Goal: Task Accomplishment & Management: Manage account settings

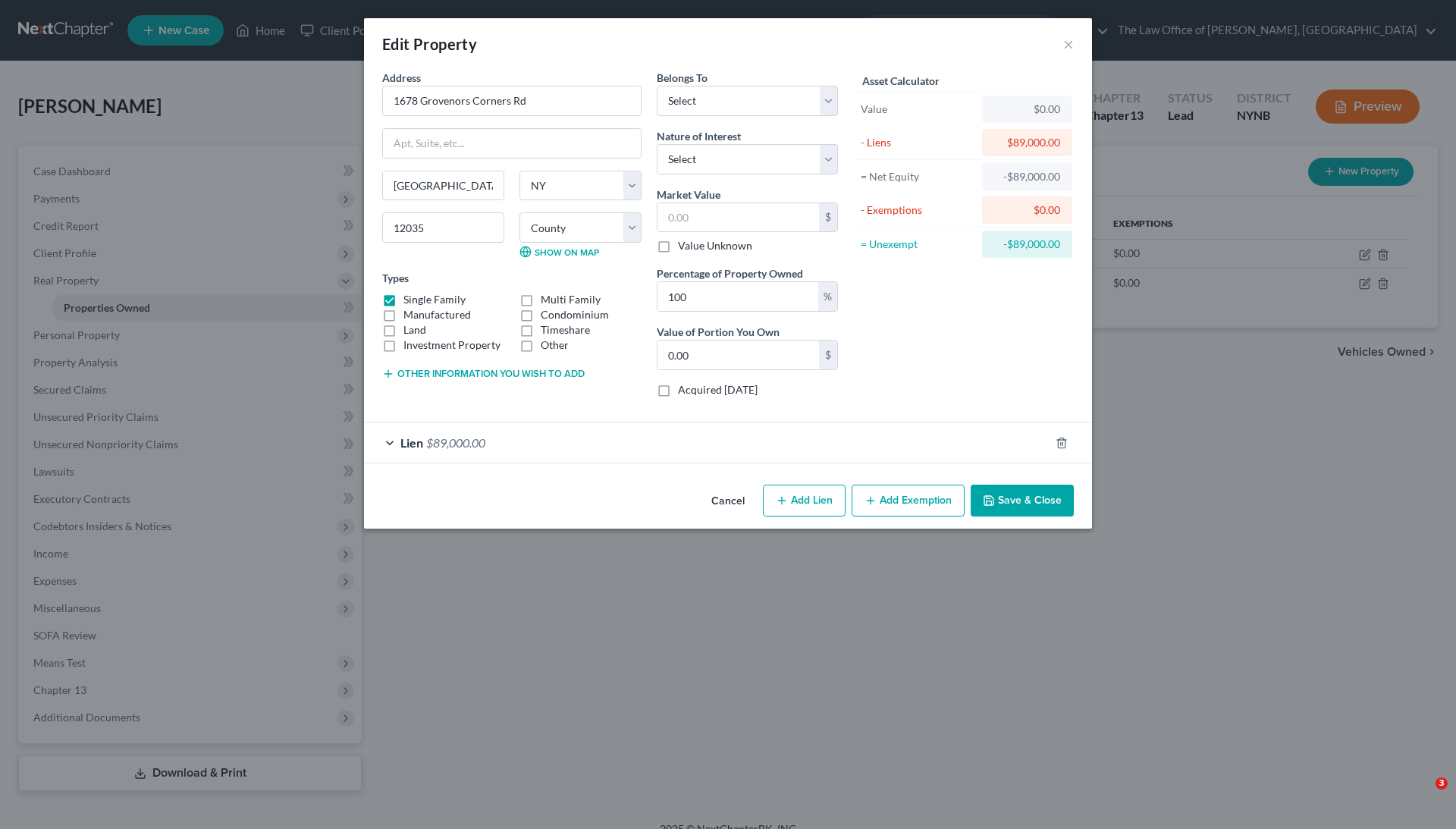
select select "35"
click at [730, 605] on div "Edit Property × Address * 1678 Grovenors Corners Rd Central Bridge State AL AK …" at bounding box center [728, 414] width 1456 height 829
click at [1066, 44] on button "×" at bounding box center [1069, 44] width 11 height 18
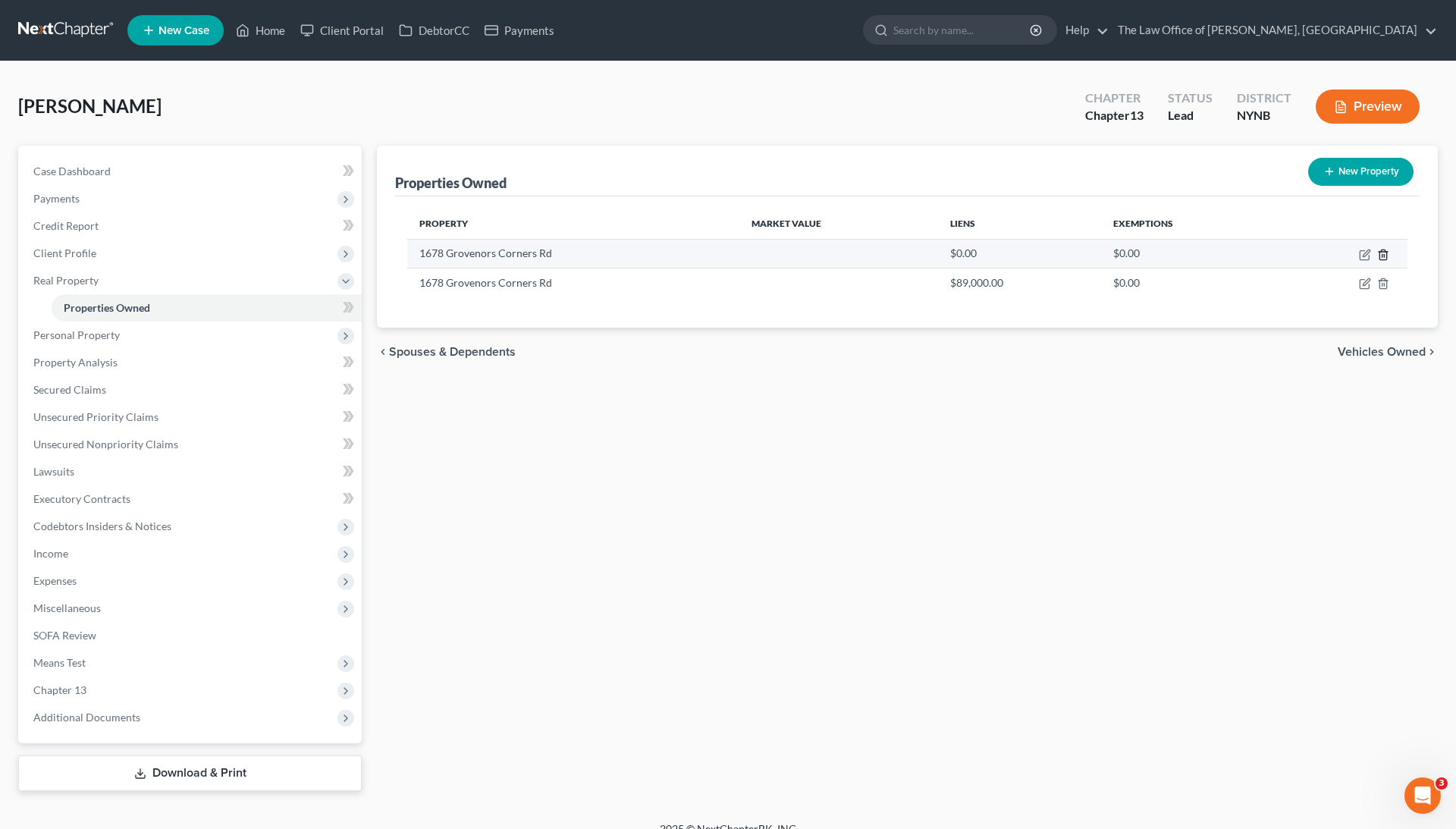
click at [1384, 253] on icon "button" at bounding box center [1384, 255] width 12 height 12
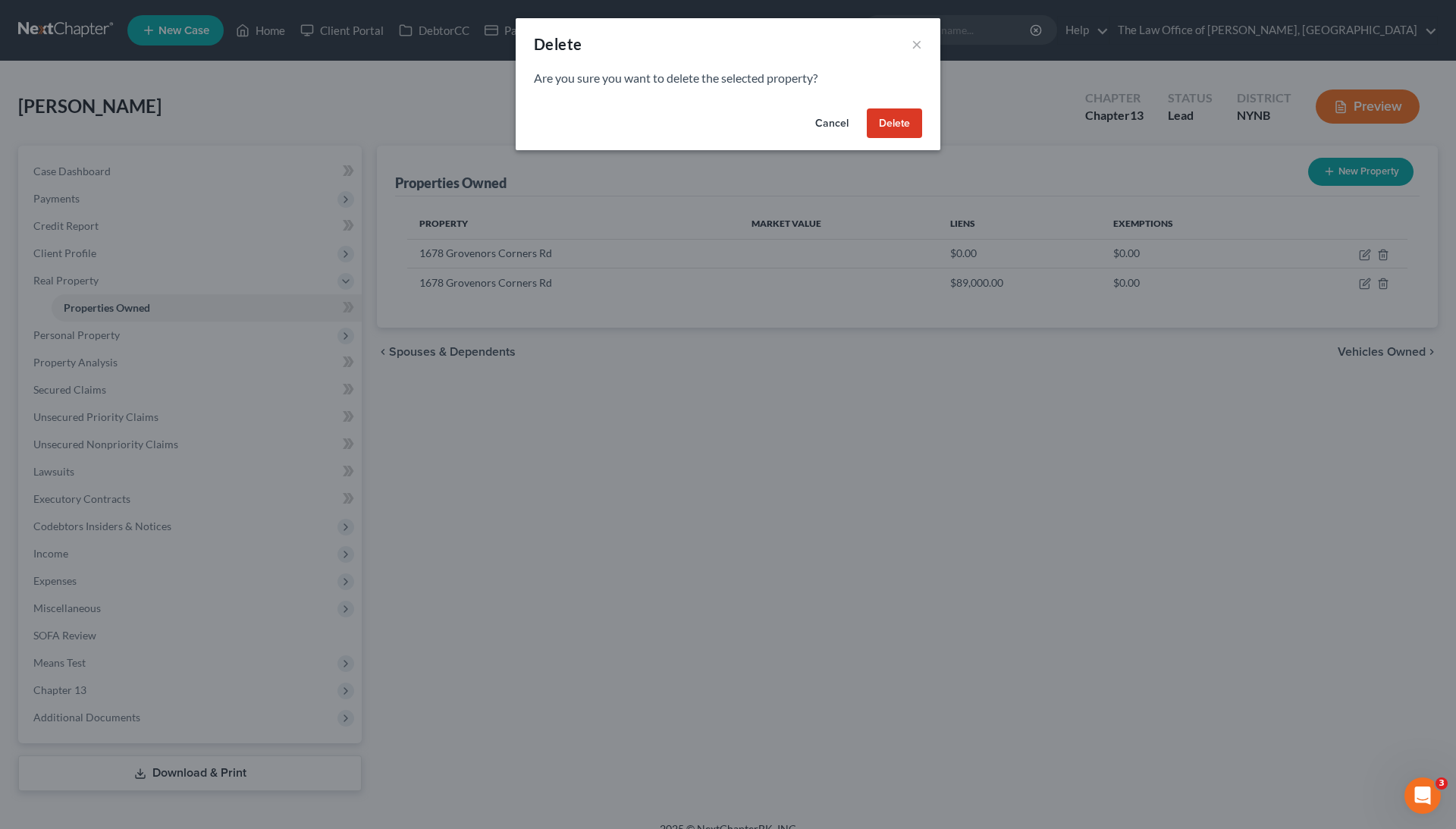
click at [896, 127] on button "Delete" at bounding box center [894, 123] width 55 height 30
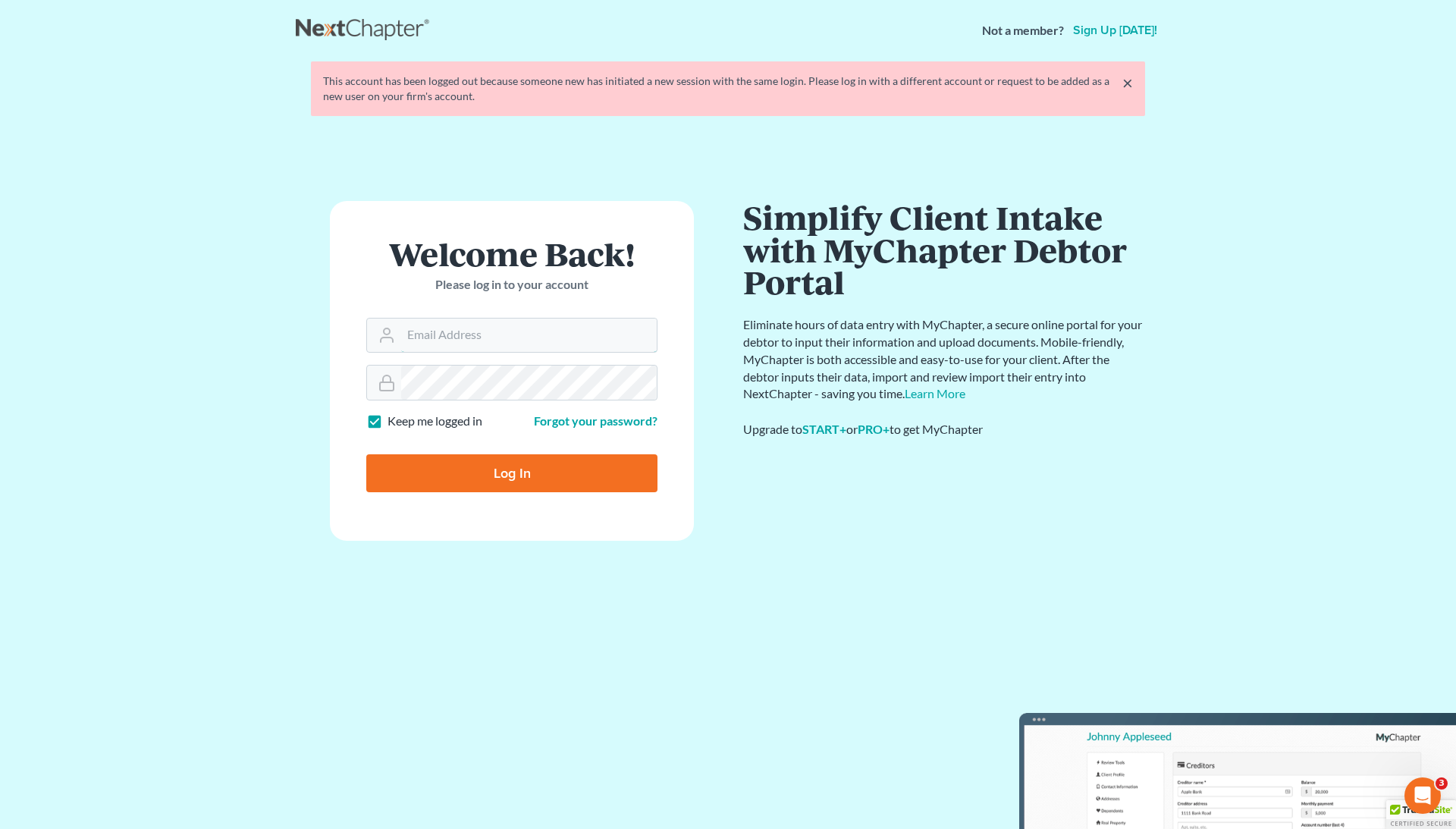
type input "[EMAIL_ADDRESS][DOMAIN_NAME]"
click at [512, 474] on input "Log In" at bounding box center [512, 473] width 292 height 38
type input "Thinking..."
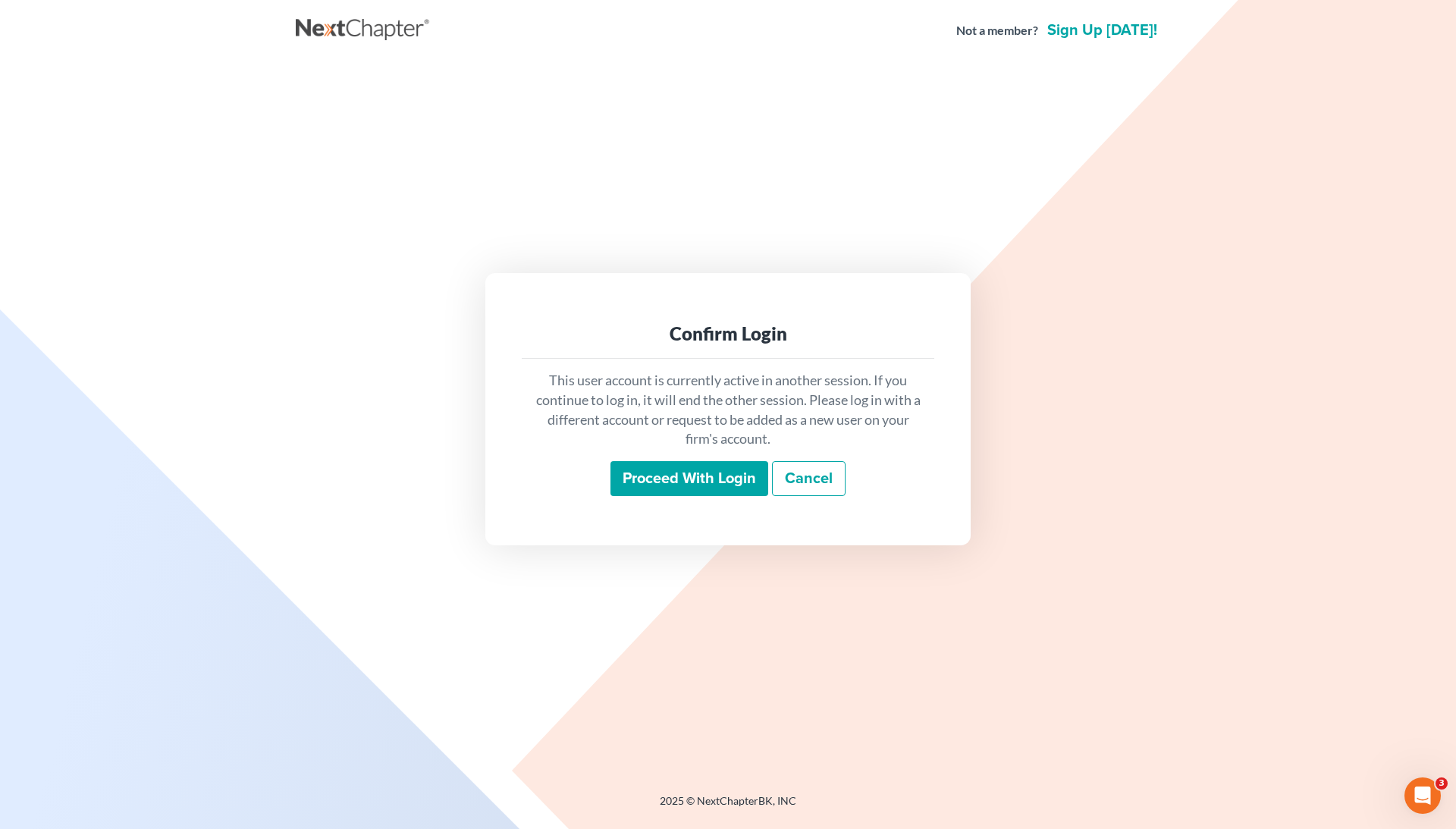
click at [674, 467] on input "Proceed with login" at bounding box center [689, 478] width 157 height 35
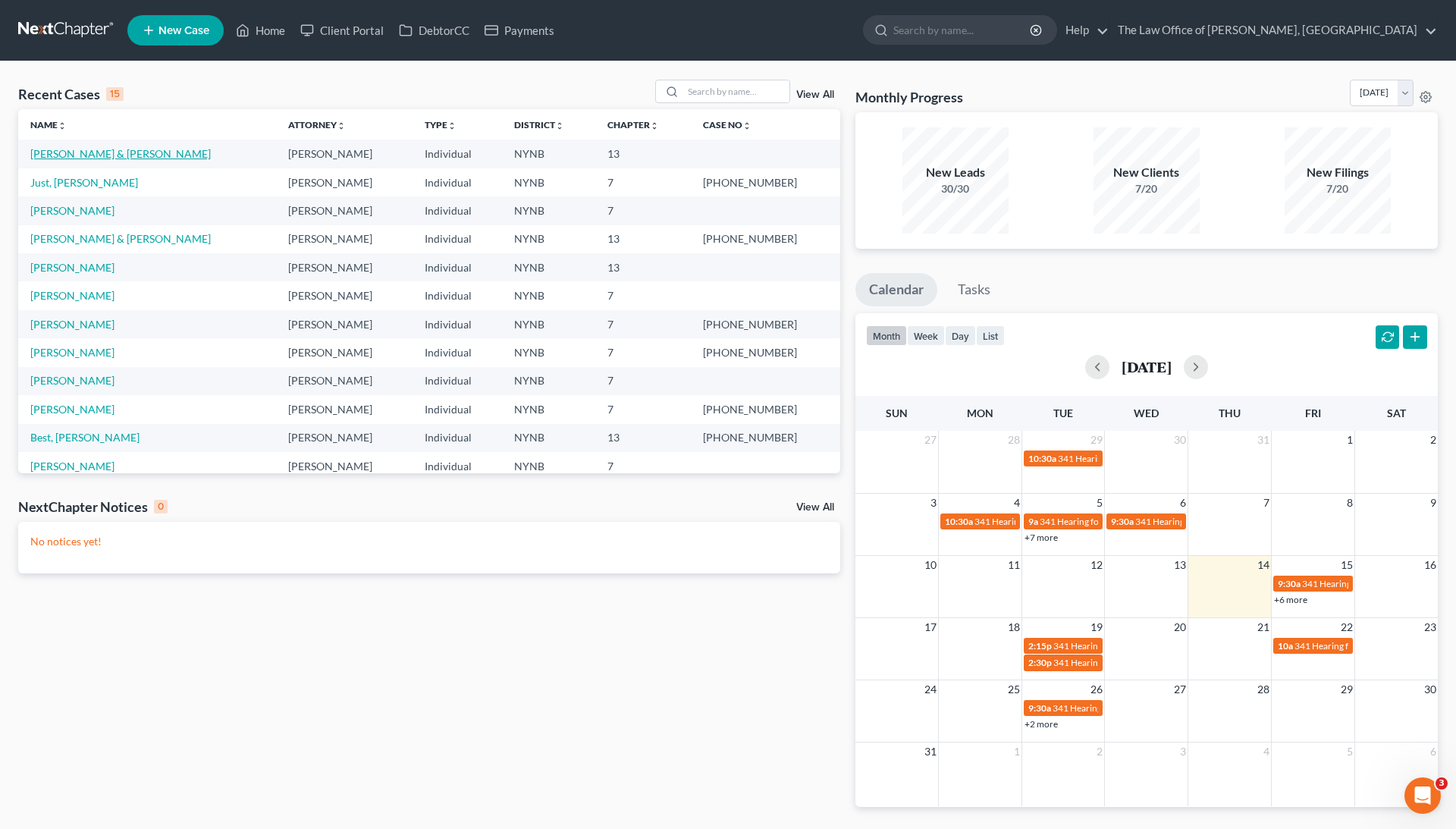
click at [129, 155] on link "Fretto, Christopher & Stephanie" at bounding box center [121, 153] width 181 height 13
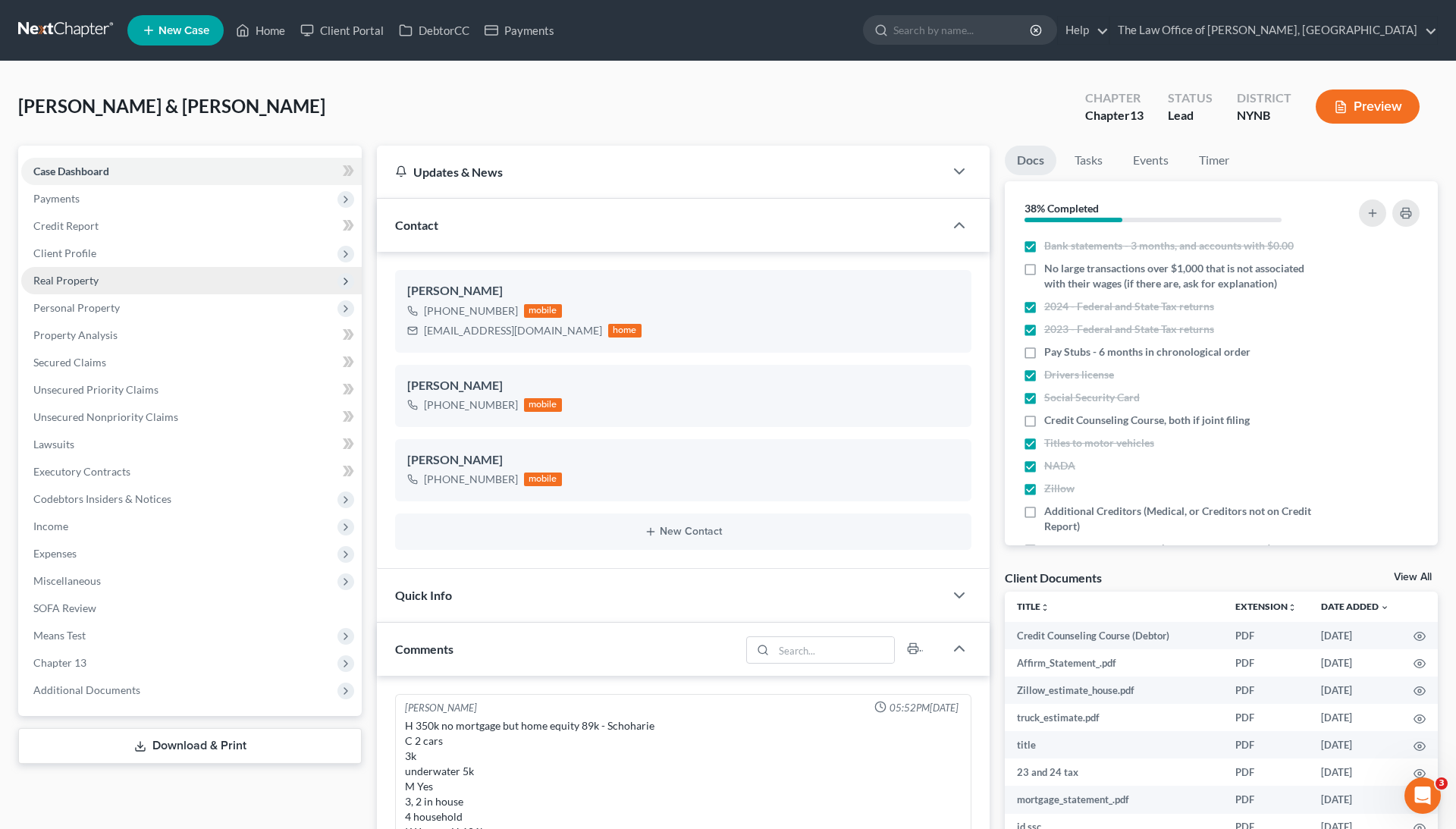
click at [122, 277] on span "Real Property" at bounding box center [191, 280] width 341 height 27
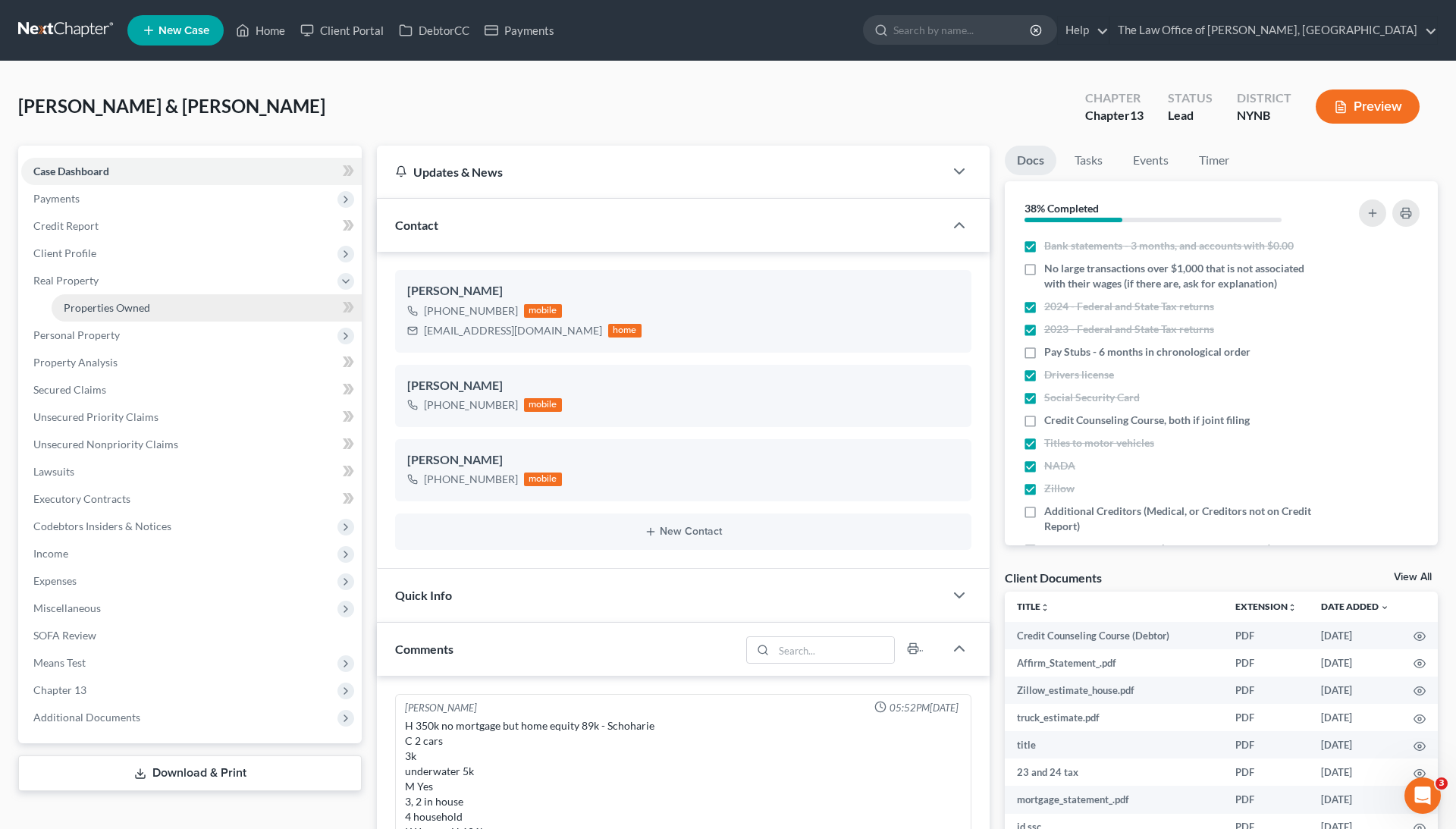
click at [140, 304] on span "Properties Owned" at bounding box center [107, 307] width 87 height 13
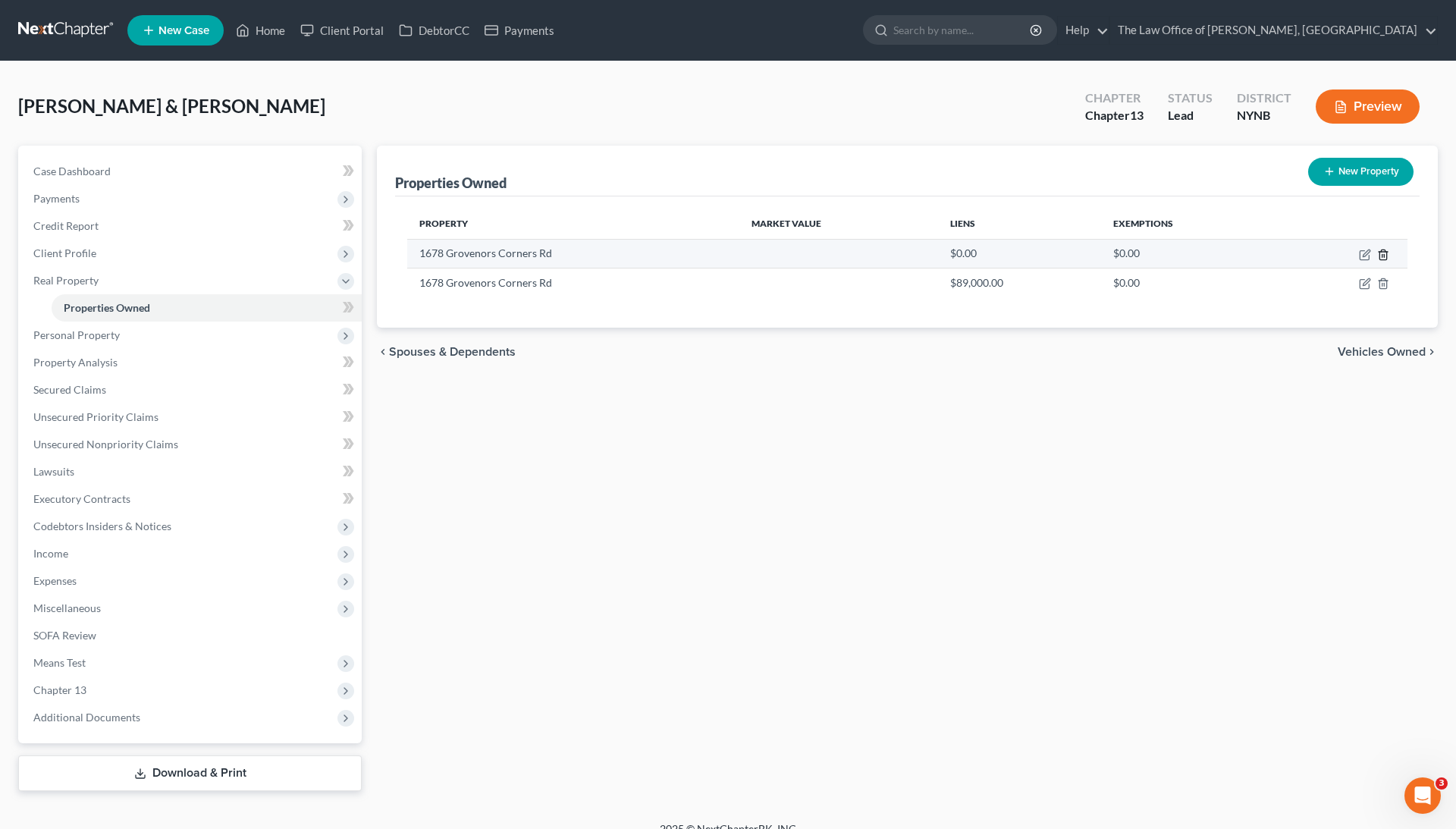
click at [1384, 252] on icon "button" at bounding box center [1384, 255] width 12 height 12
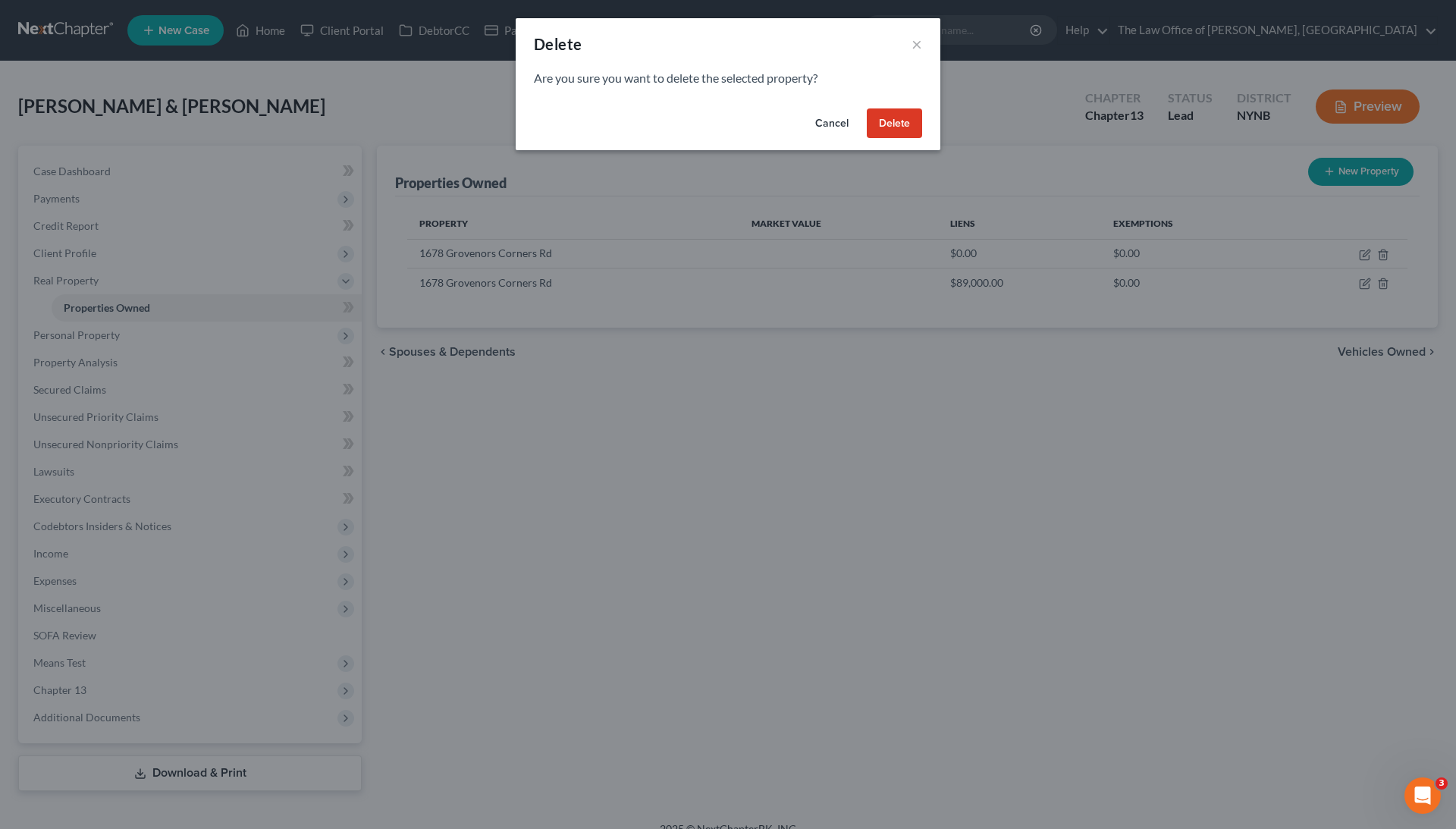
click at [893, 126] on button "Delete" at bounding box center [894, 123] width 55 height 30
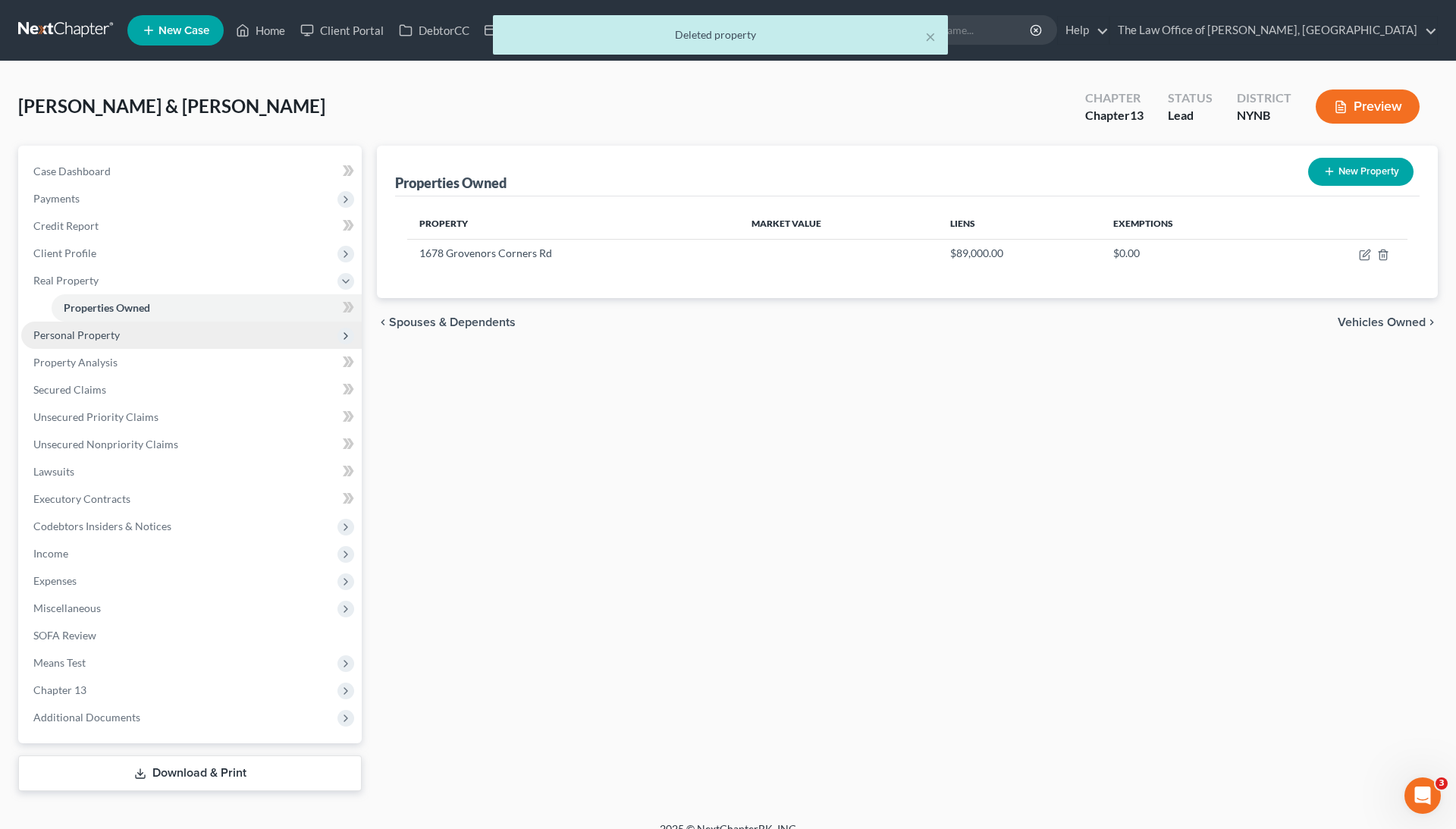
click at [132, 333] on span "Personal Property" at bounding box center [191, 335] width 341 height 27
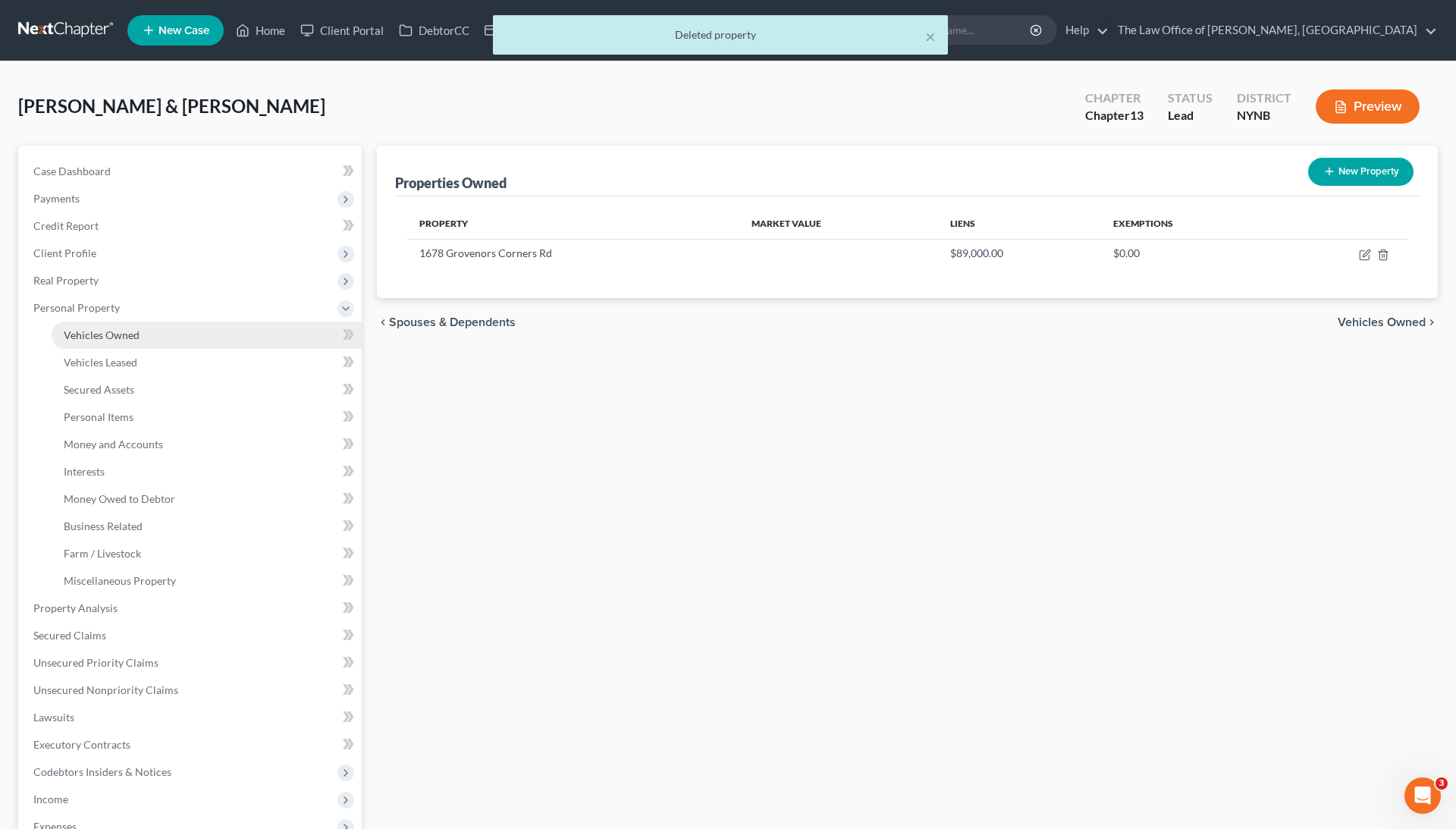
click at [129, 334] on span "Vehicles Owned" at bounding box center [101, 334] width 76 height 13
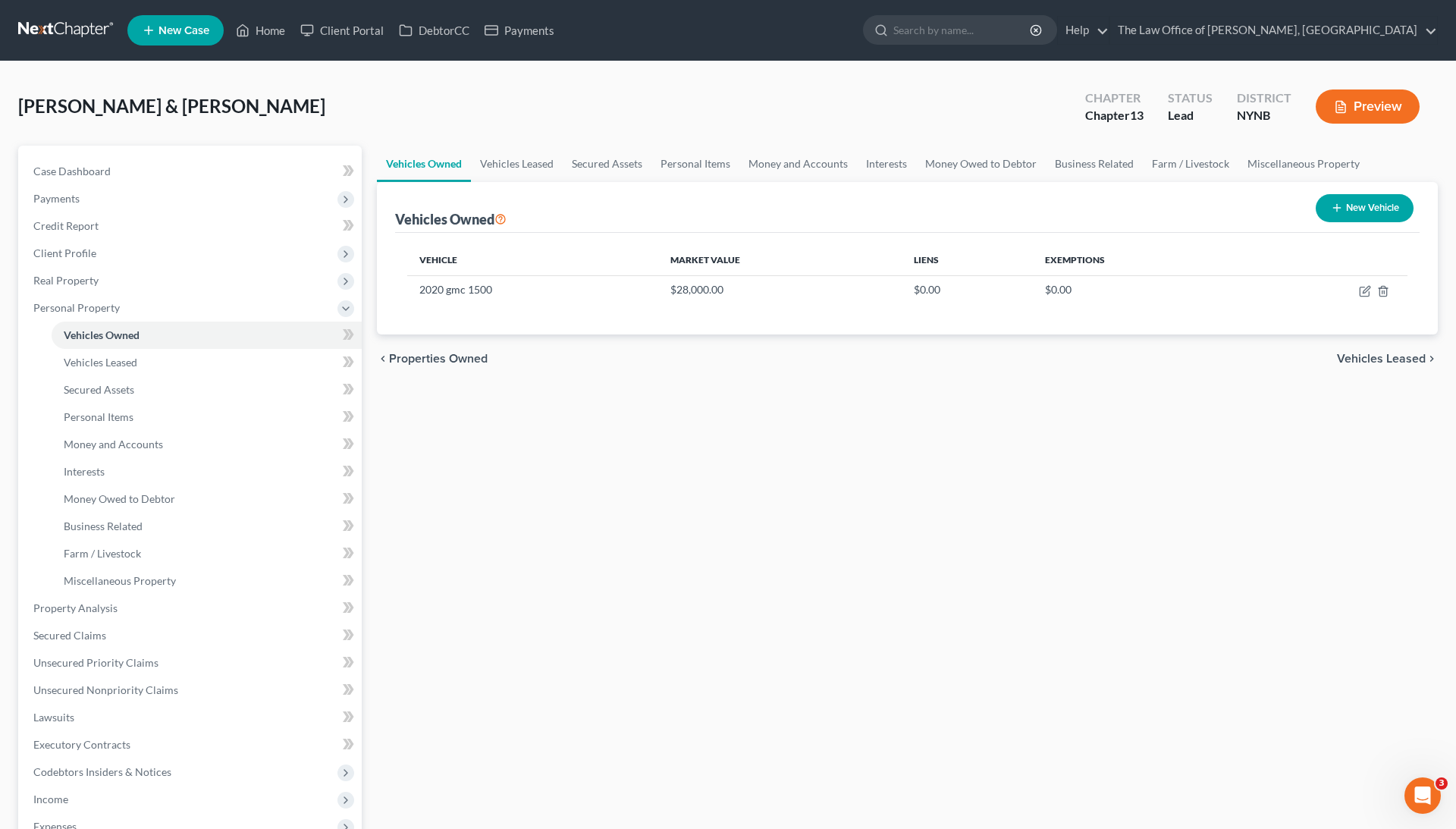
click at [1368, 200] on button "New Vehicle" at bounding box center [1365, 208] width 98 height 28
select select "0"
select select "2"
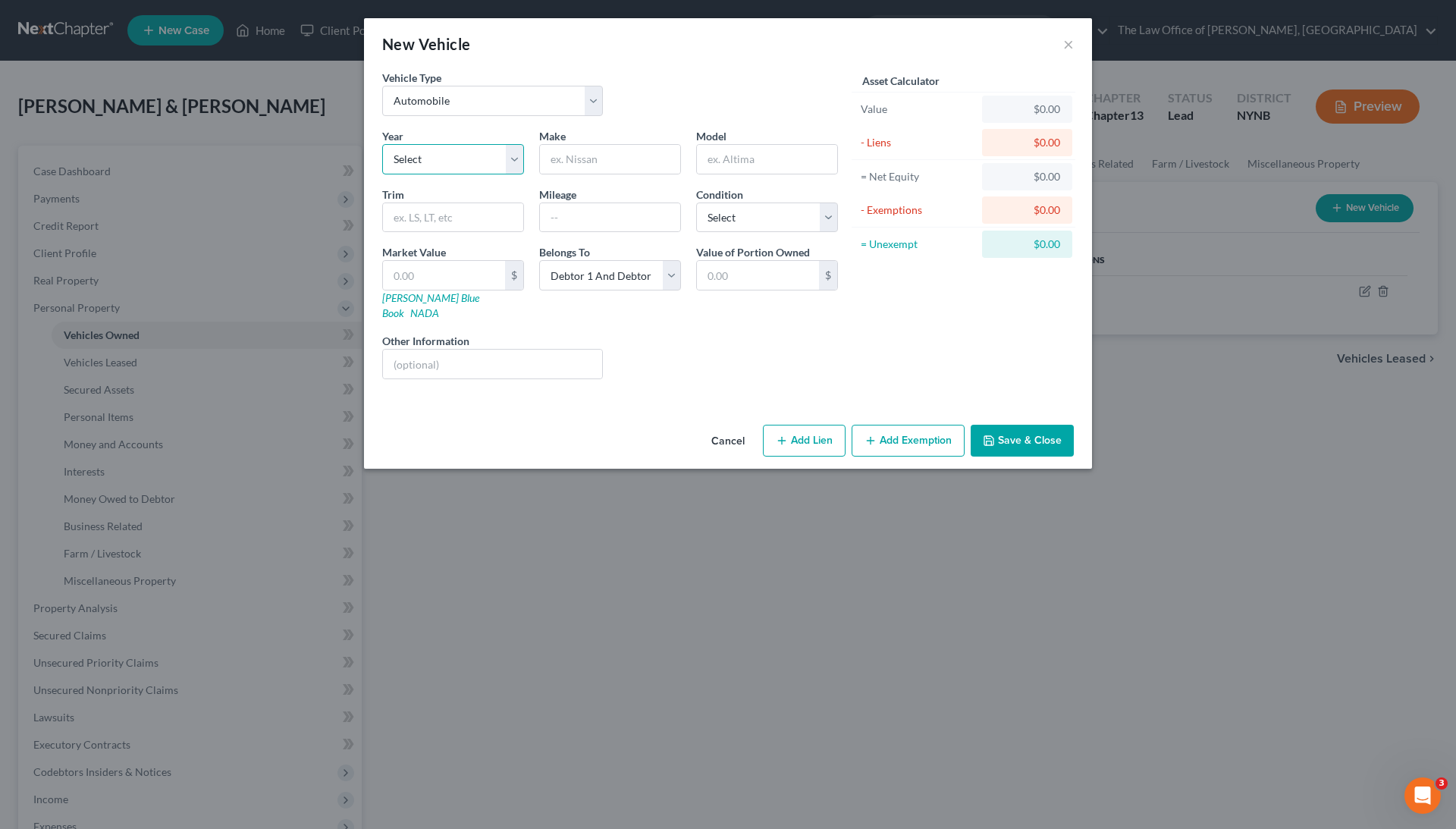
select select "14"
click at [595, 165] on input "text" at bounding box center [610, 159] width 140 height 29
type input "Subaru"
click at [752, 157] on input "text" at bounding box center [767, 159] width 140 height 29
type input "Outback"
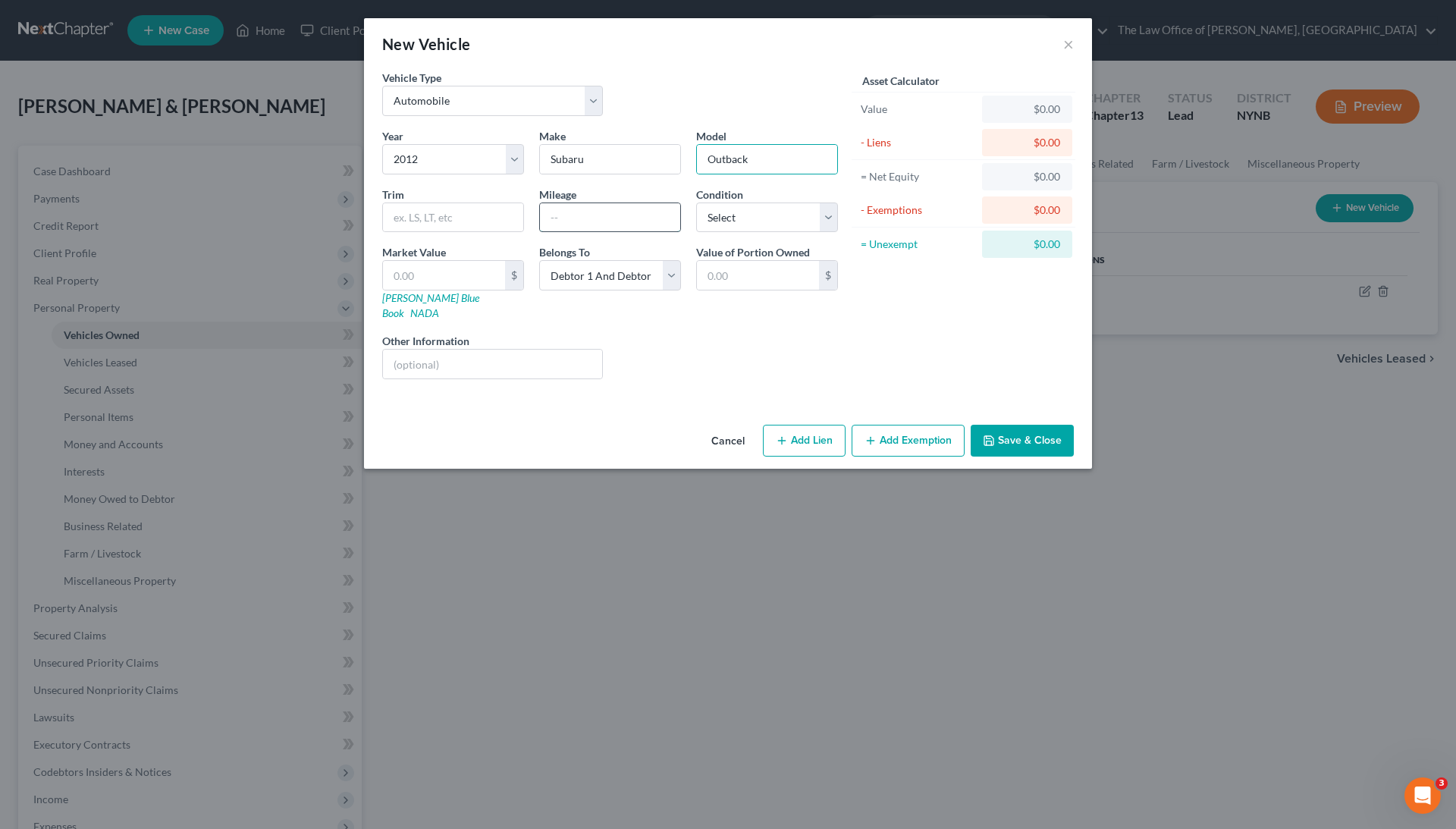
click at [619, 213] on input "text" at bounding box center [610, 217] width 140 height 29
type input "250000"
click at [479, 215] on input "text" at bounding box center [453, 217] width 140 height 29
type input "cold"
click at [458, 261] on input "text" at bounding box center [444, 275] width 122 height 29
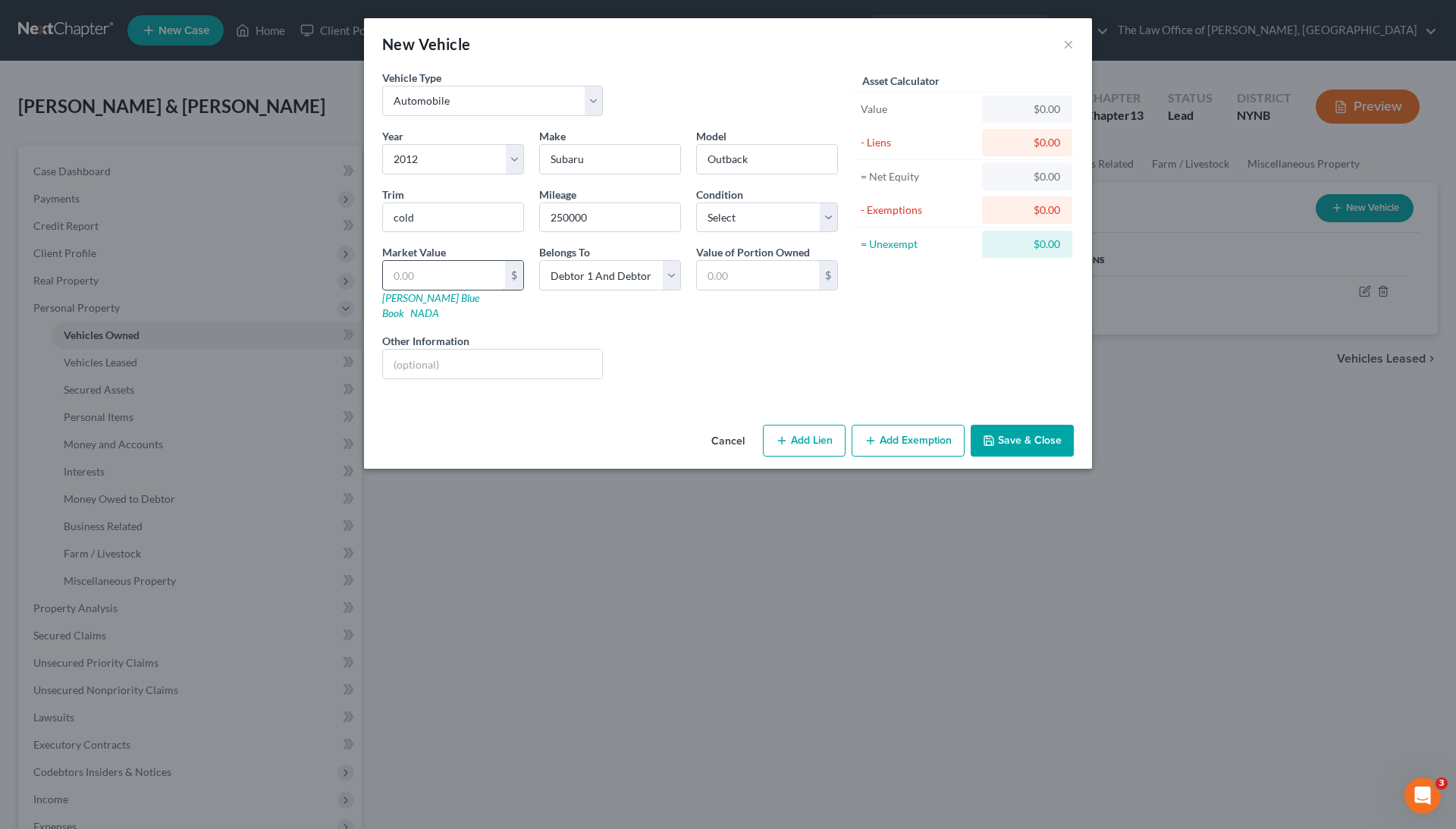
paste input "1,450"
type input "1,450"
type input "1,450.00"
type input "1,450"
click at [441, 213] on input "cold" at bounding box center [453, 217] width 140 height 29
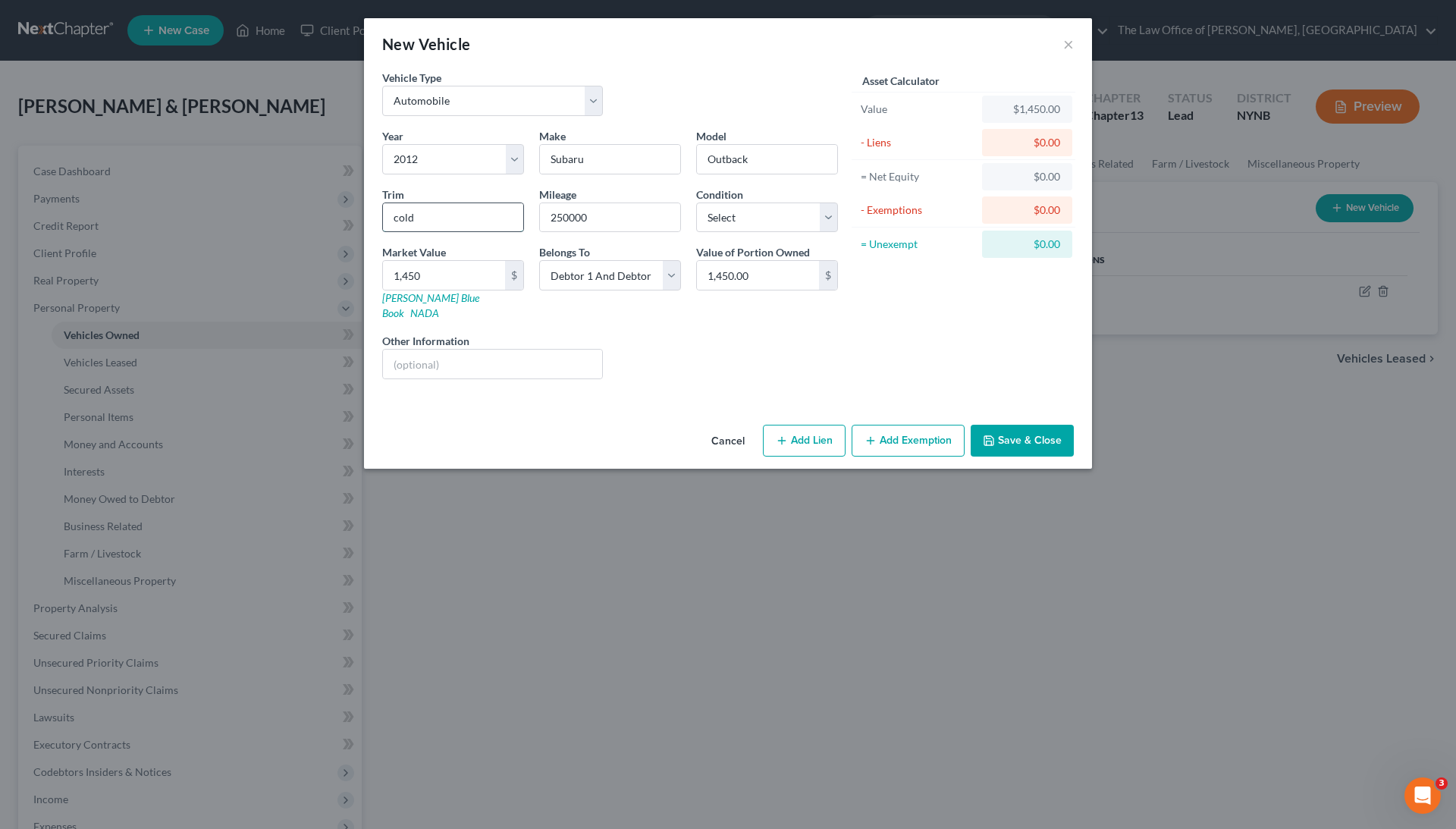
click at [441, 212] on input "cold" at bounding box center [453, 217] width 140 height 29
click at [1031, 425] on button "Save & Close" at bounding box center [1023, 440] width 103 height 32
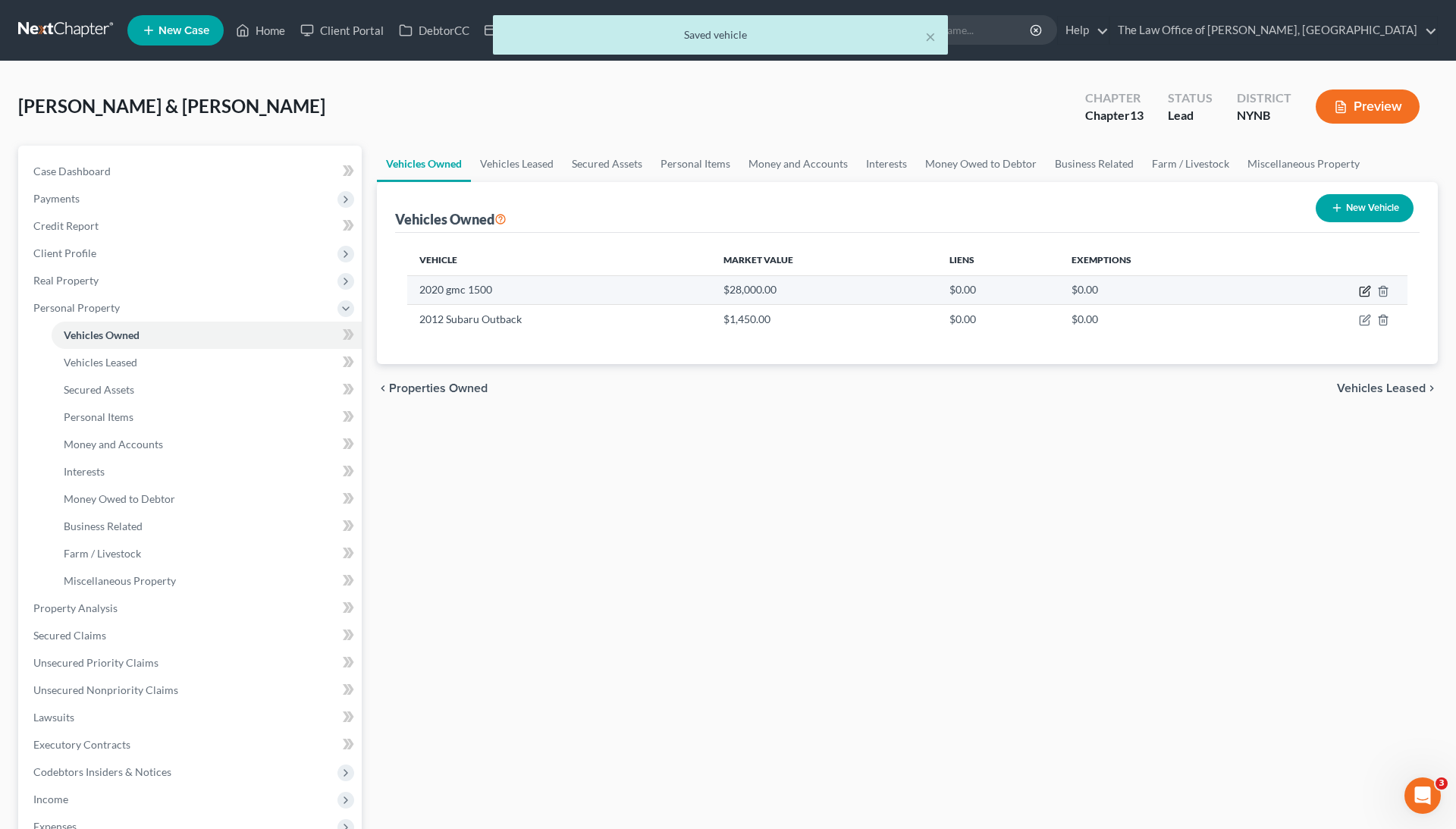
click at [1368, 287] on icon "button" at bounding box center [1366, 291] width 12 height 12
select select "0"
select select "6"
select select "0"
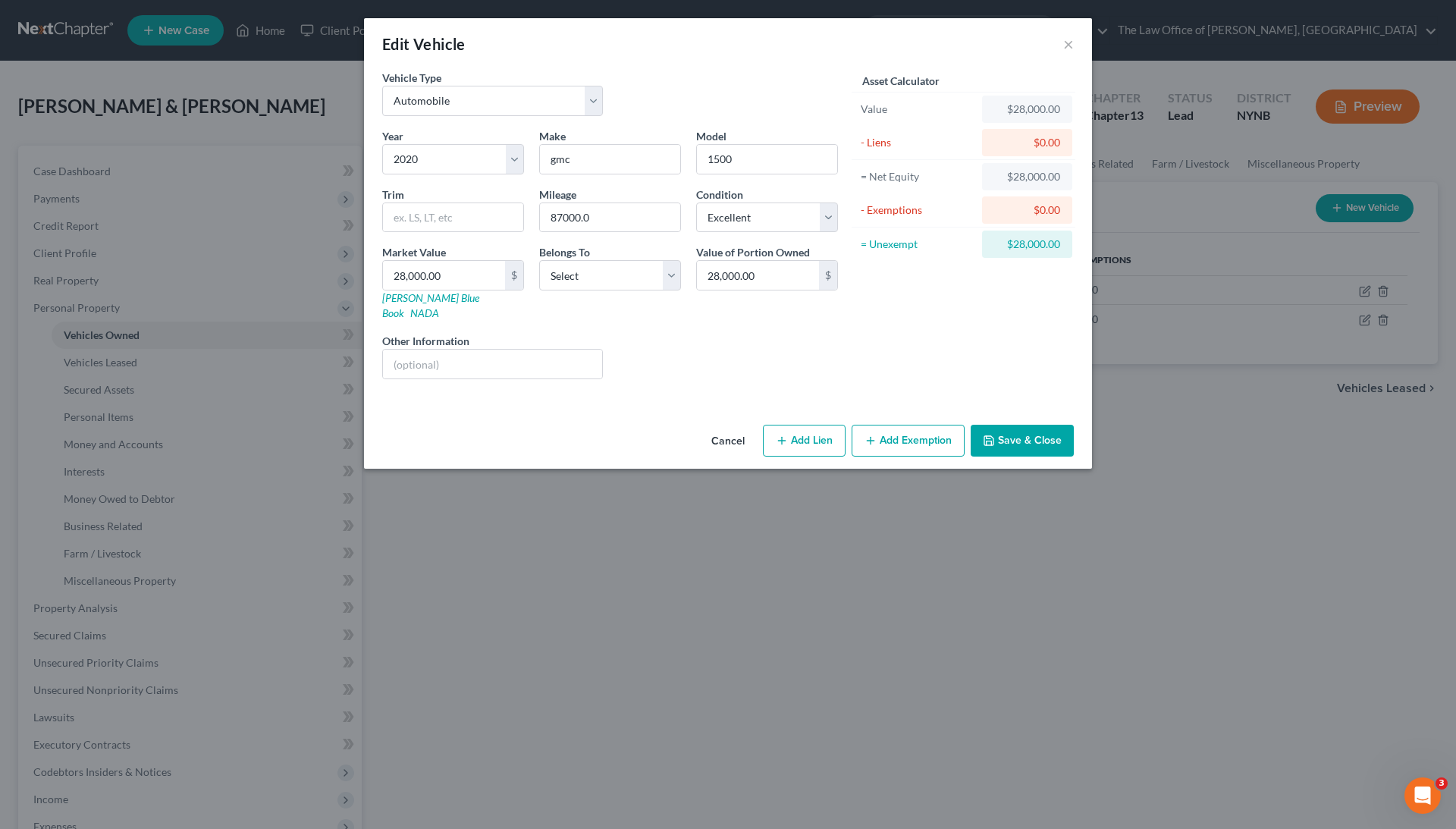
click at [595, 130] on div "Make * gmc" at bounding box center [610, 150] width 157 height 46
click at [595, 157] on input "gmc" at bounding box center [610, 159] width 140 height 29
type input "GMC"
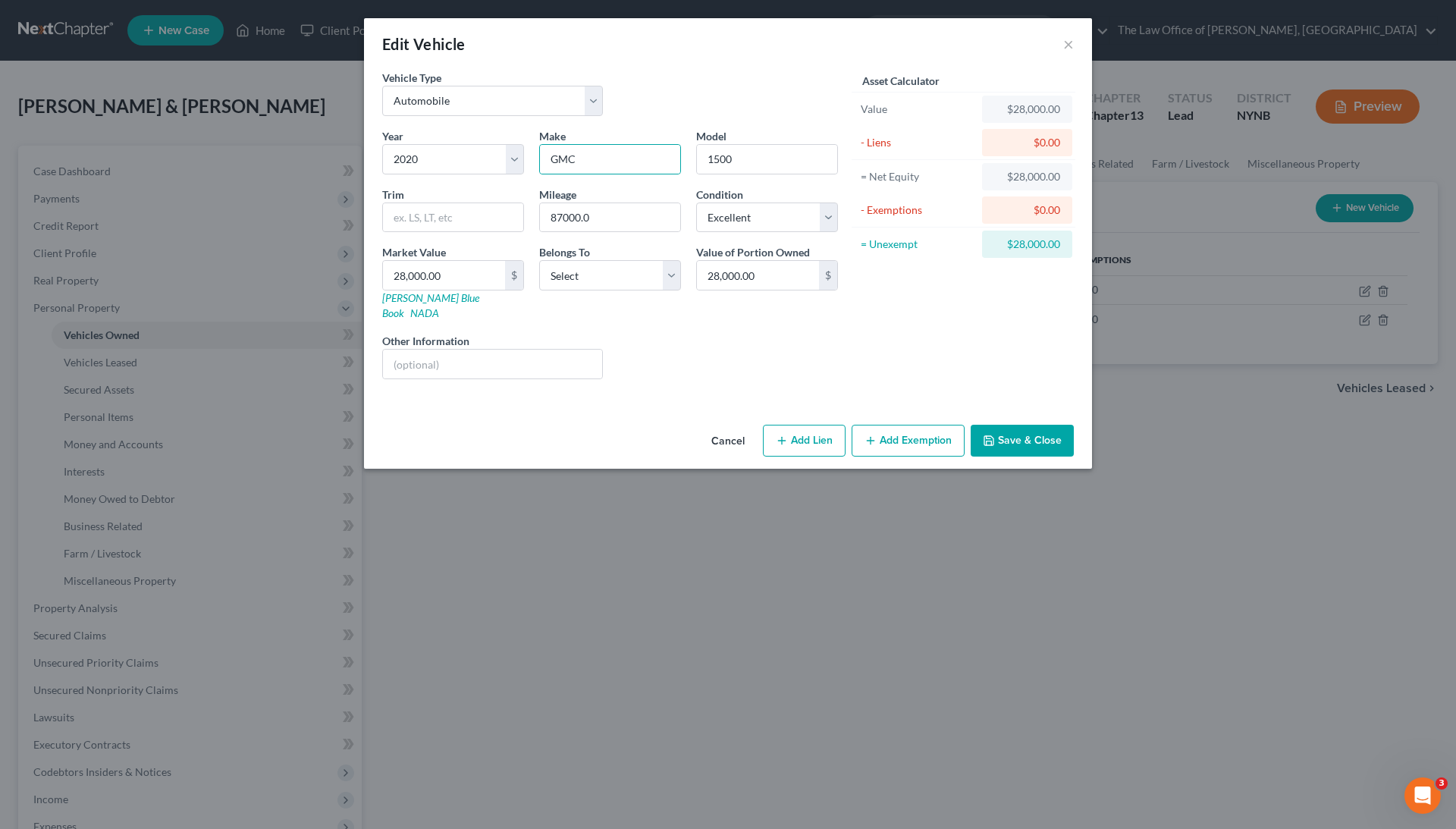
click at [1020, 425] on button "Save & Close" at bounding box center [1023, 440] width 103 height 32
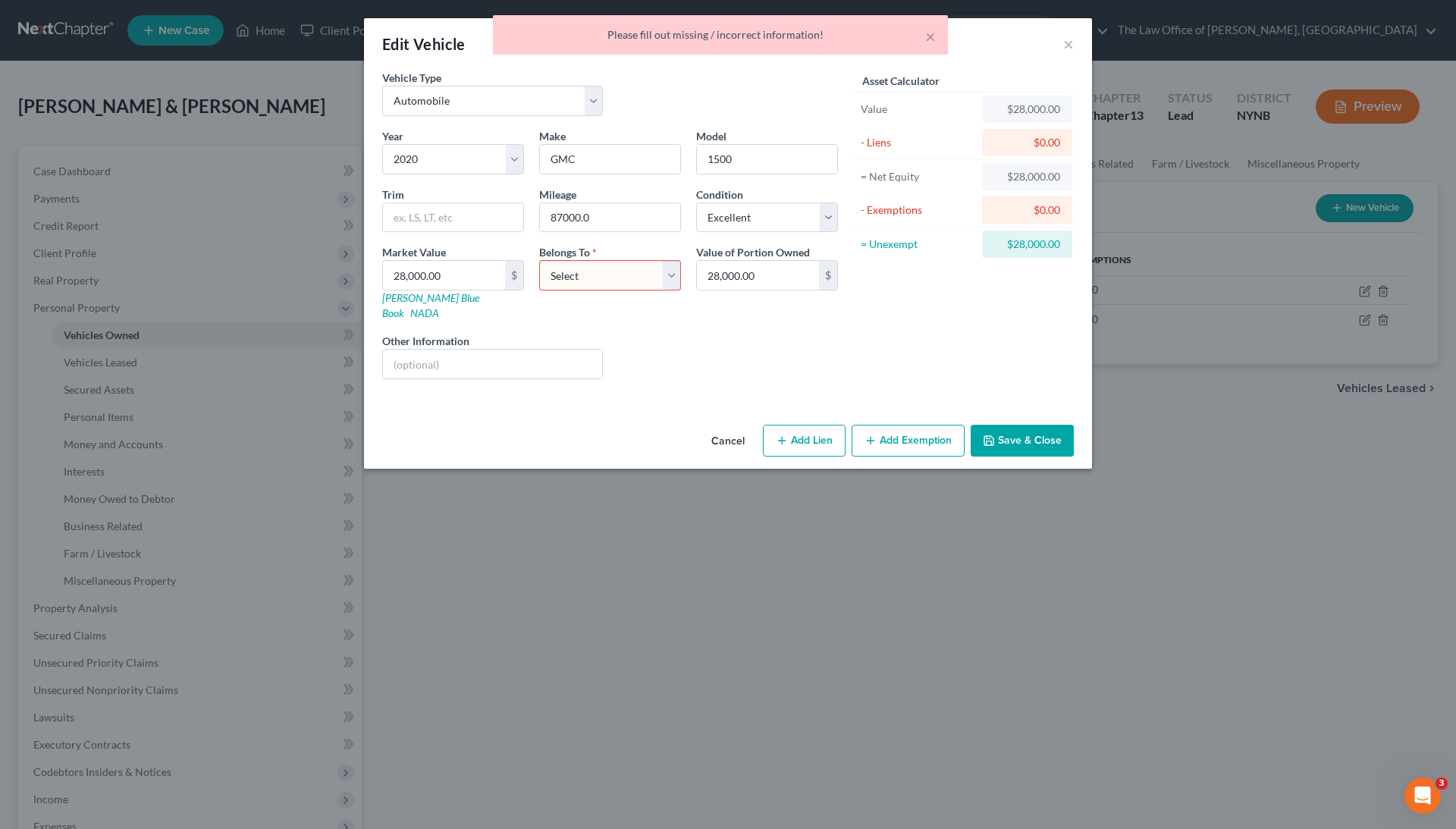
select select "2"
click at [1041, 425] on button "Save & Close" at bounding box center [1023, 440] width 103 height 32
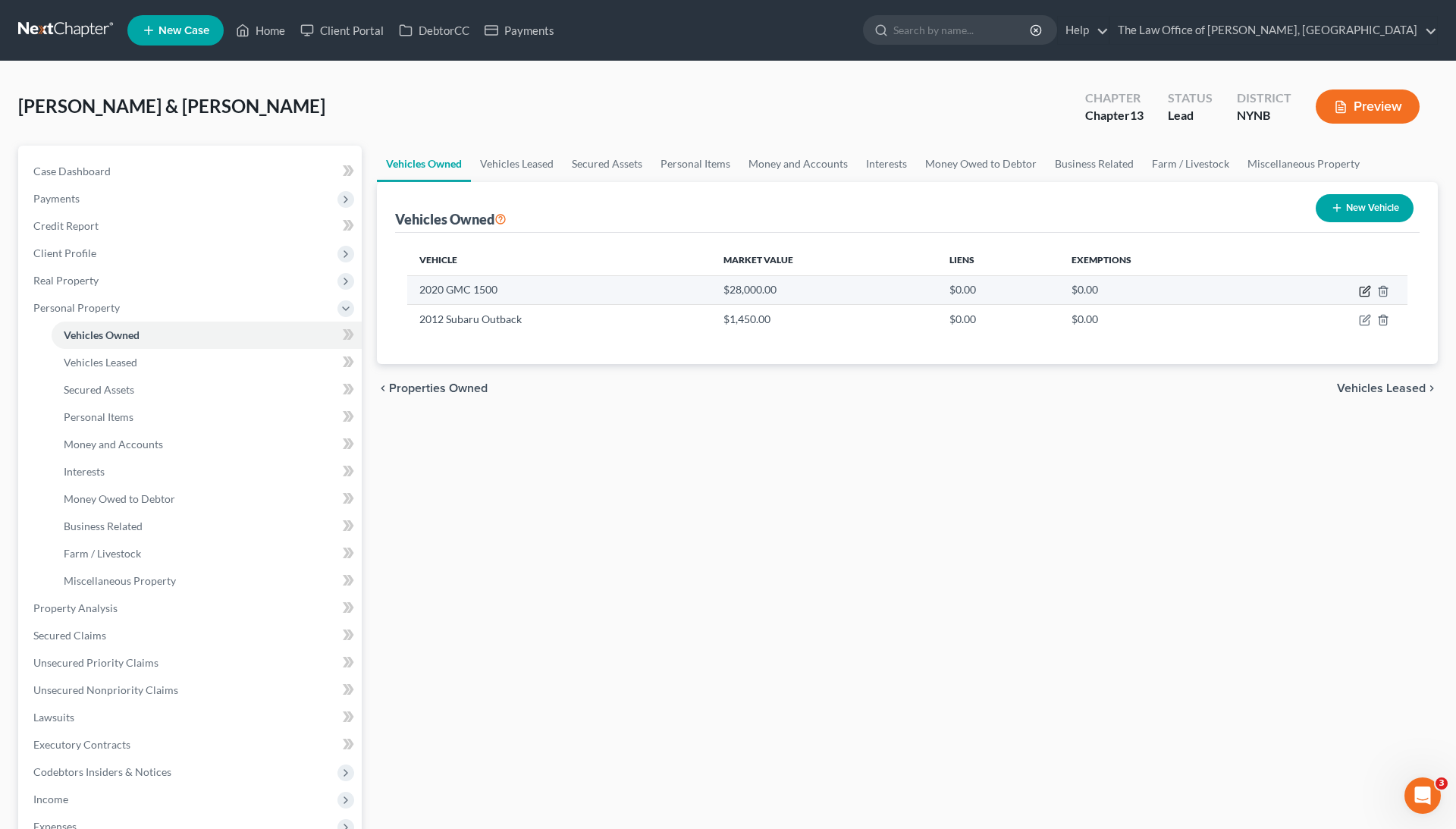
click at [1366, 293] on icon "button" at bounding box center [1366, 291] width 12 height 12
select select "0"
select select "6"
select select "0"
select select "2"
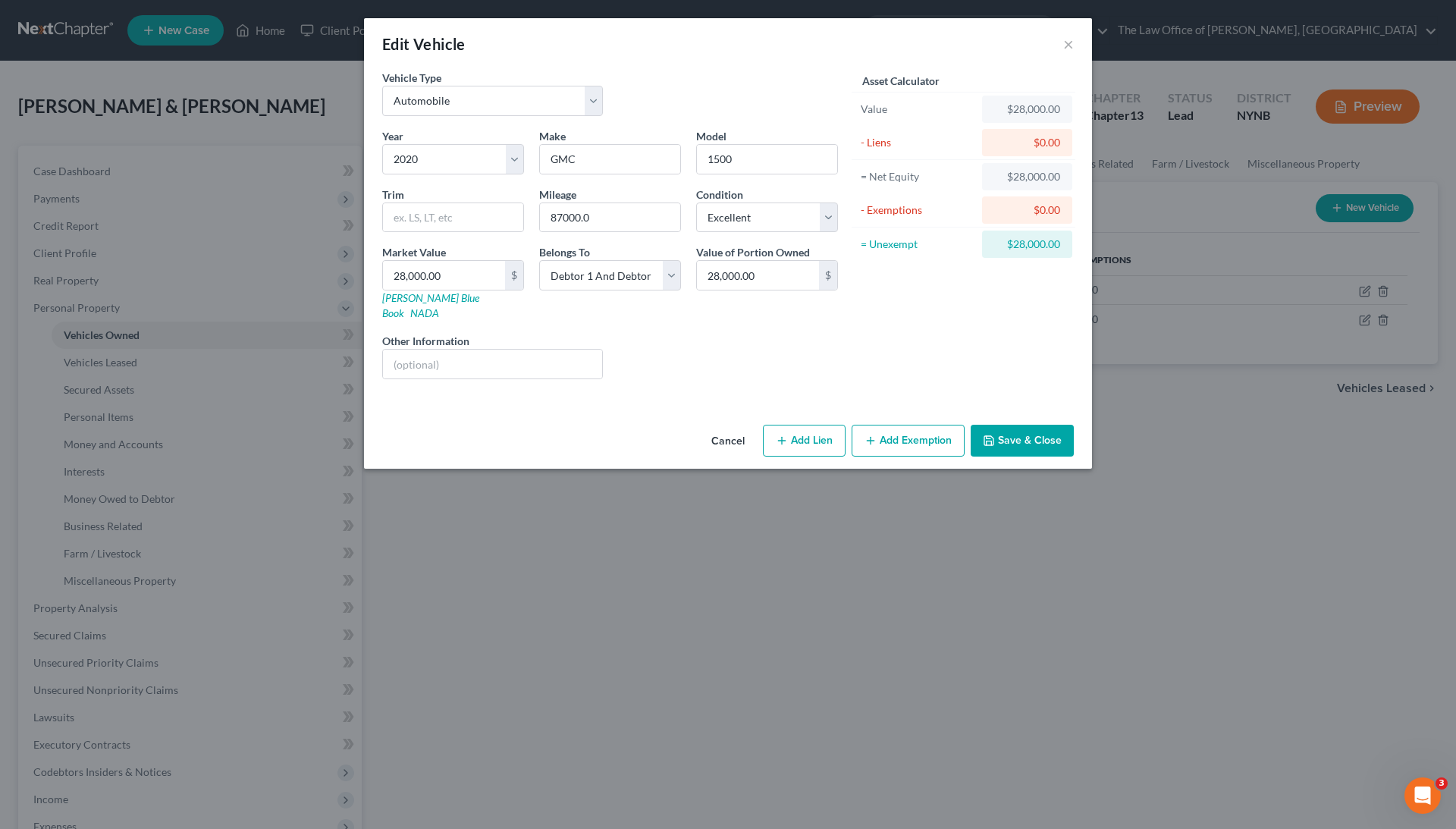
click at [654, 549] on div "Edit Vehicle × Vehicle Type Select Automobile Truck Trailer Watercraft Aircraft…" at bounding box center [728, 414] width 1456 height 829
click at [1065, 35] on button "×" at bounding box center [1069, 44] width 11 height 18
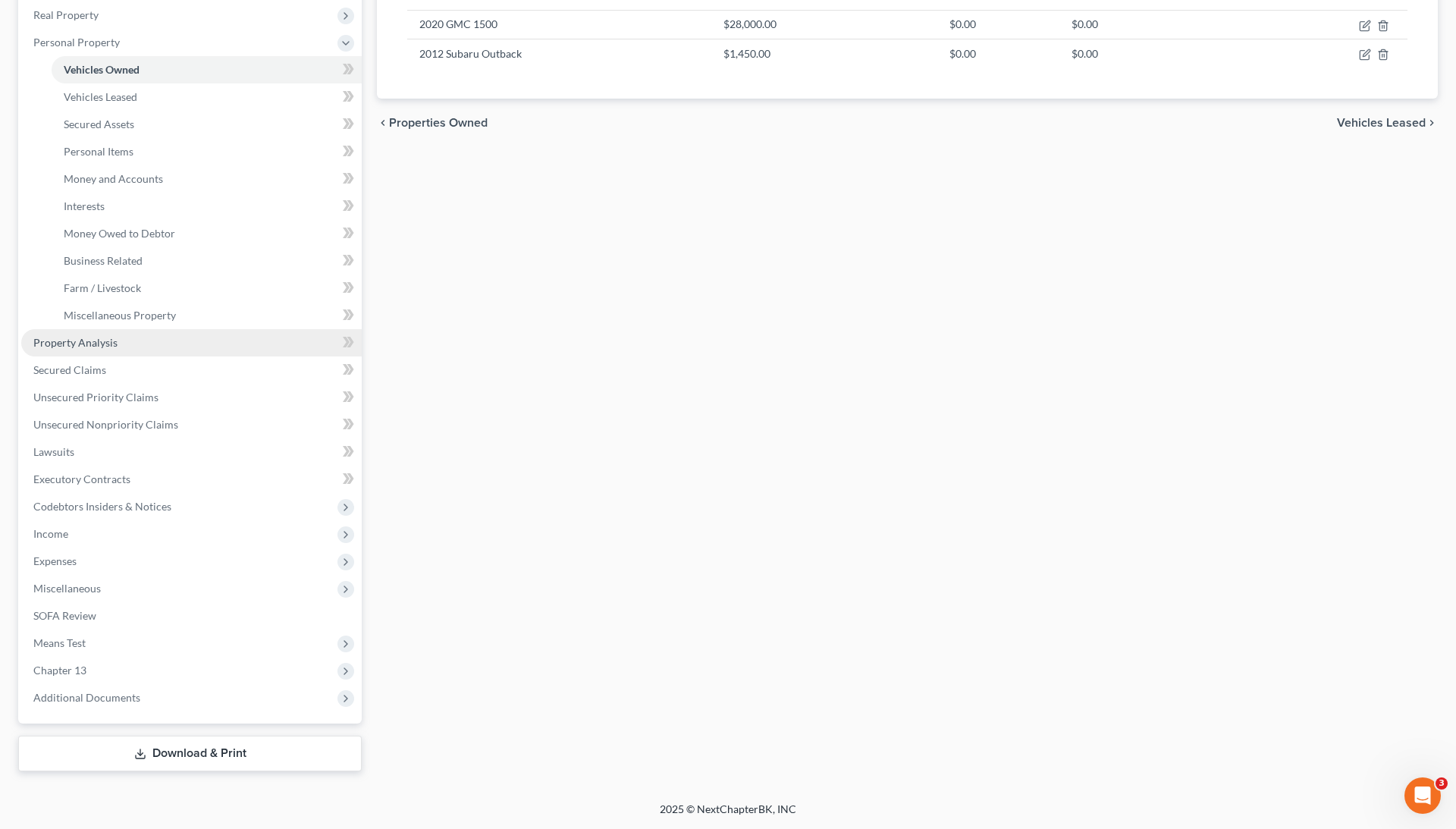
scroll to position [266, 0]
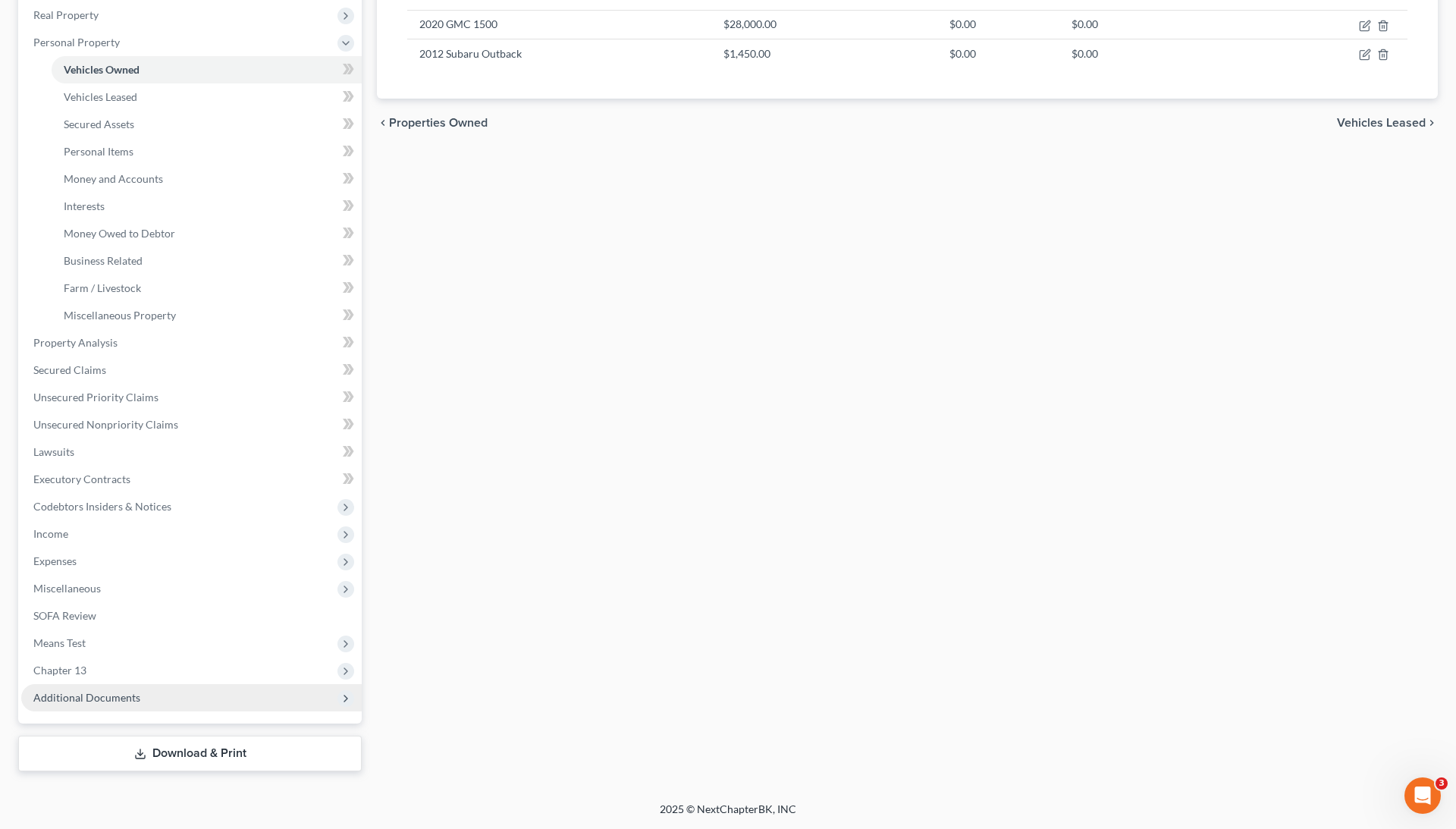
click at [104, 690] on span "Additional Documents" at bounding box center [87, 697] width 107 height 13
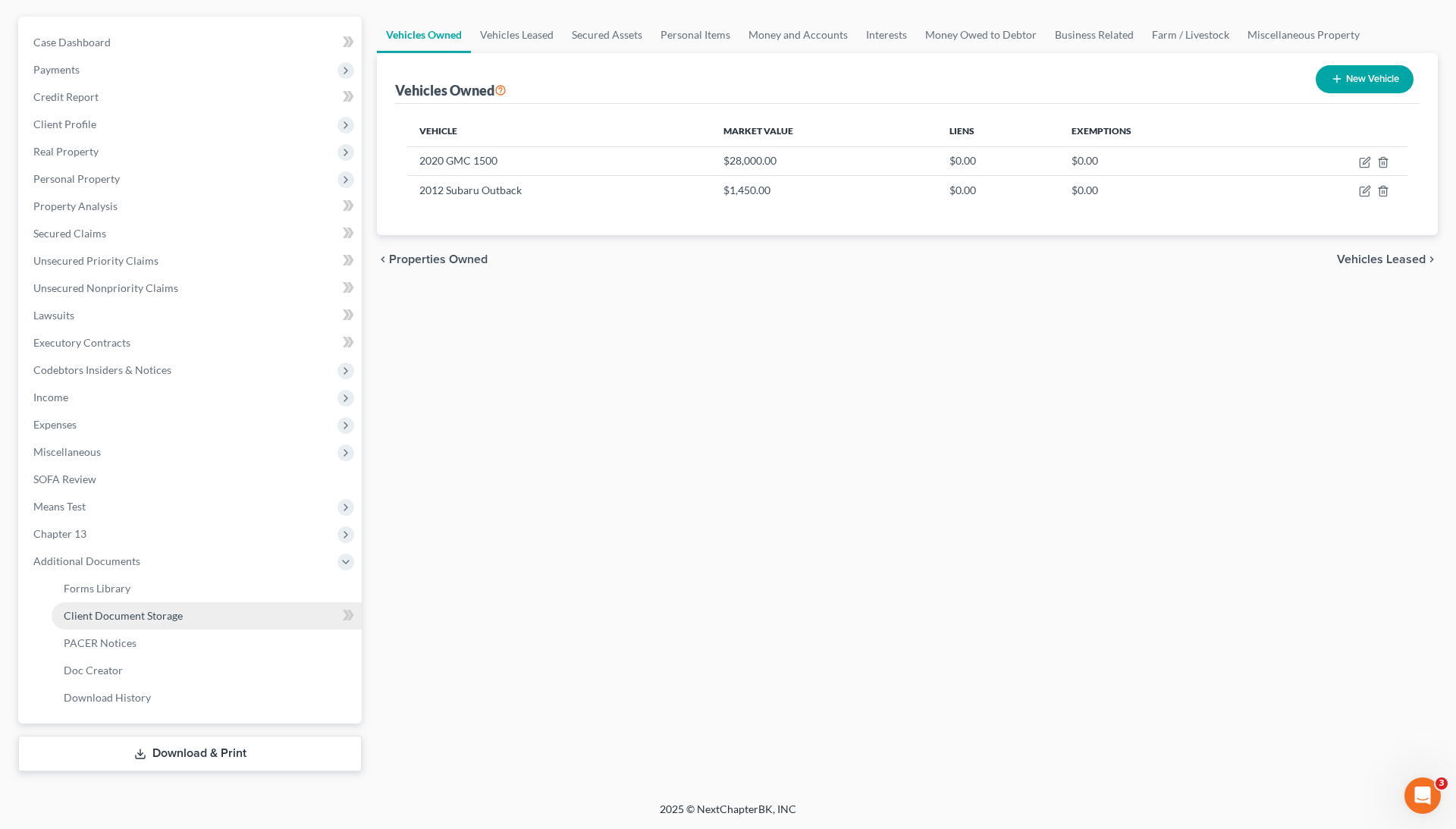
scroll to position [129, 0]
click at [161, 615] on span "Client Document Storage" at bounding box center [123, 615] width 119 height 13
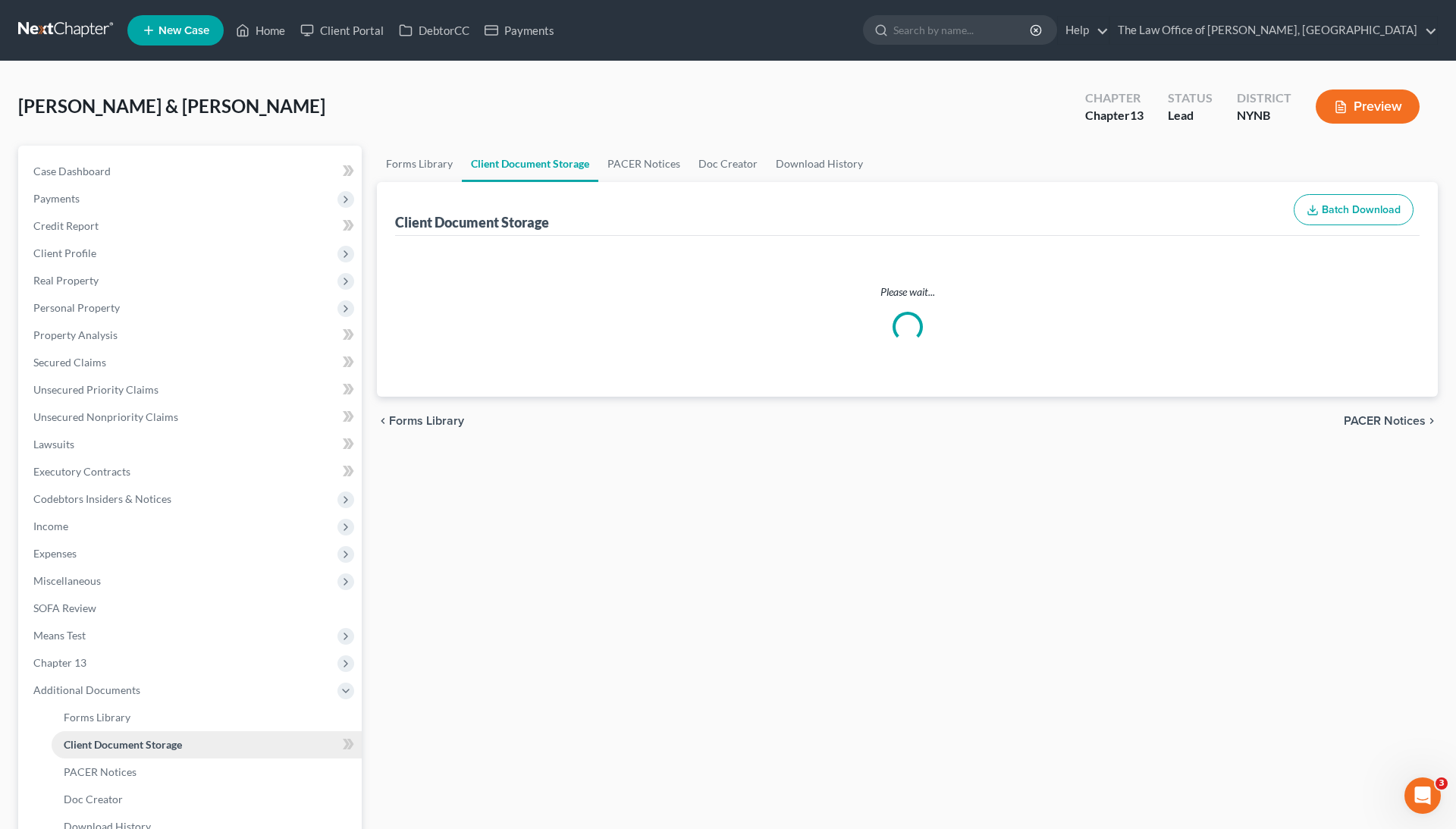
select select "1"
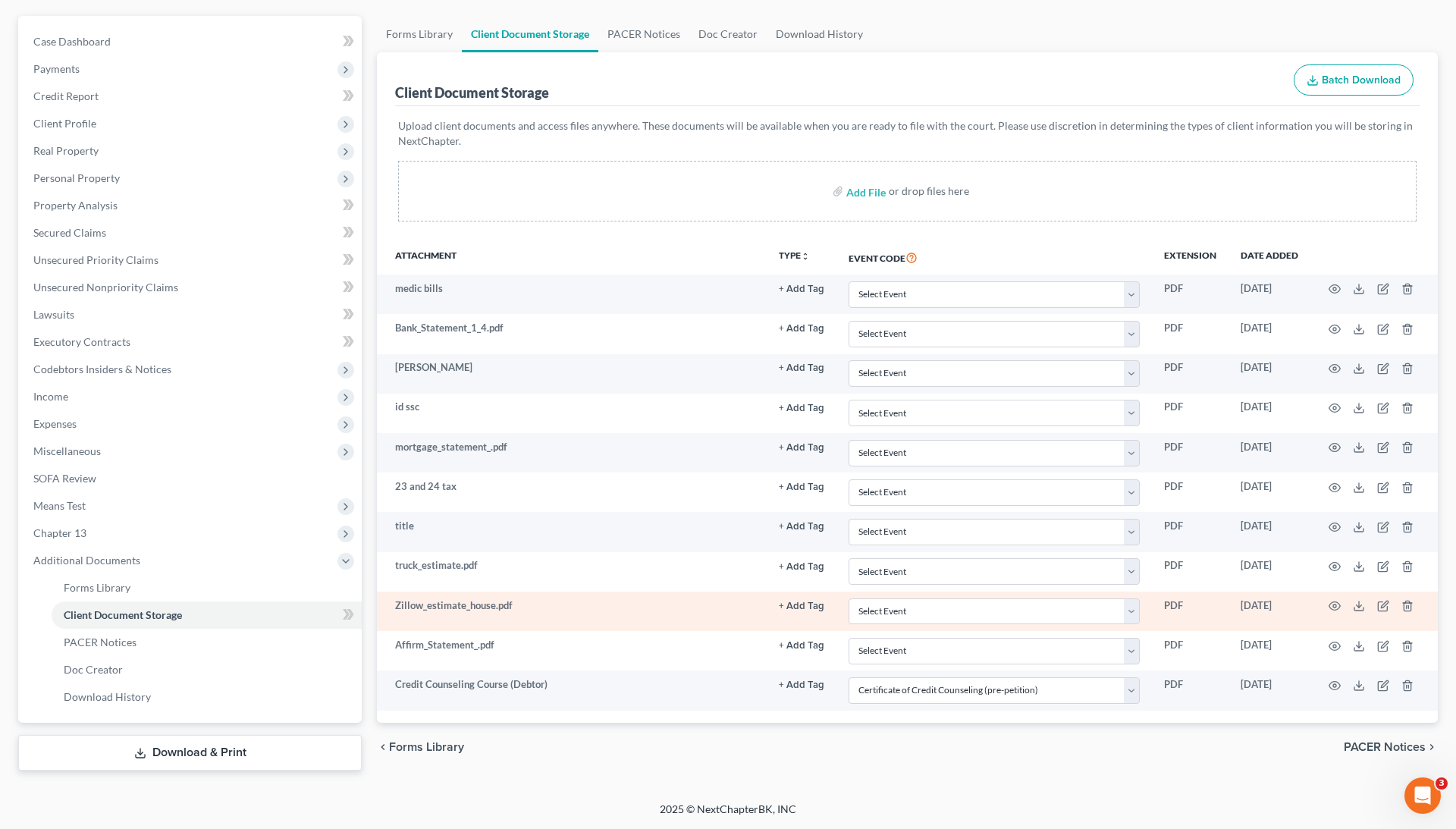
scroll to position [129, 0]
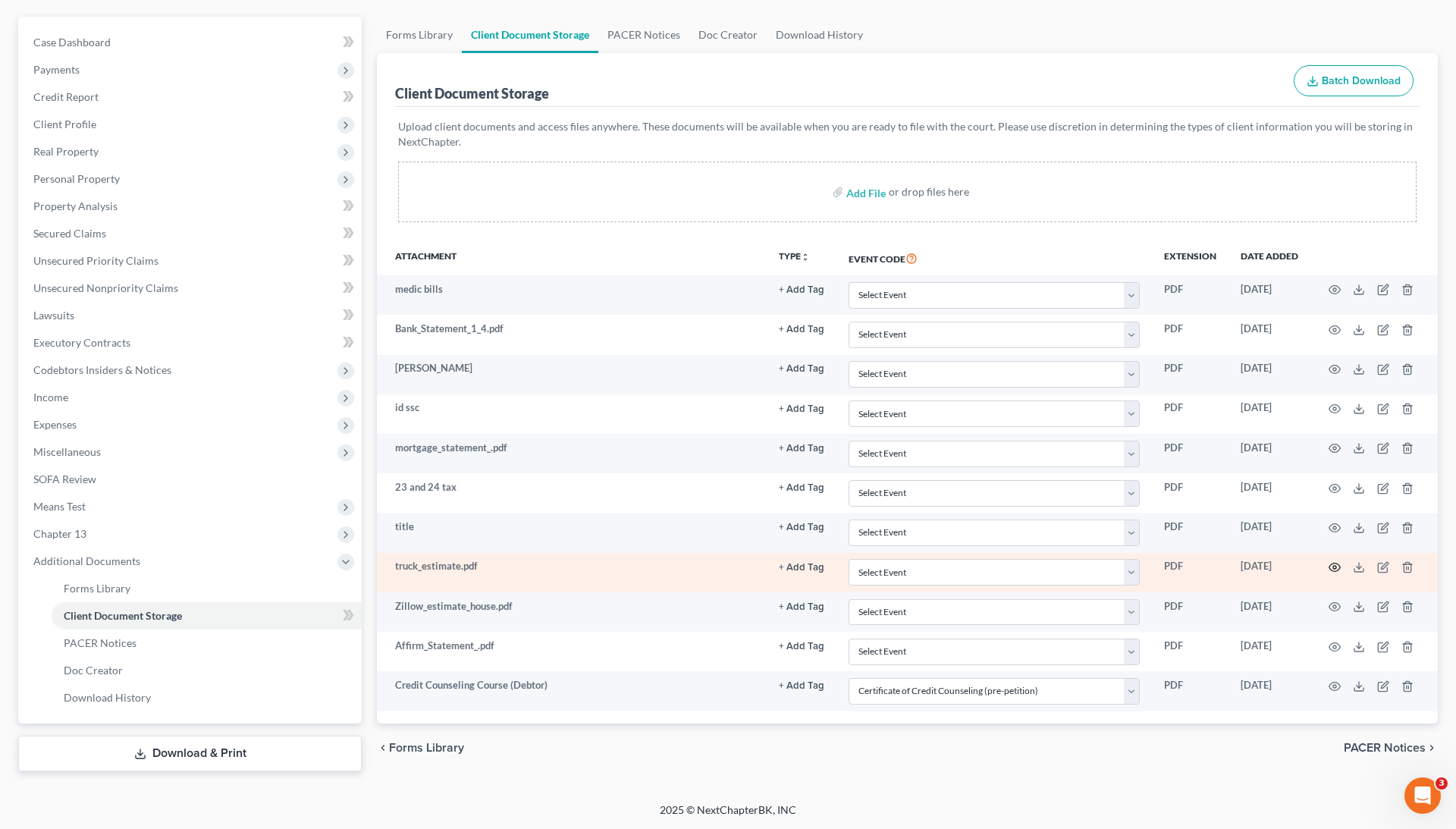
click at [1334, 561] on icon "button" at bounding box center [1335, 567] width 12 height 12
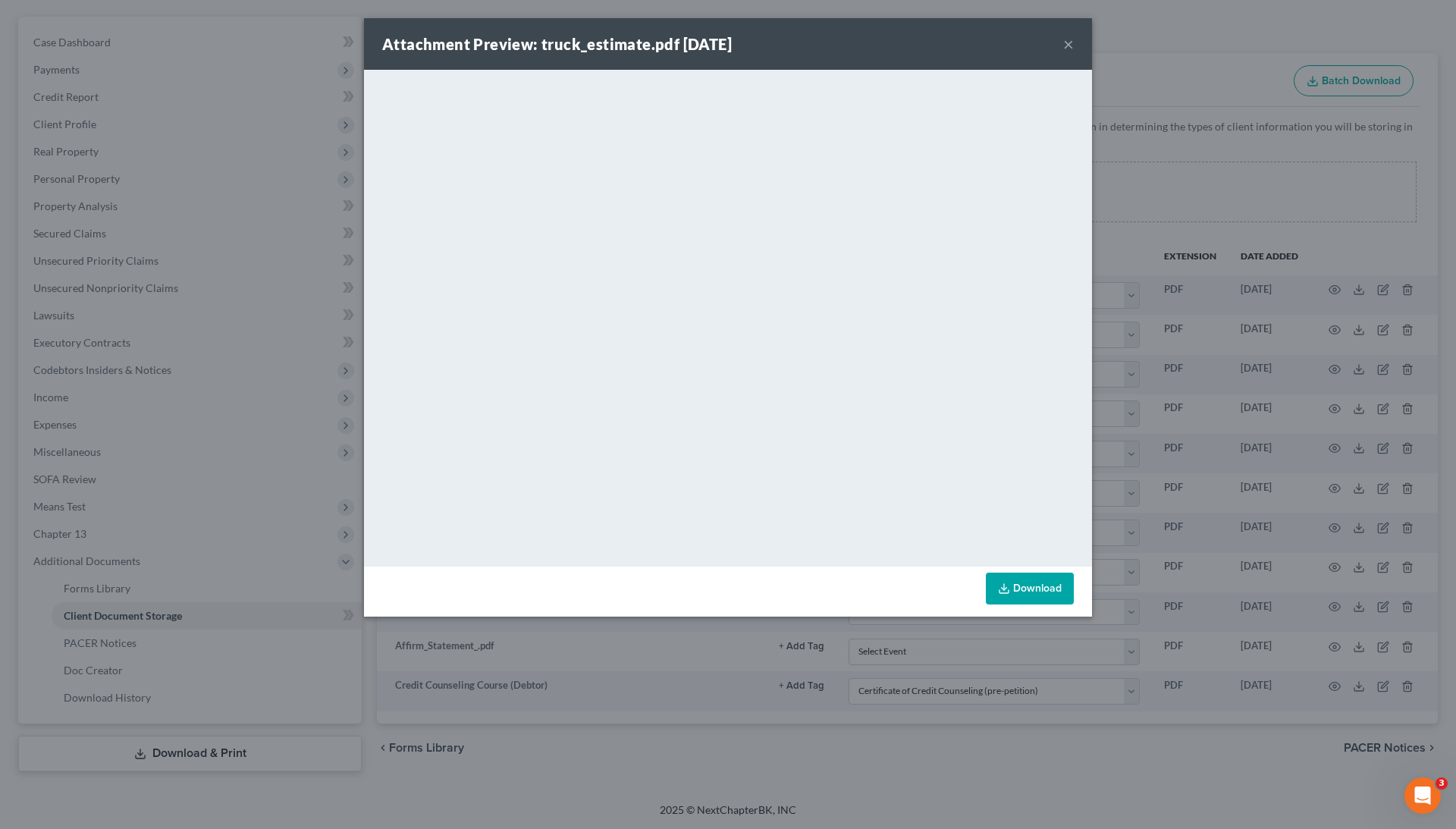
click at [1065, 41] on button "×" at bounding box center [1069, 44] width 11 height 18
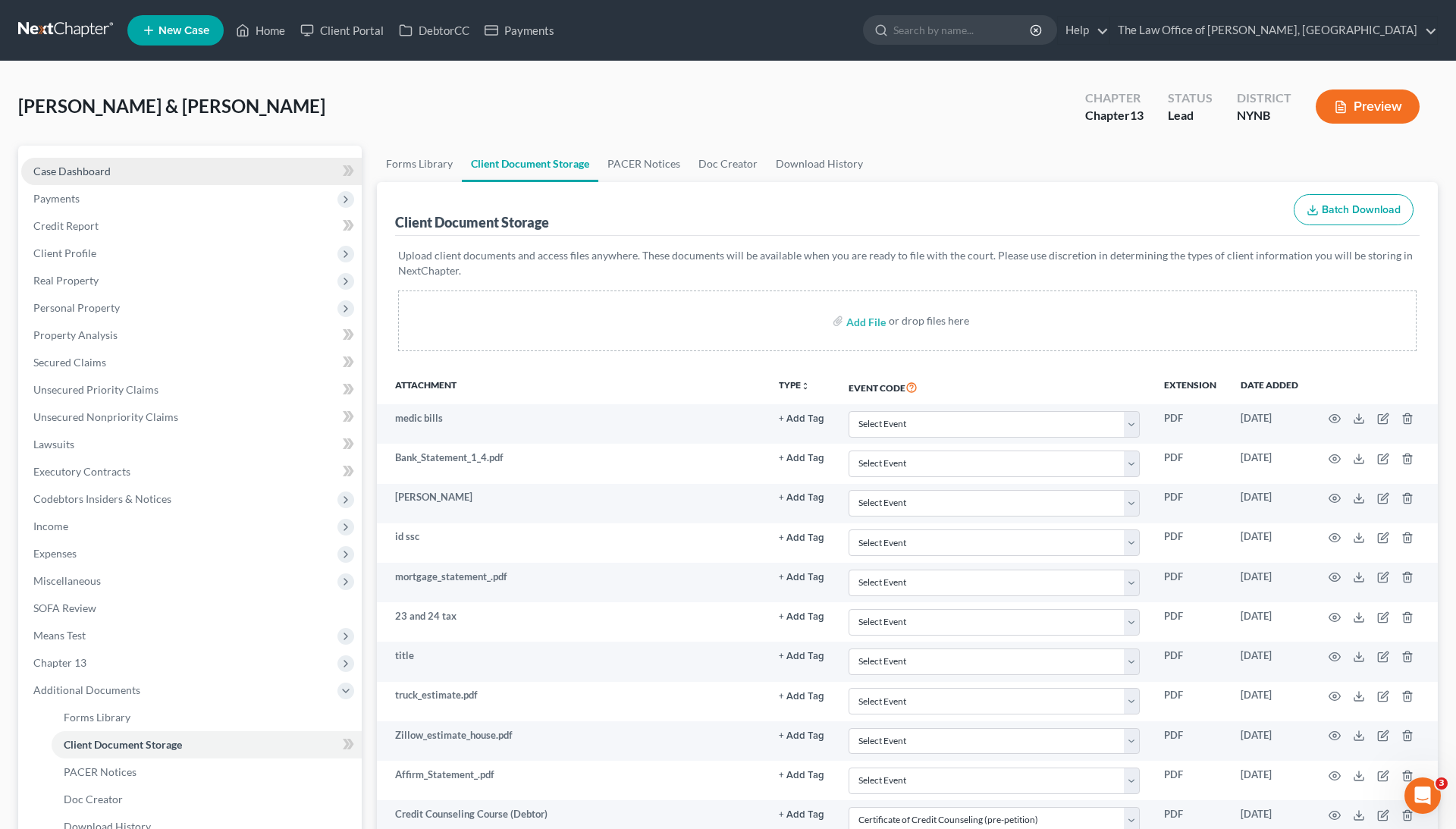
scroll to position [0, 0]
click at [864, 317] on input "file" at bounding box center [864, 320] width 37 height 27
type input "C:\fakepath\2012 Subaru Legacy-4 Cyl. Wagon 5D Outback I AWD Average Price & Es…"
select select "1"
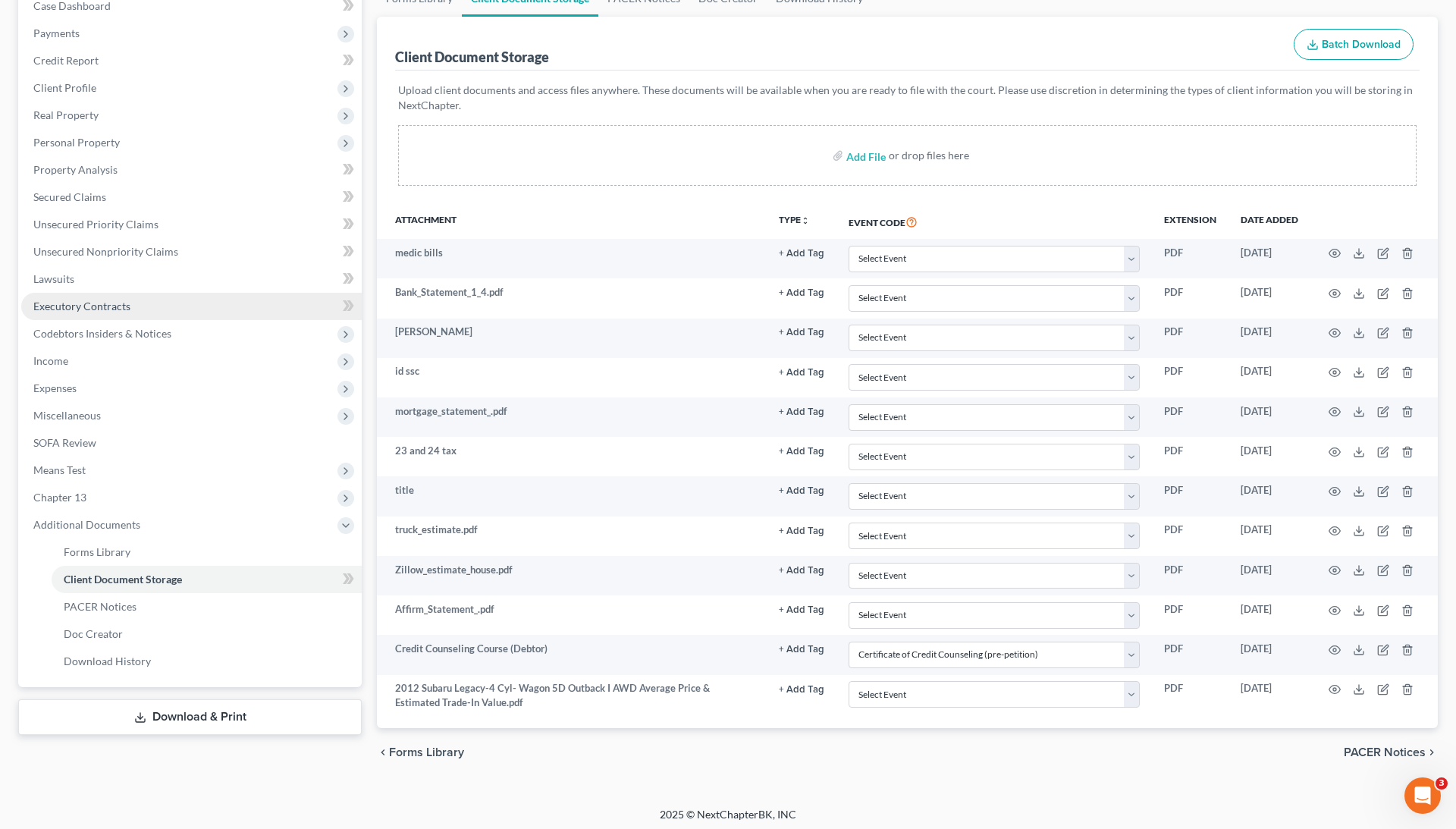
scroll to position [164, 0]
click at [861, 157] on input "file" at bounding box center [864, 156] width 37 height 27
type input "C:\fakepath\Screen Shot 2025-08-14 at 3.10.31 PM.pdf"
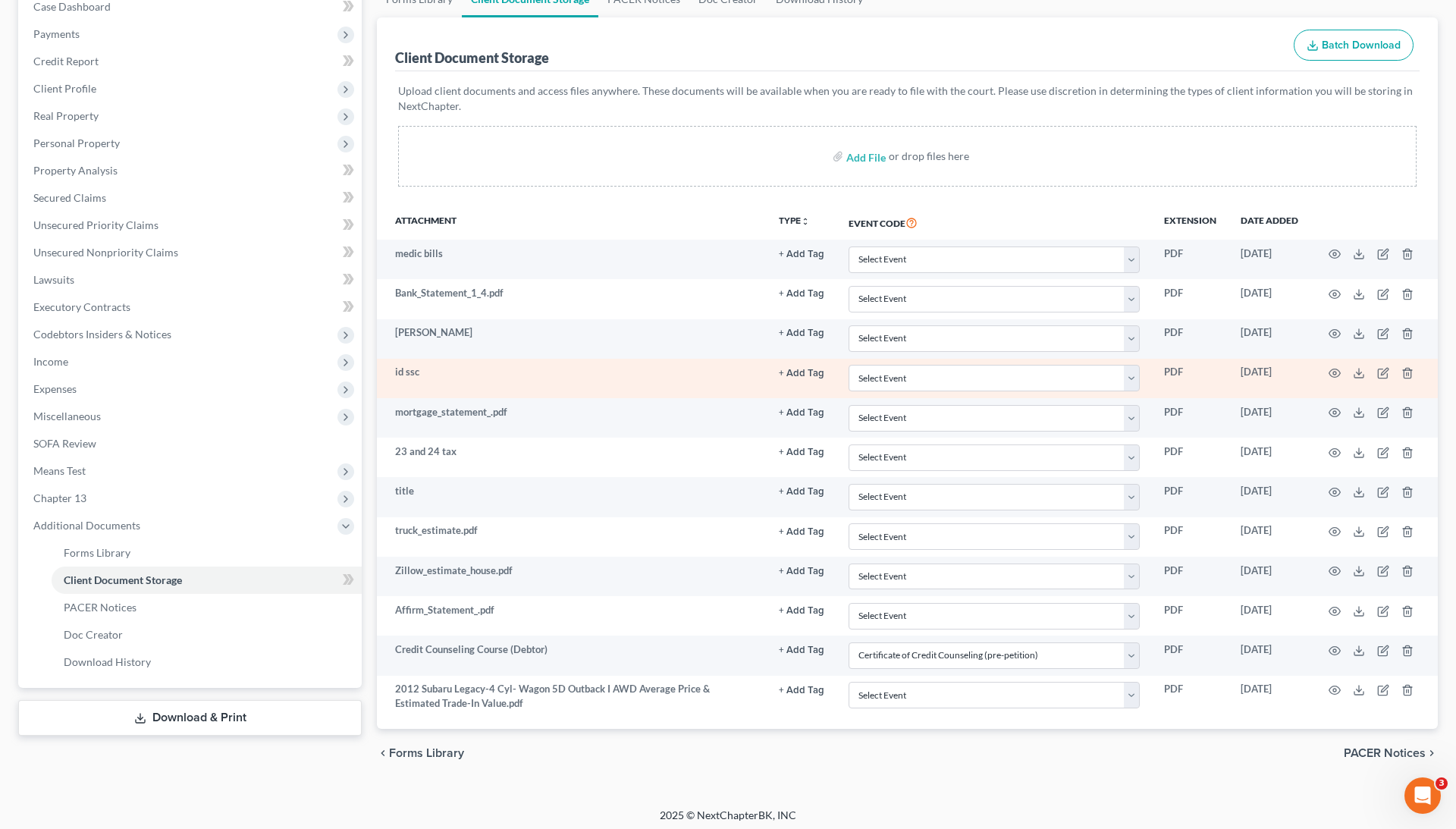
select select "1"
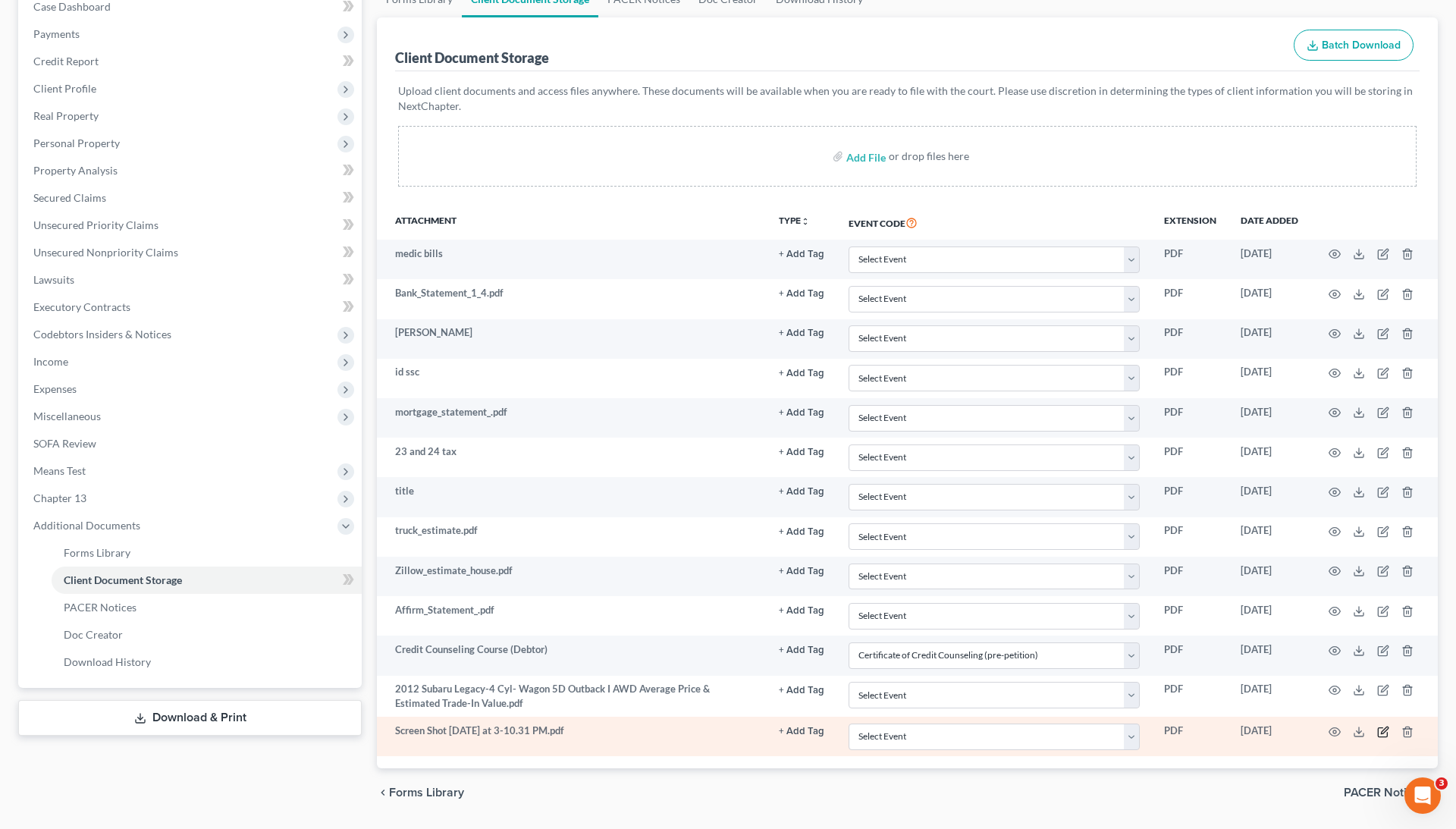
click at [1379, 725] on icon "button" at bounding box center [1384, 732] width 12 height 12
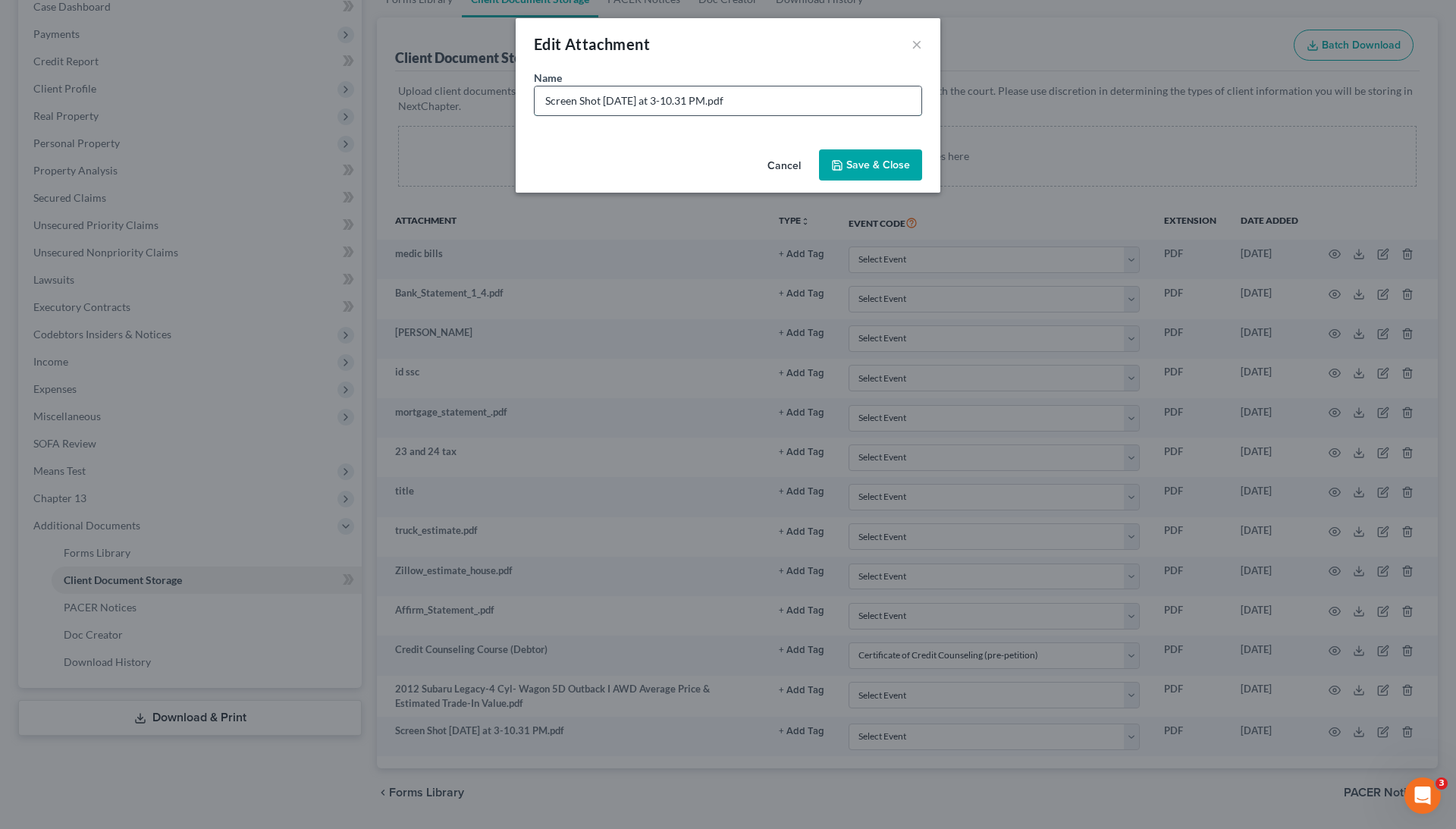
click at [667, 105] on input "Screen Shot 2025-08-14 at 3-10.31 PM.pdf" at bounding box center [728, 101] width 387 height 29
type input "DEED AND MORTG"
click at [885, 159] on span "Save & Close" at bounding box center [878, 164] width 64 height 13
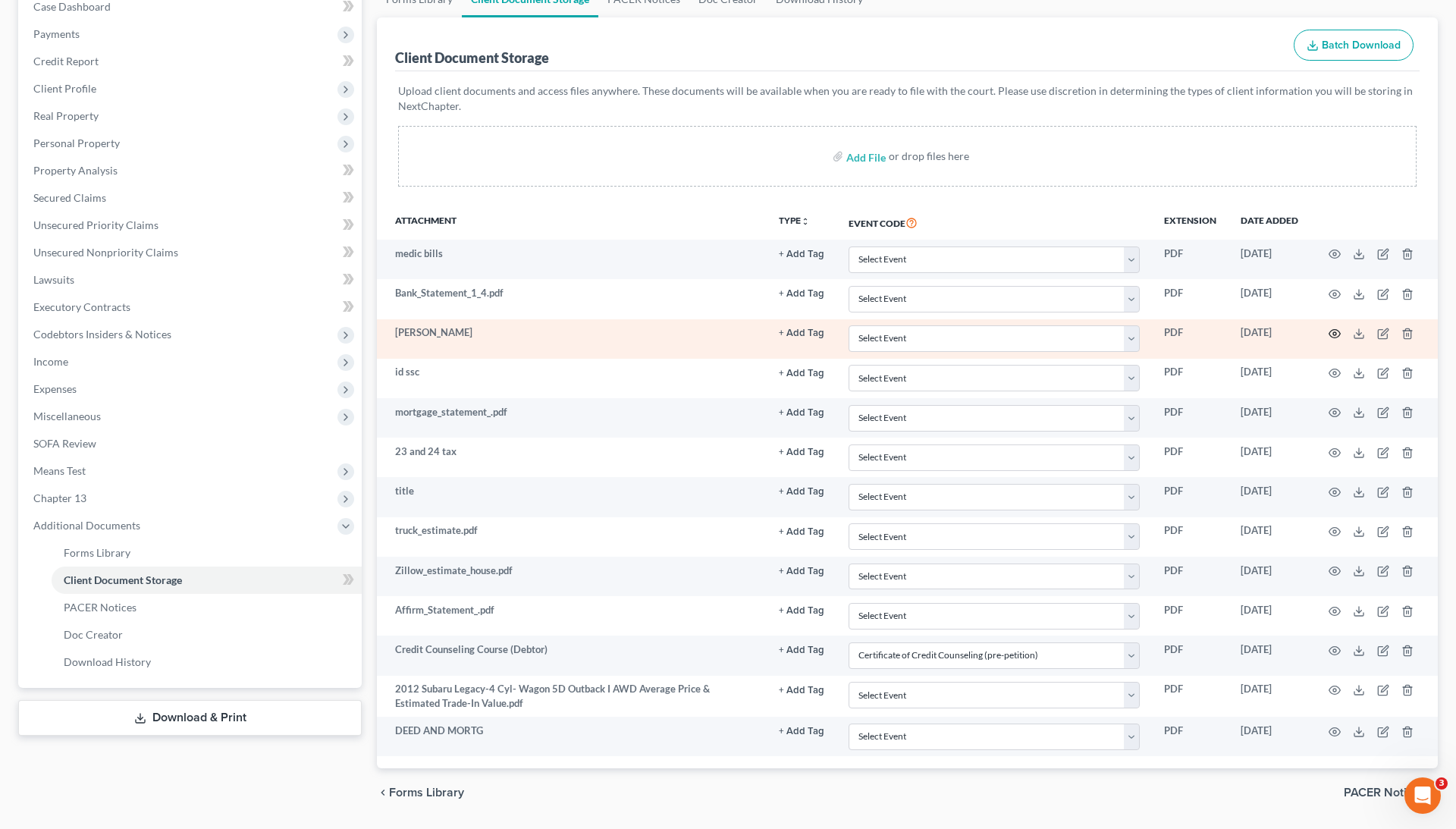
click at [1329, 332] on icon "button" at bounding box center [1335, 333] width 12 height 12
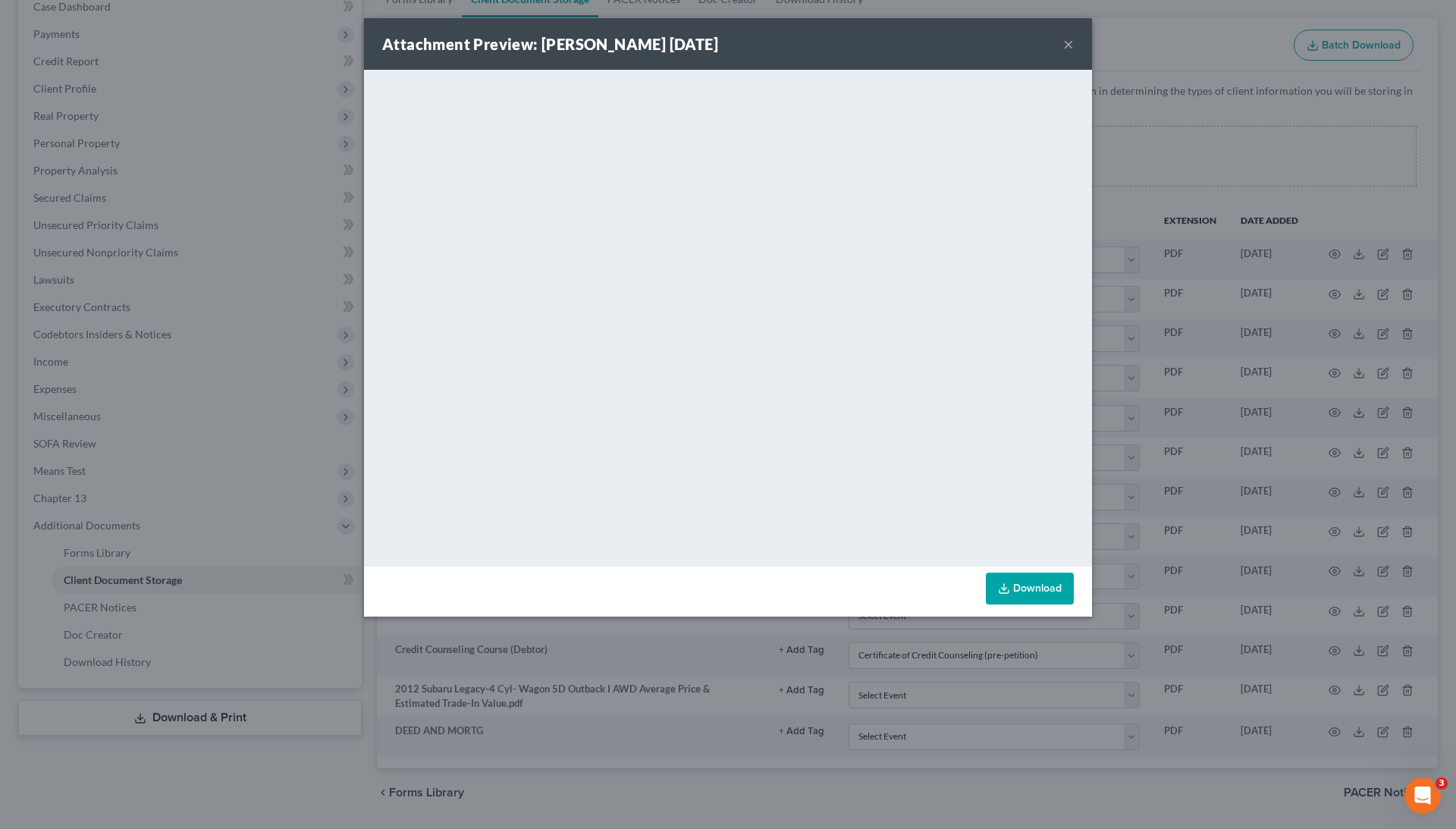
click at [1063, 46] on button "×" at bounding box center [1069, 44] width 11 height 18
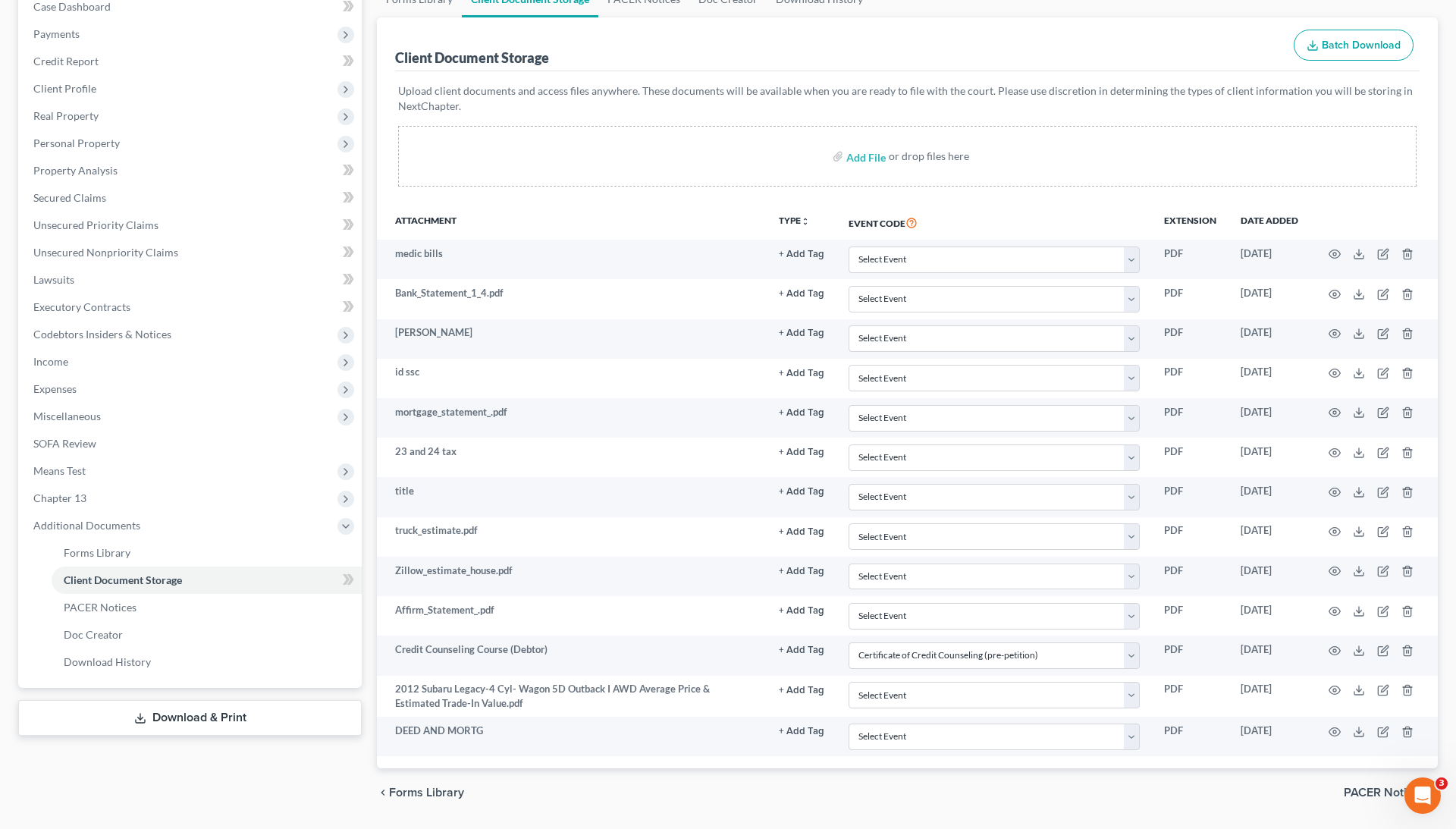
scroll to position [0, 0]
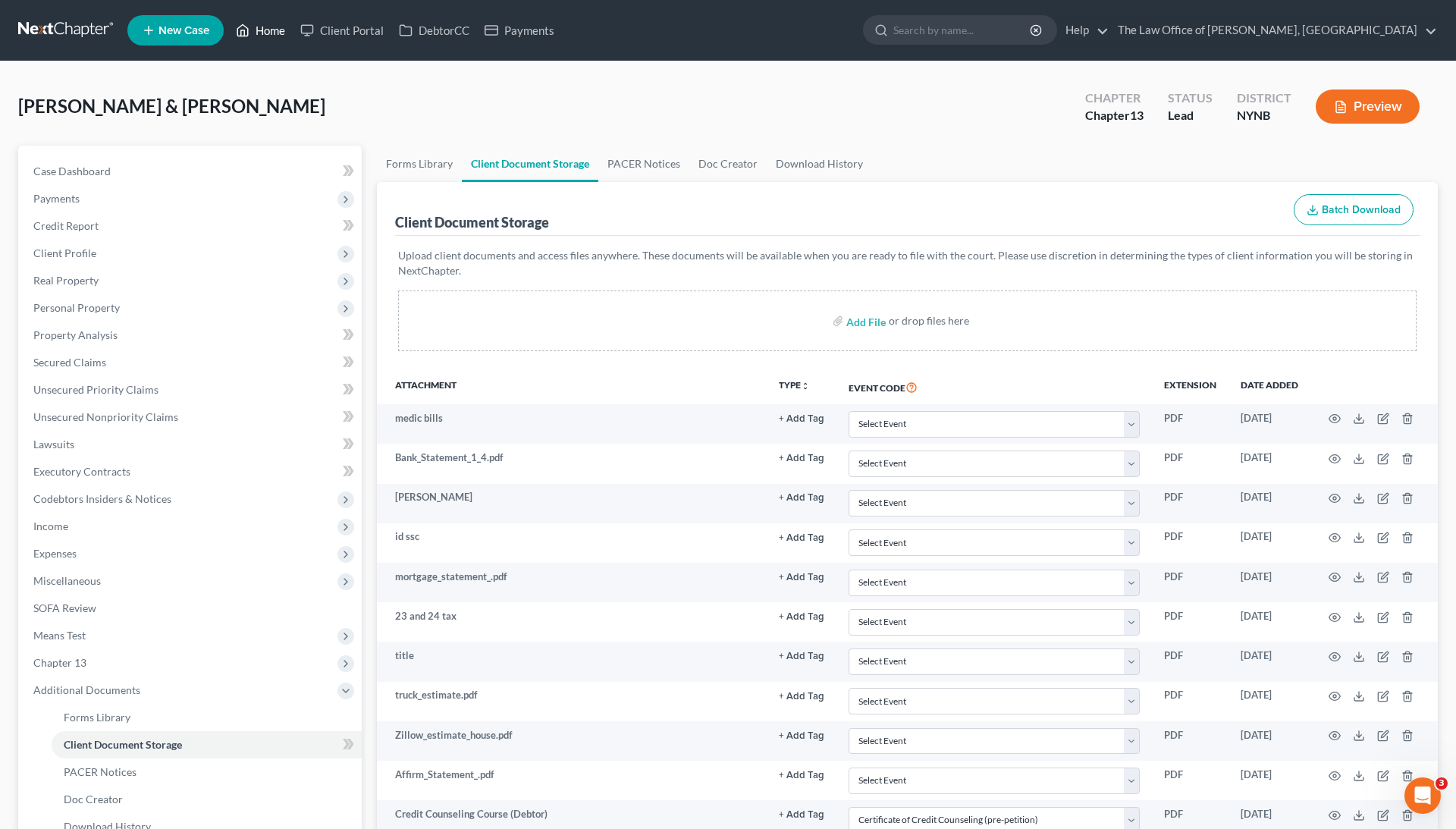
click at [274, 28] on link "Home" at bounding box center [260, 30] width 65 height 27
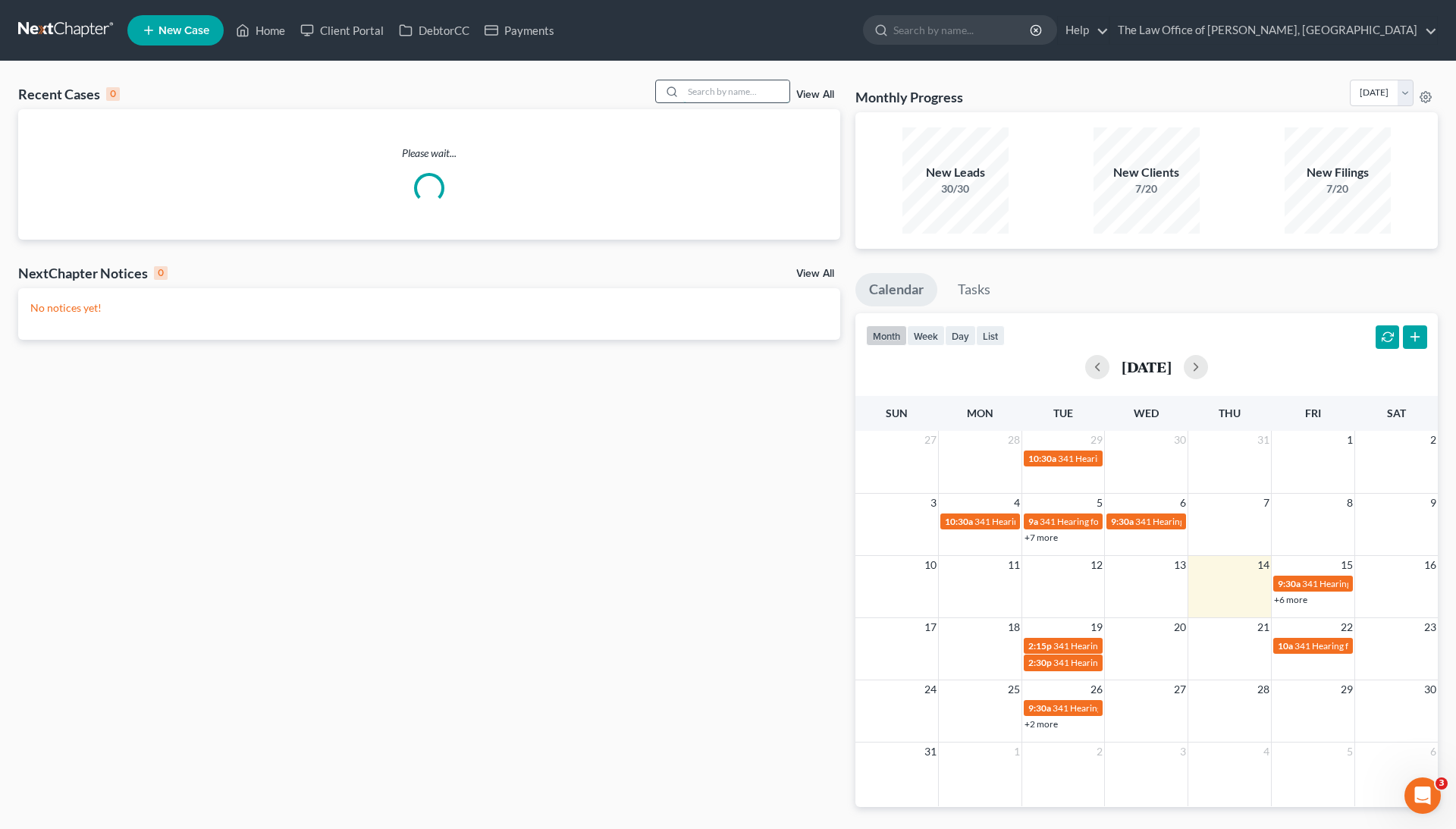
click at [755, 85] on input "search" at bounding box center [737, 91] width 106 height 22
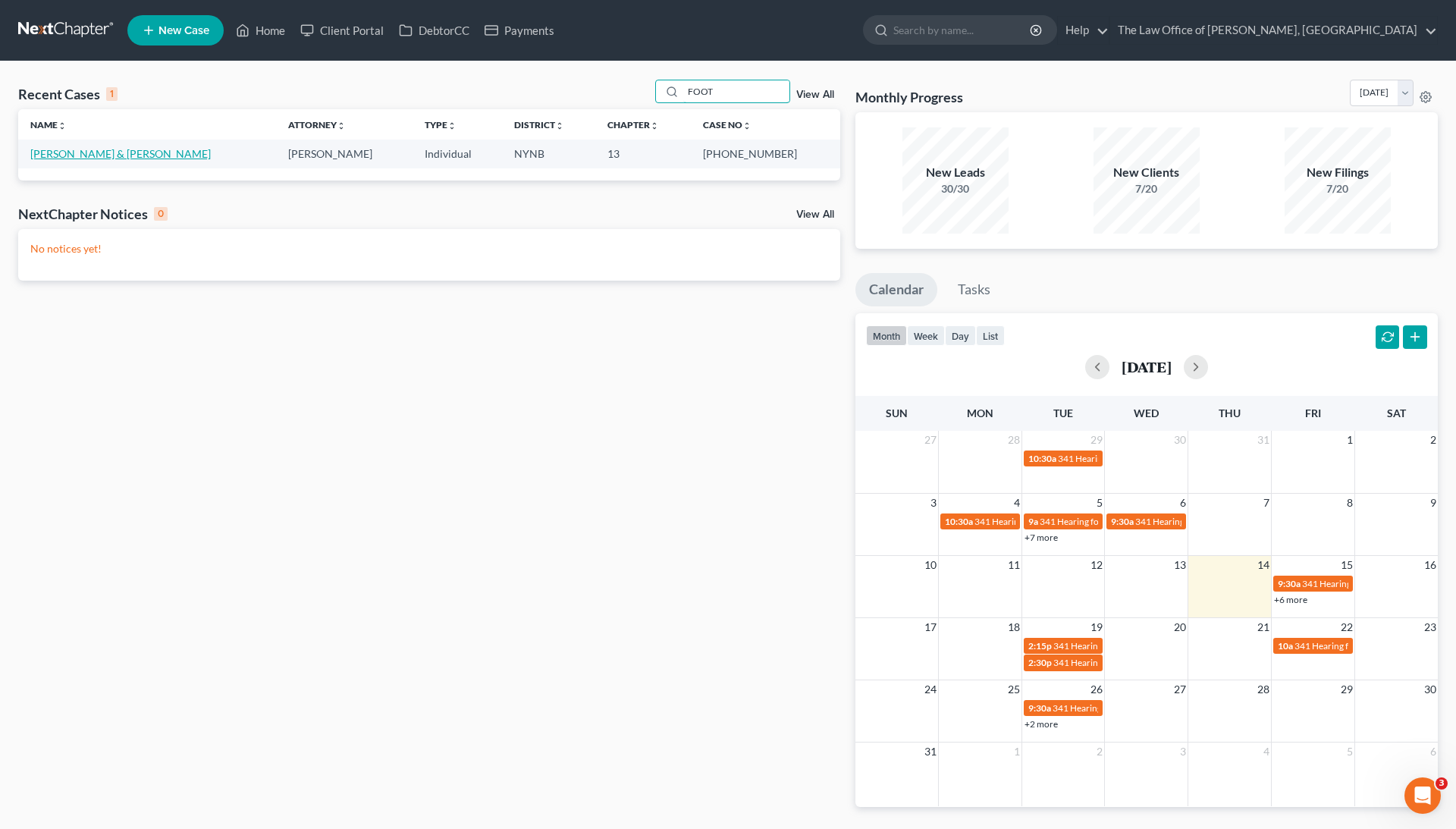
type input "FOOT"
click at [131, 153] on link "[PERSON_NAME] & [PERSON_NAME]" at bounding box center [121, 153] width 181 height 13
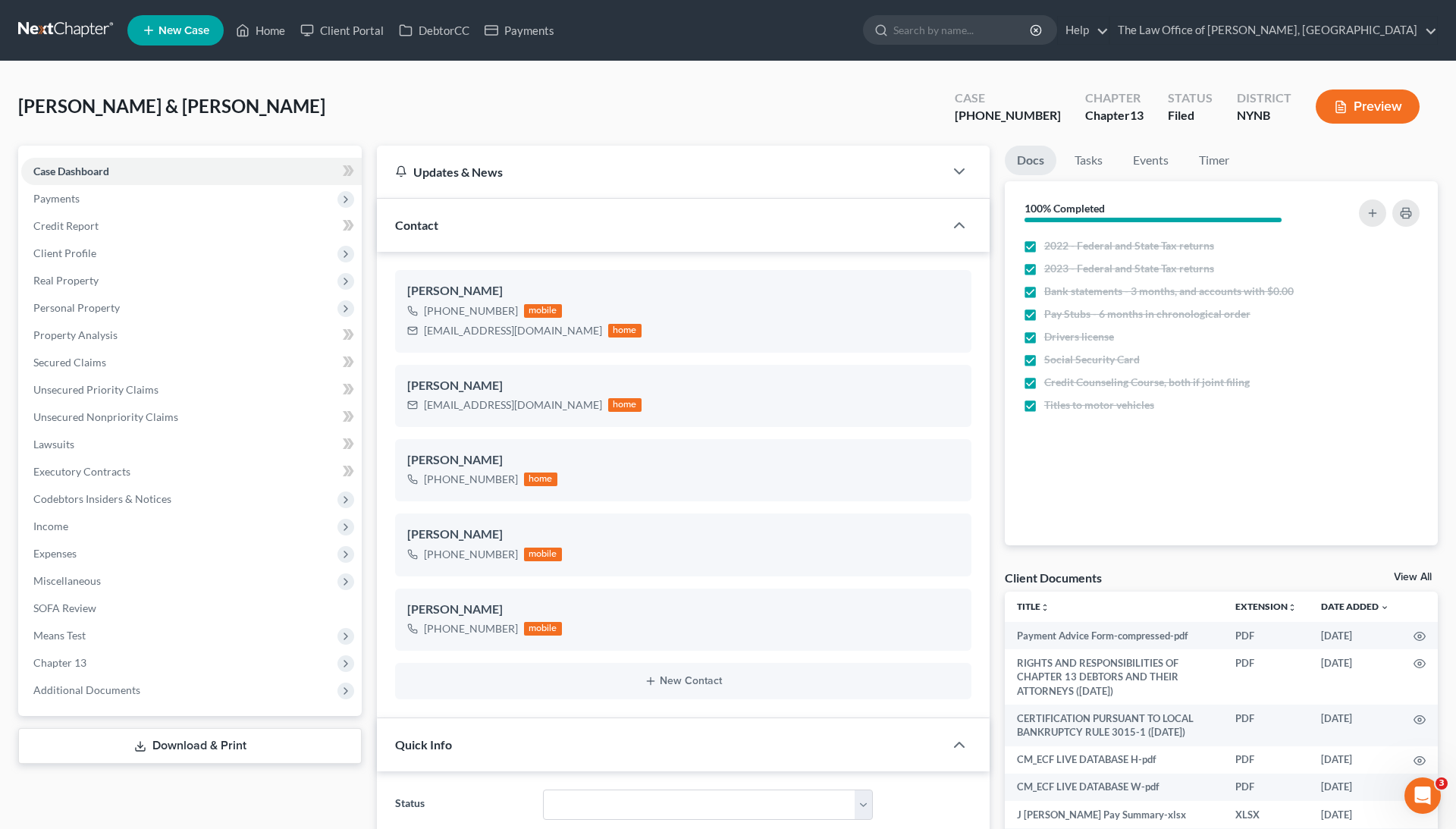
scroll to position [322, 0]
click at [1412, 575] on link "View All" at bounding box center [1412, 577] width 38 height 11
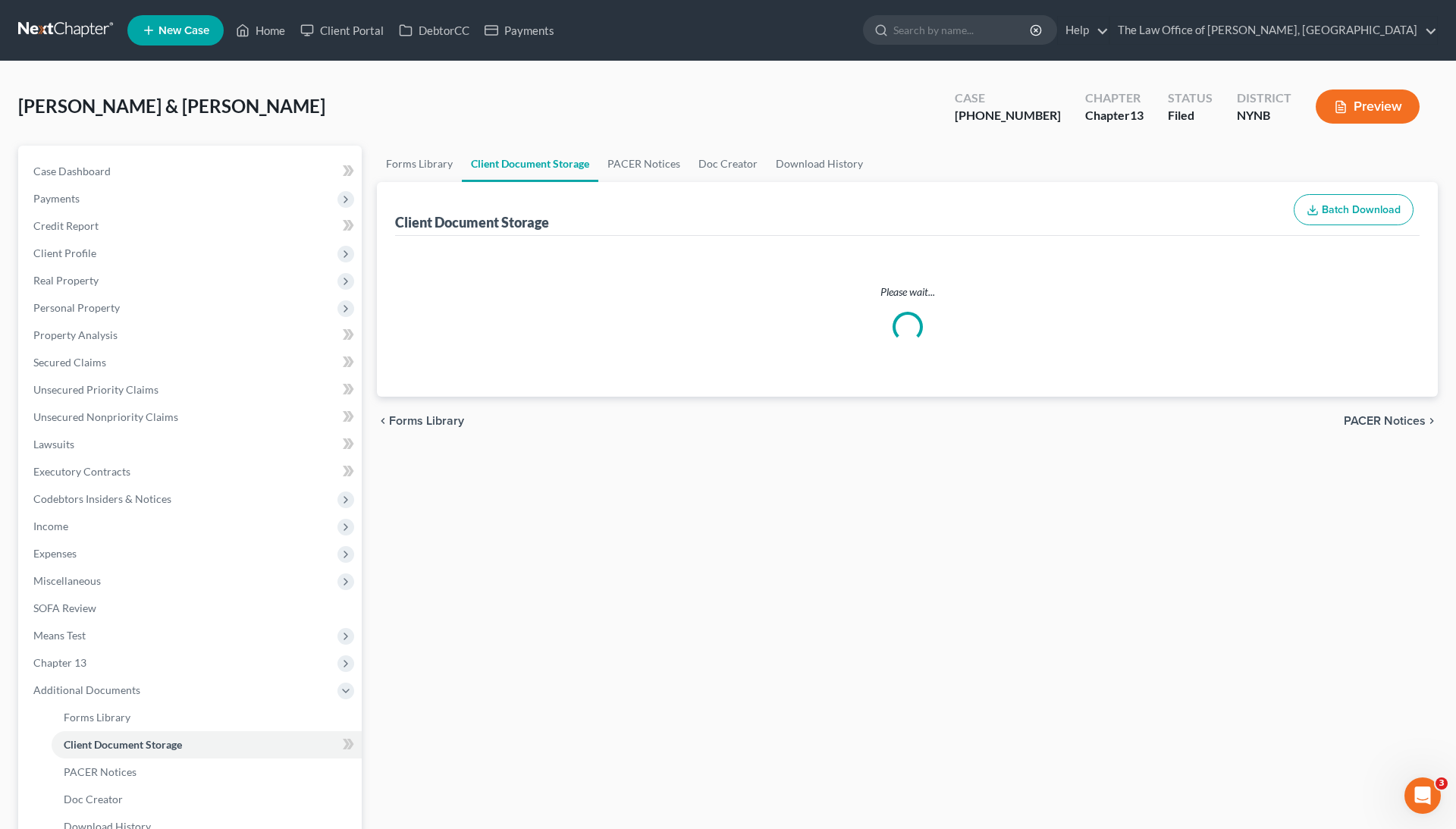
select select "1"
select select "5"
select select "2"
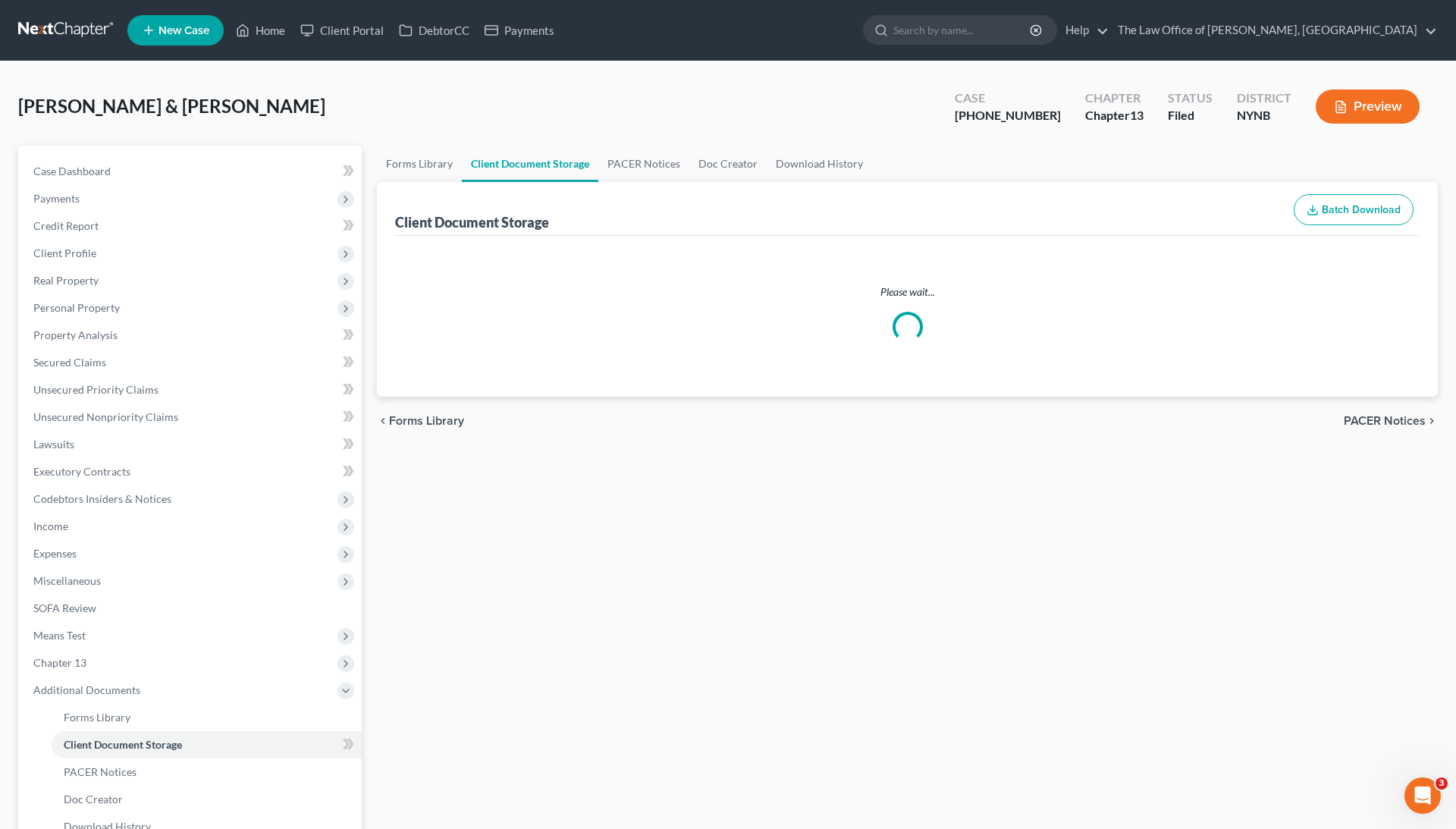
select select "6"
select select "4"
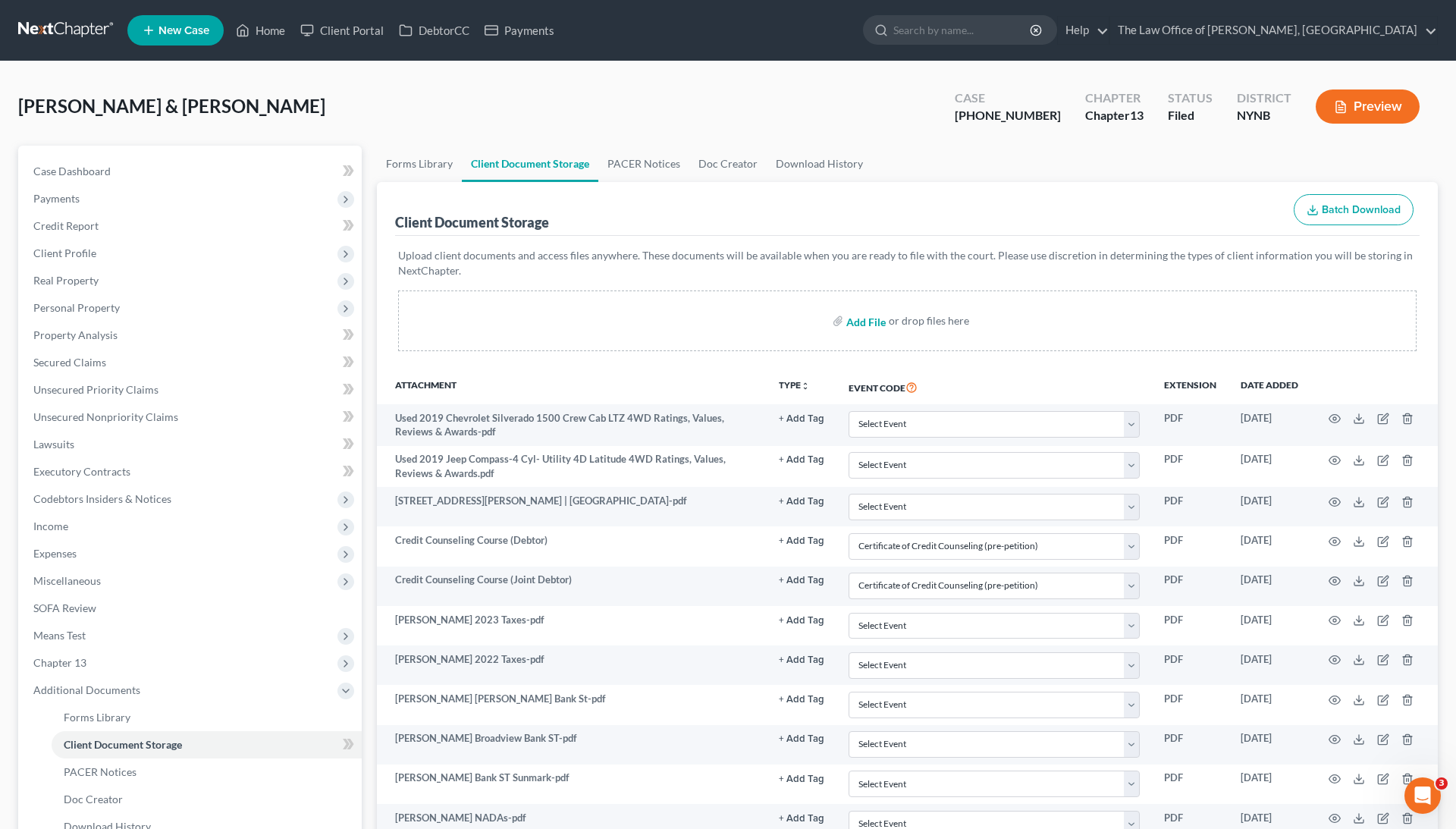
click at [877, 325] on input "file" at bounding box center [864, 320] width 37 height 27
type input "C:\fakepath\FOOTE STMT.pdf"
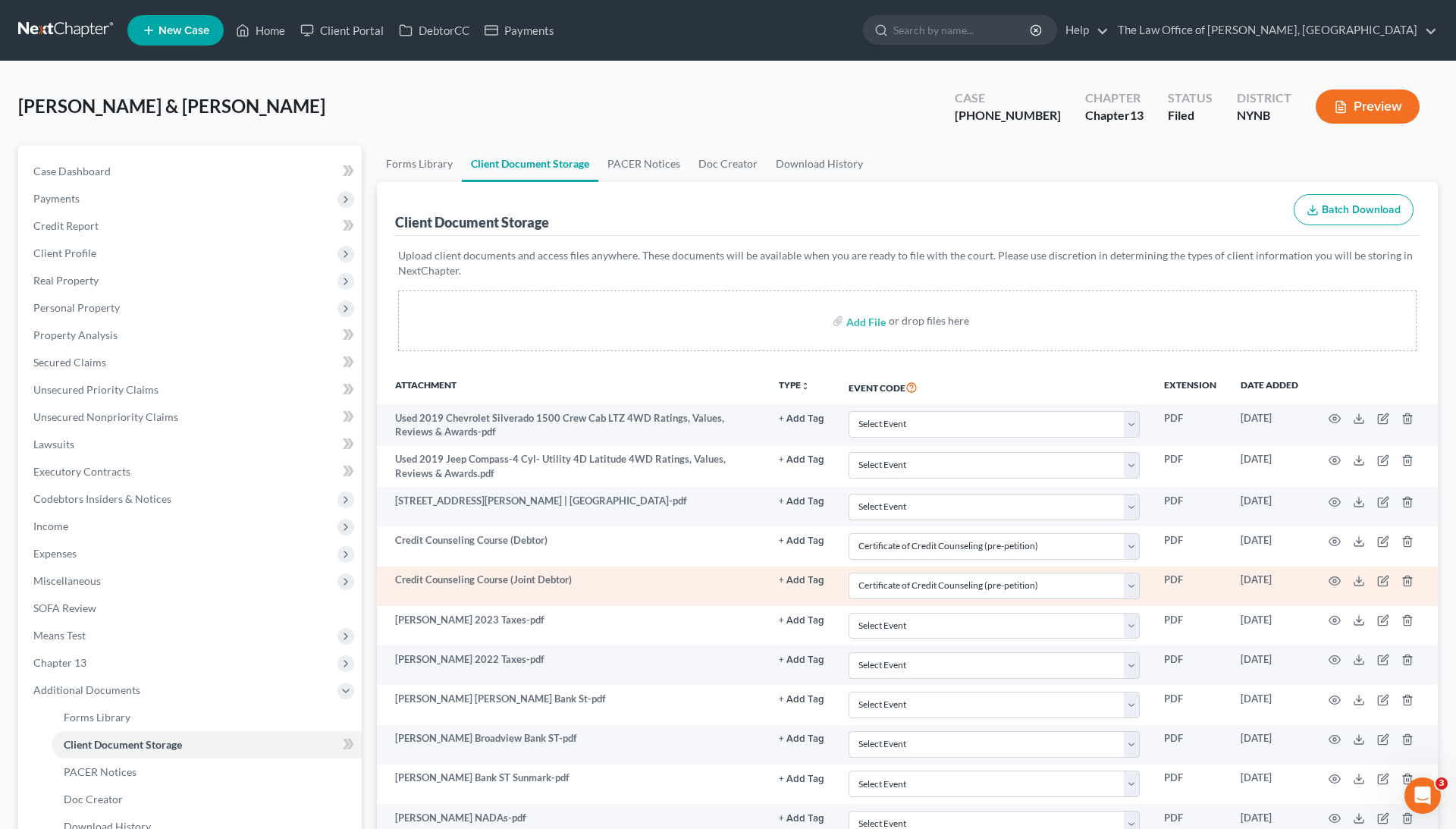
select select "1"
select select "5"
select select "2"
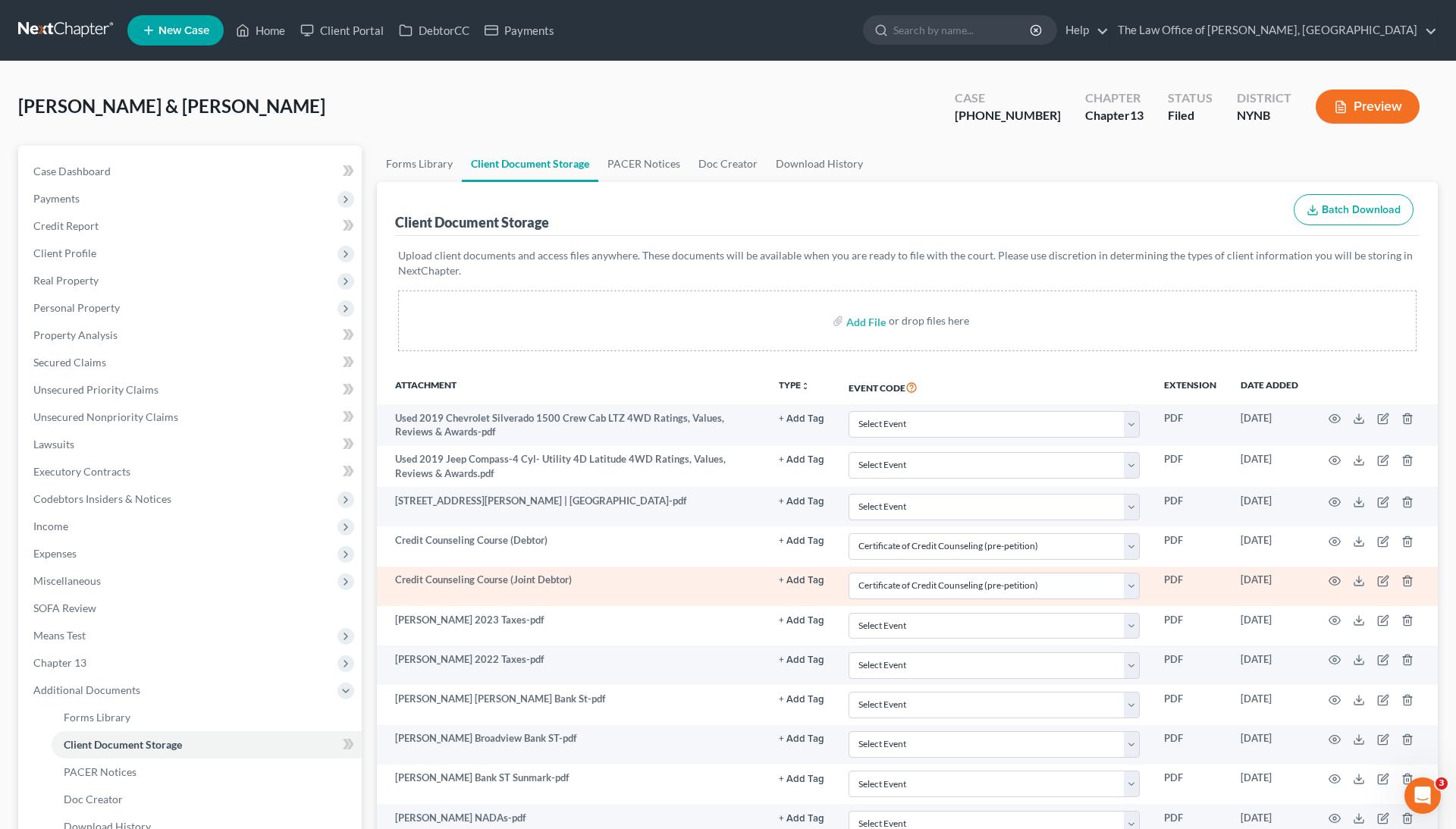
select select "6"
select select "4"
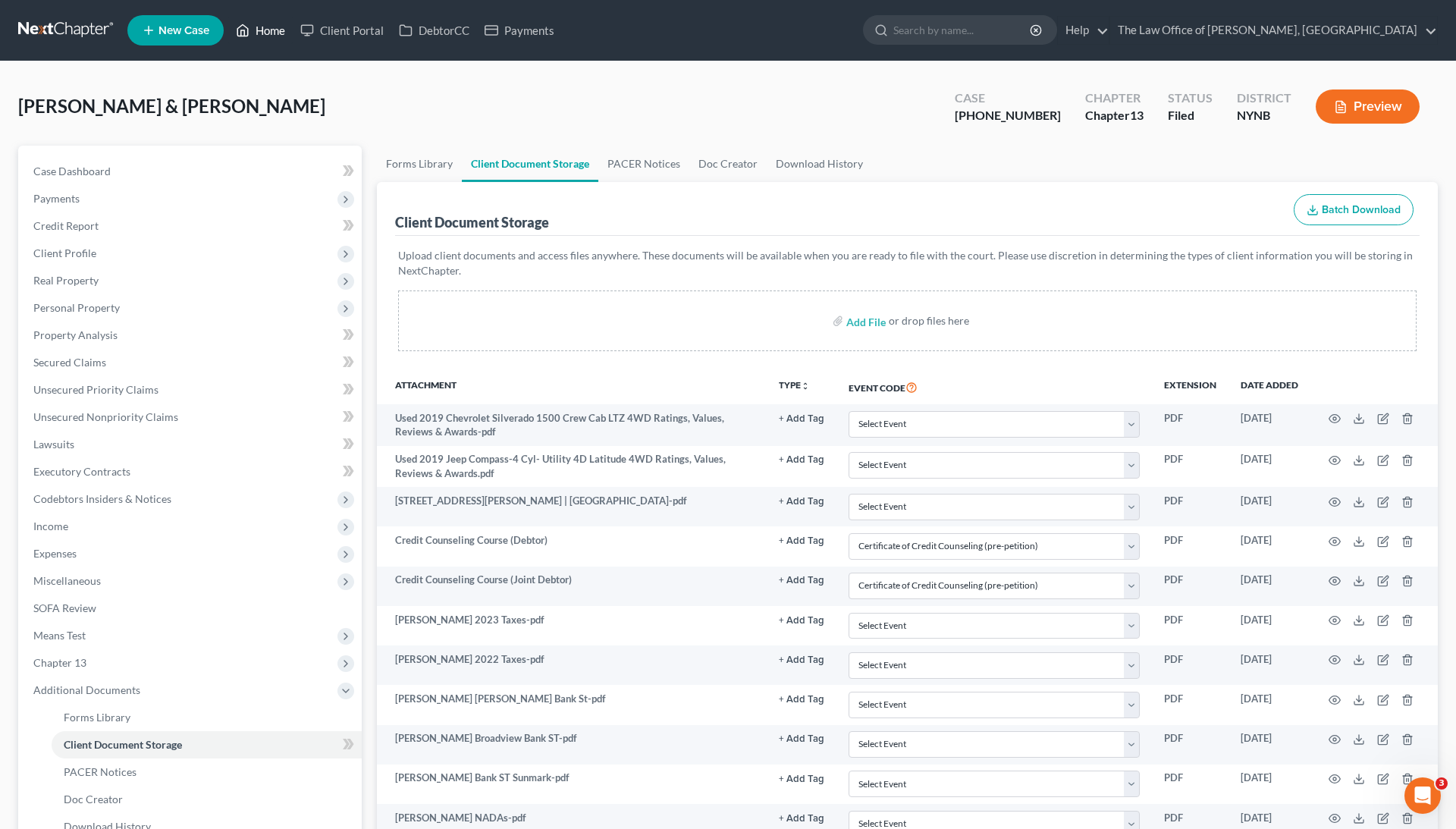
click at [247, 32] on icon at bounding box center [243, 30] width 14 height 18
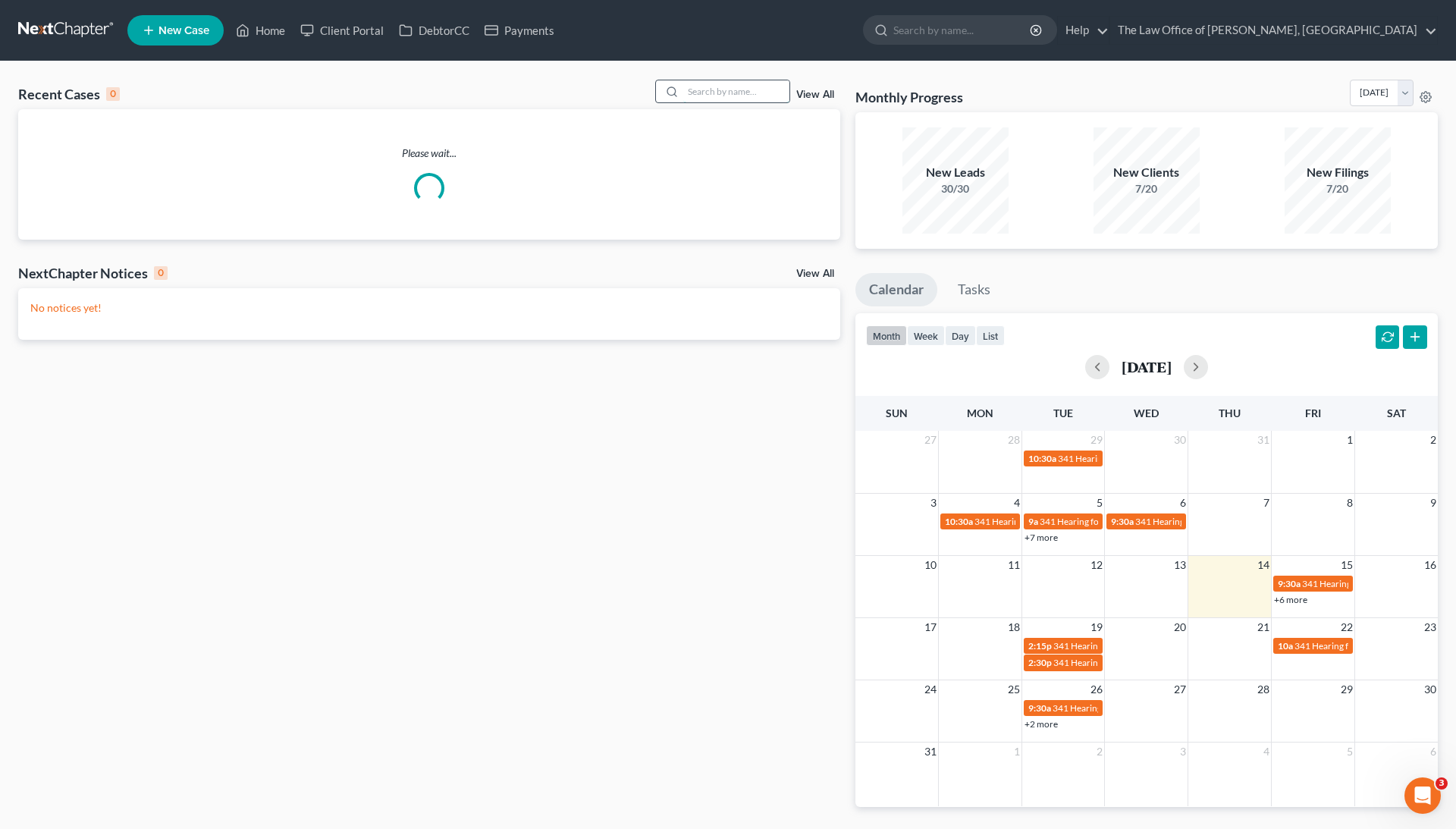
click at [728, 86] on input "search" at bounding box center [737, 91] width 106 height 22
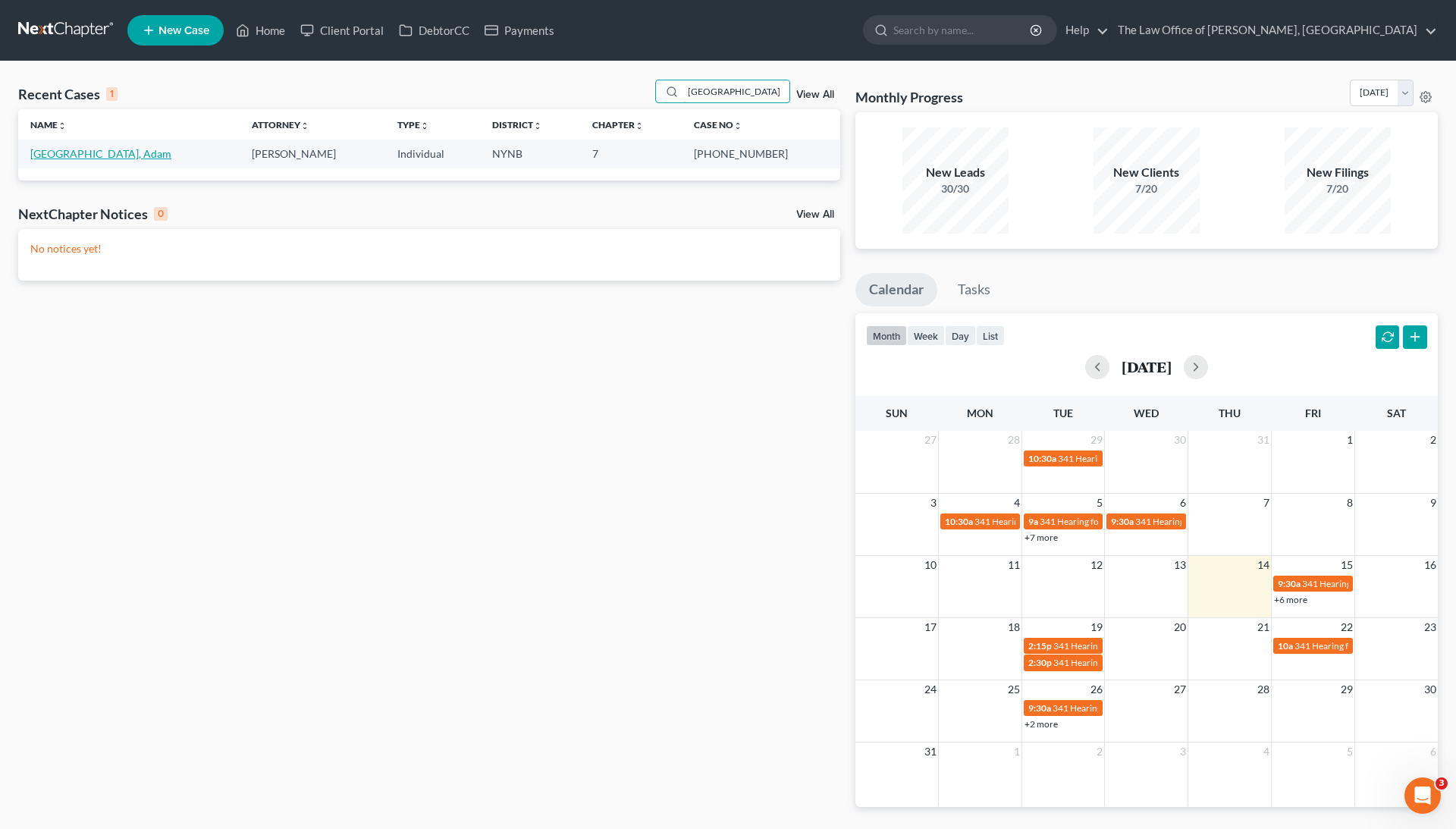
type input "BERLIN"
click at [79, 153] on link "[GEOGRAPHIC_DATA], Adam" at bounding box center [101, 153] width 141 height 13
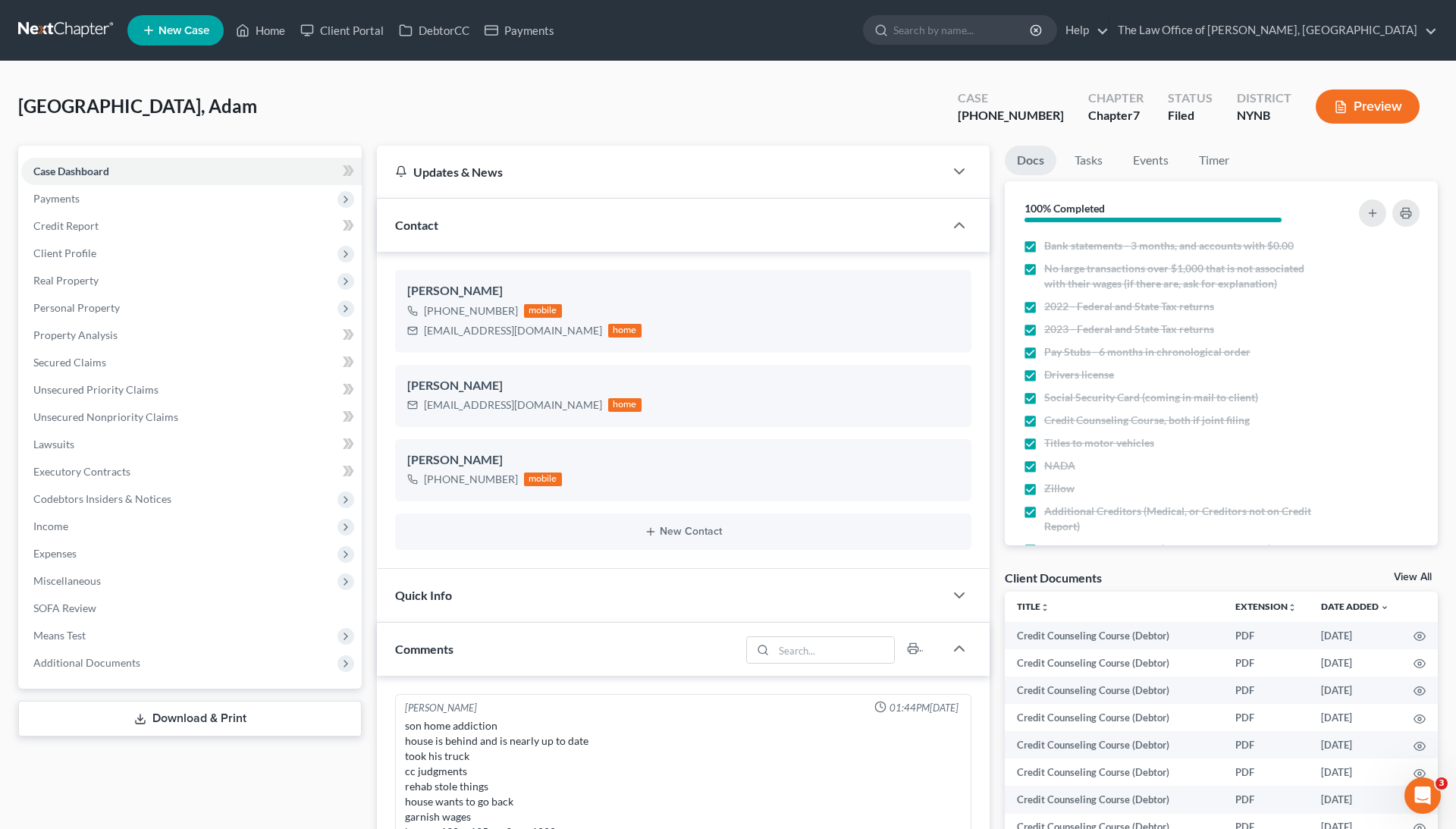
scroll to position [2468, 0]
click at [1401, 572] on link "View All" at bounding box center [1412, 577] width 38 height 11
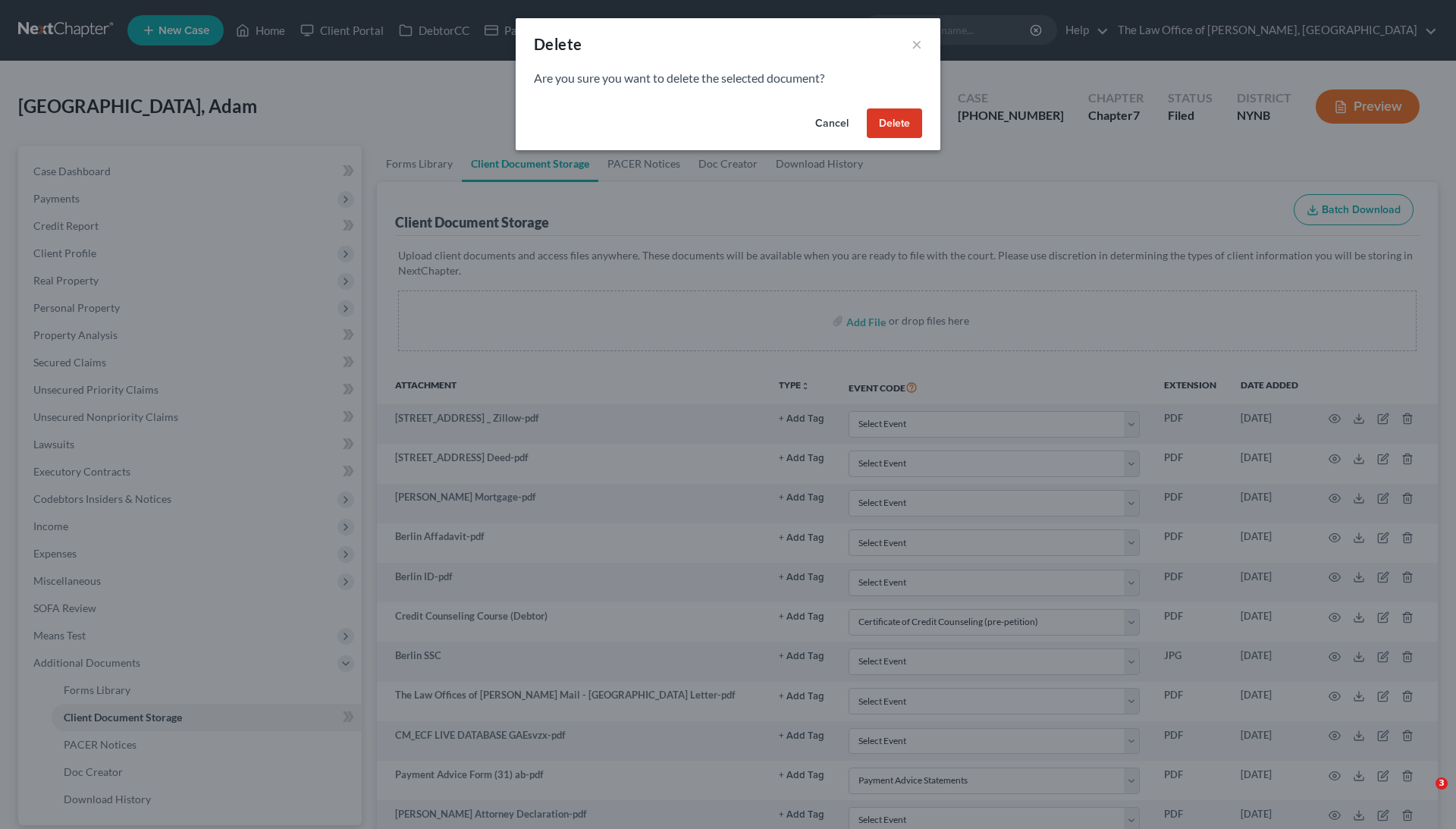
select select "1"
select select "5"
select select "1"
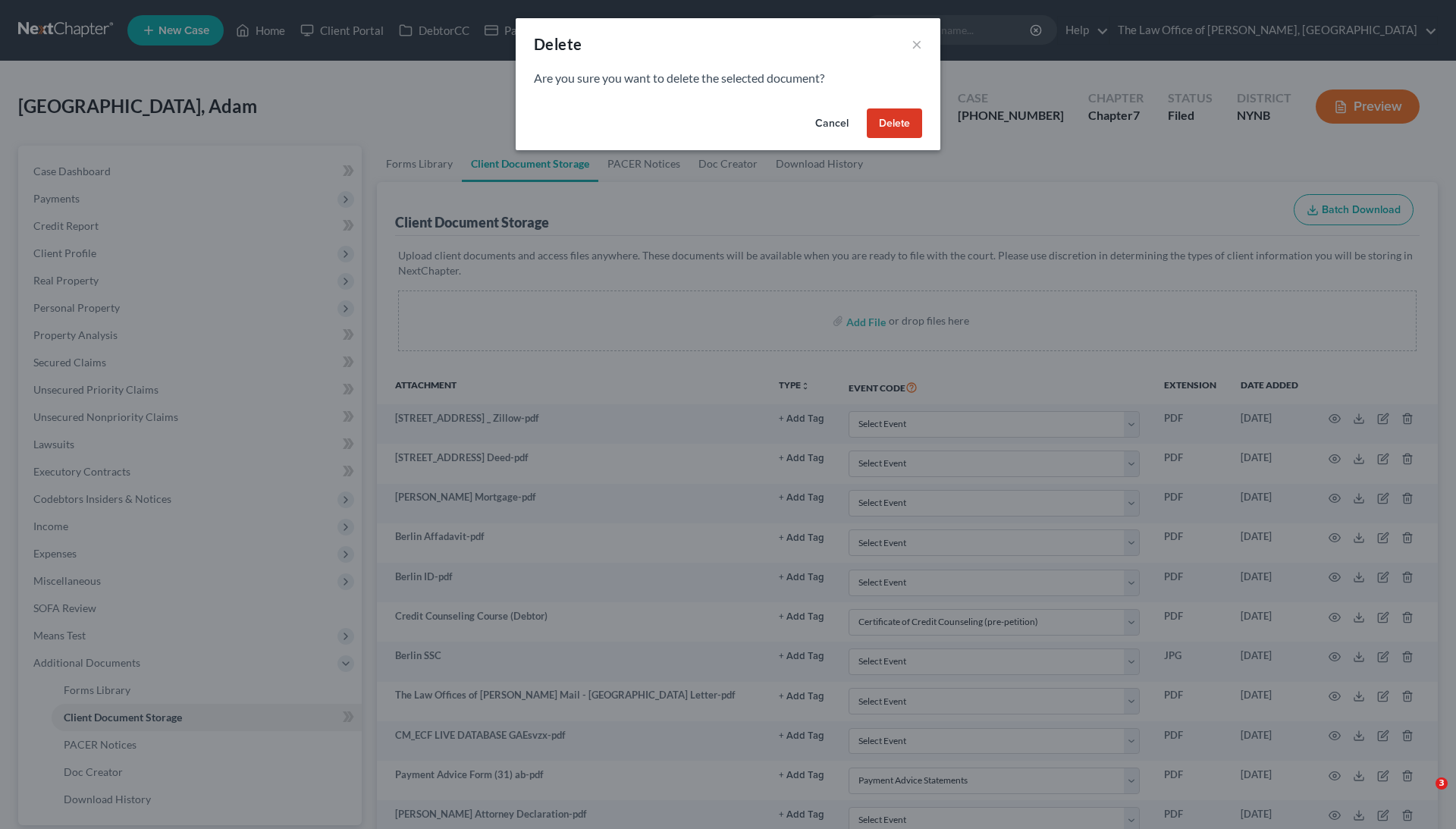
select select "1"
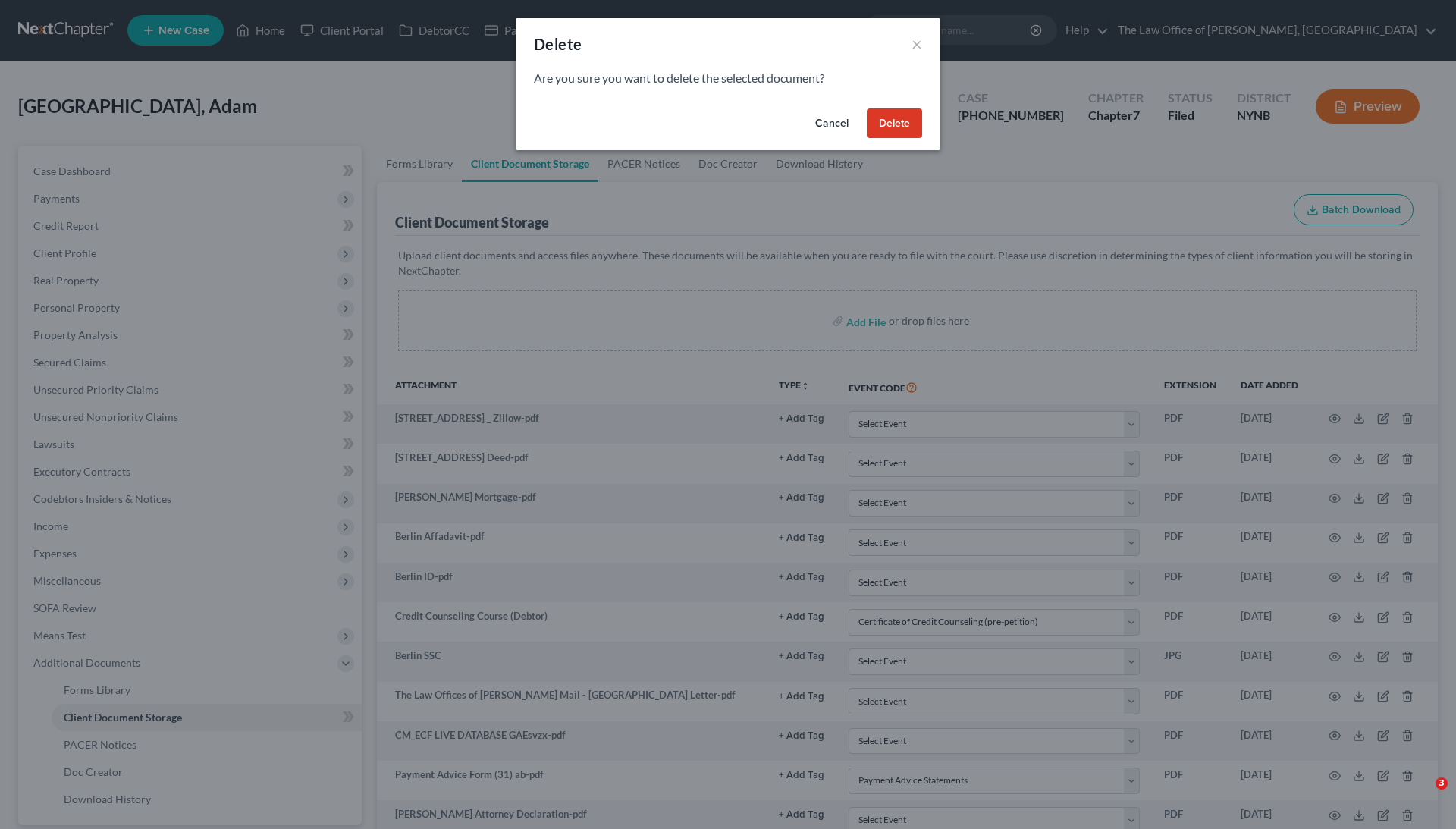
select select "1"
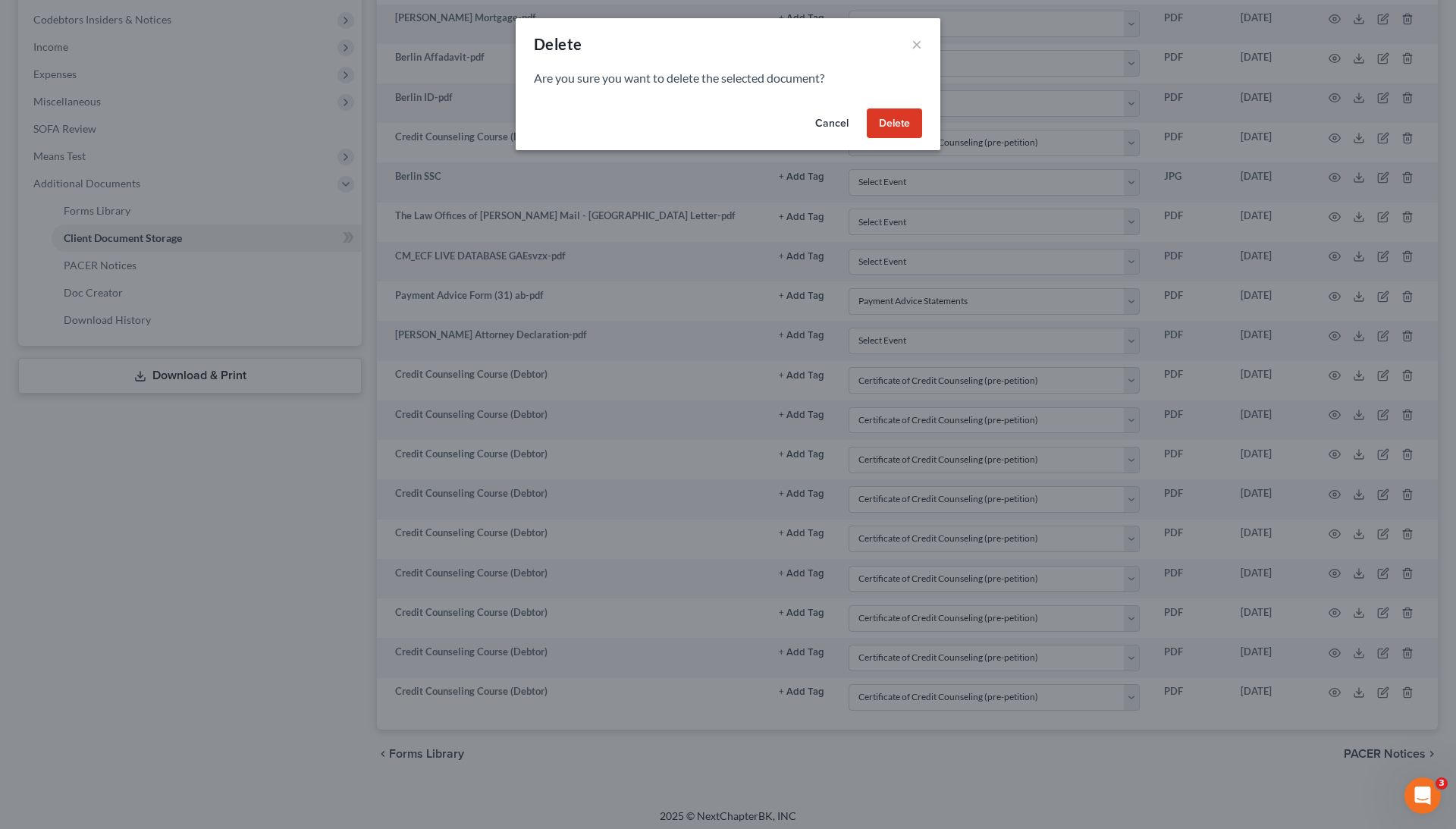
click at [895, 126] on button "Delete" at bounding box center [894, 123] width 55 height 30
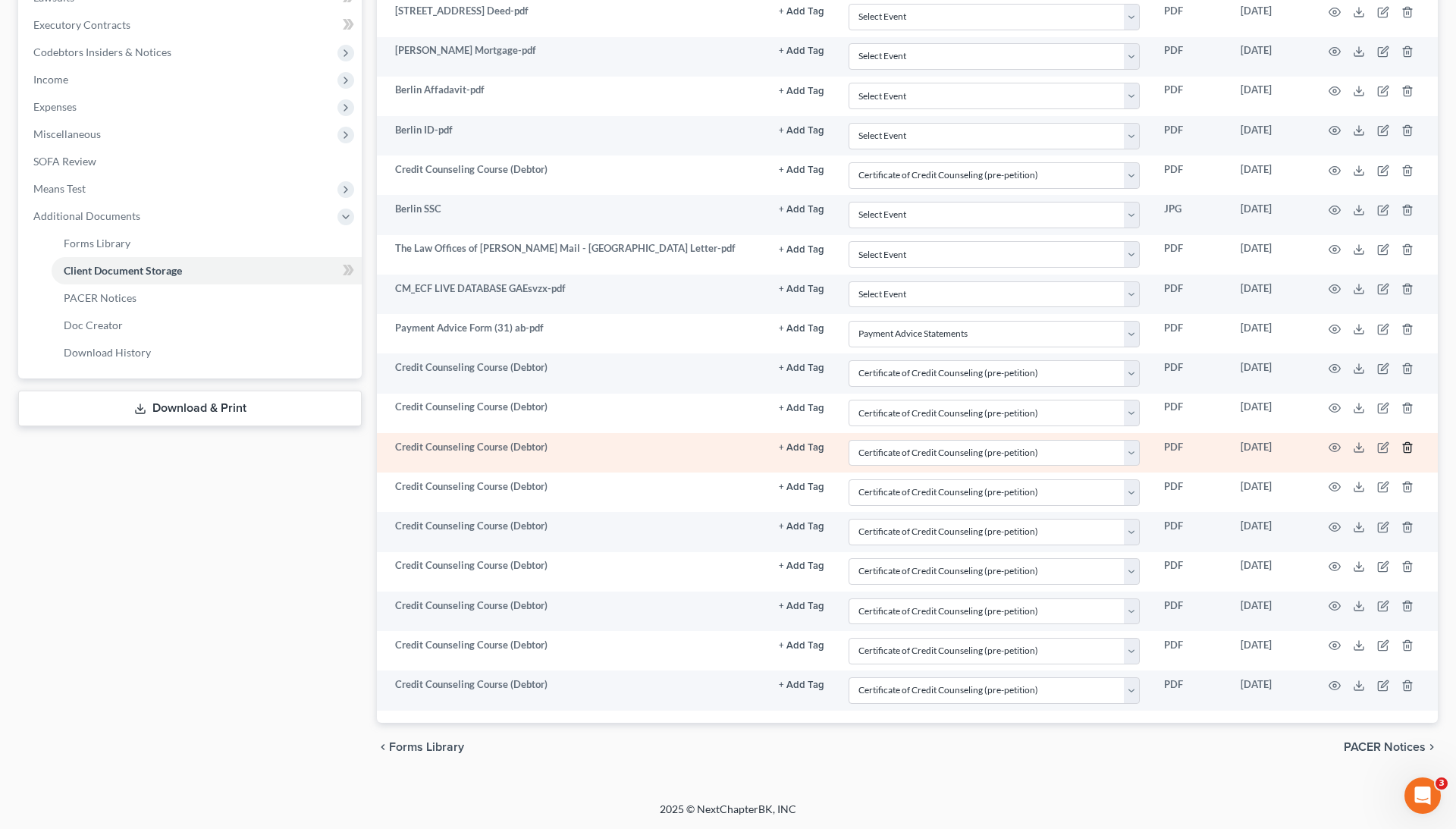
click at [1408, 449] on line "button" at bounding box center [1408, 449] width 0 height 3
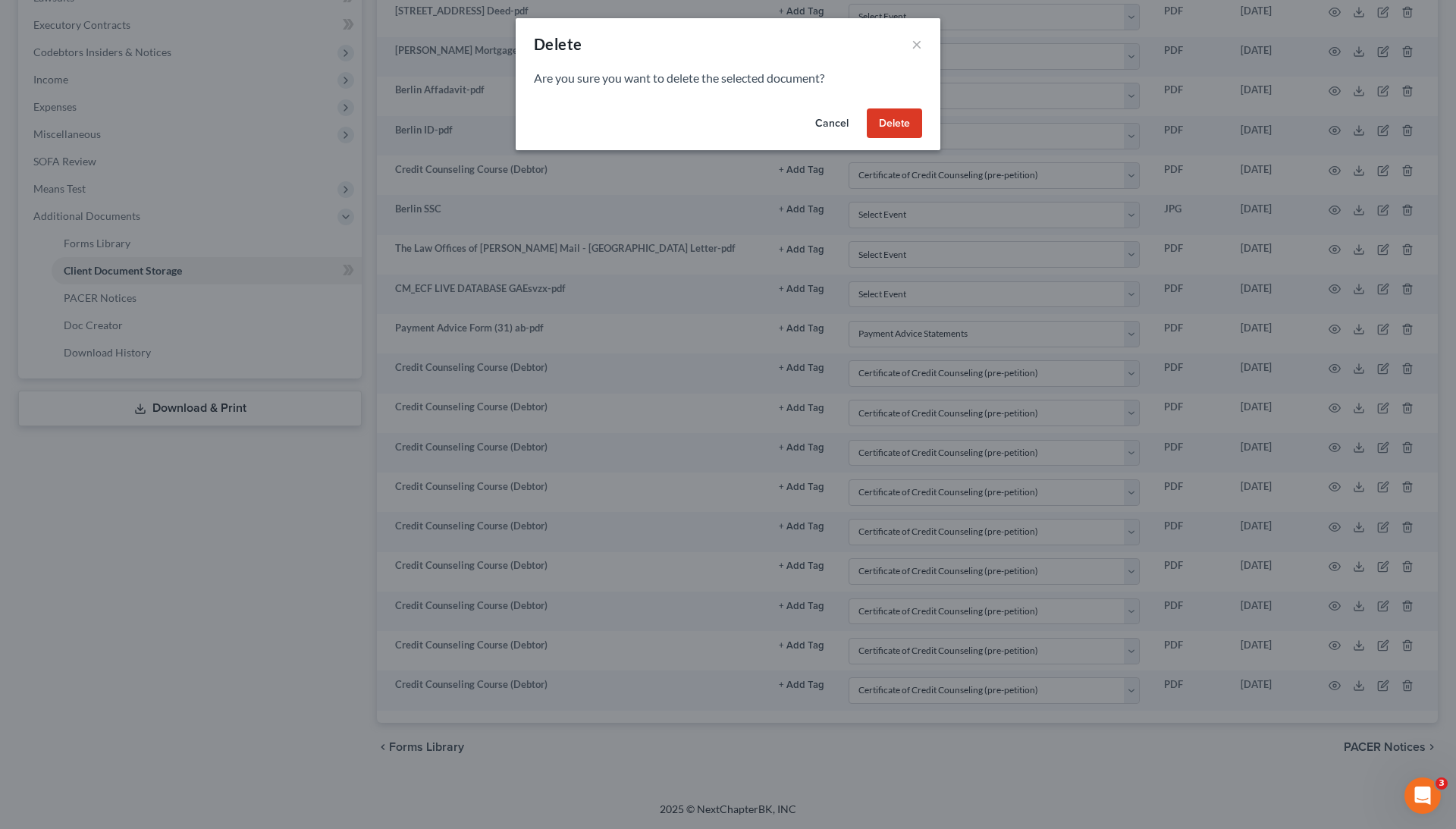
scroll to position [439, 0]
click at [883, 118] on button "Delete" at bounding box center [894, 123] width 55 height 30
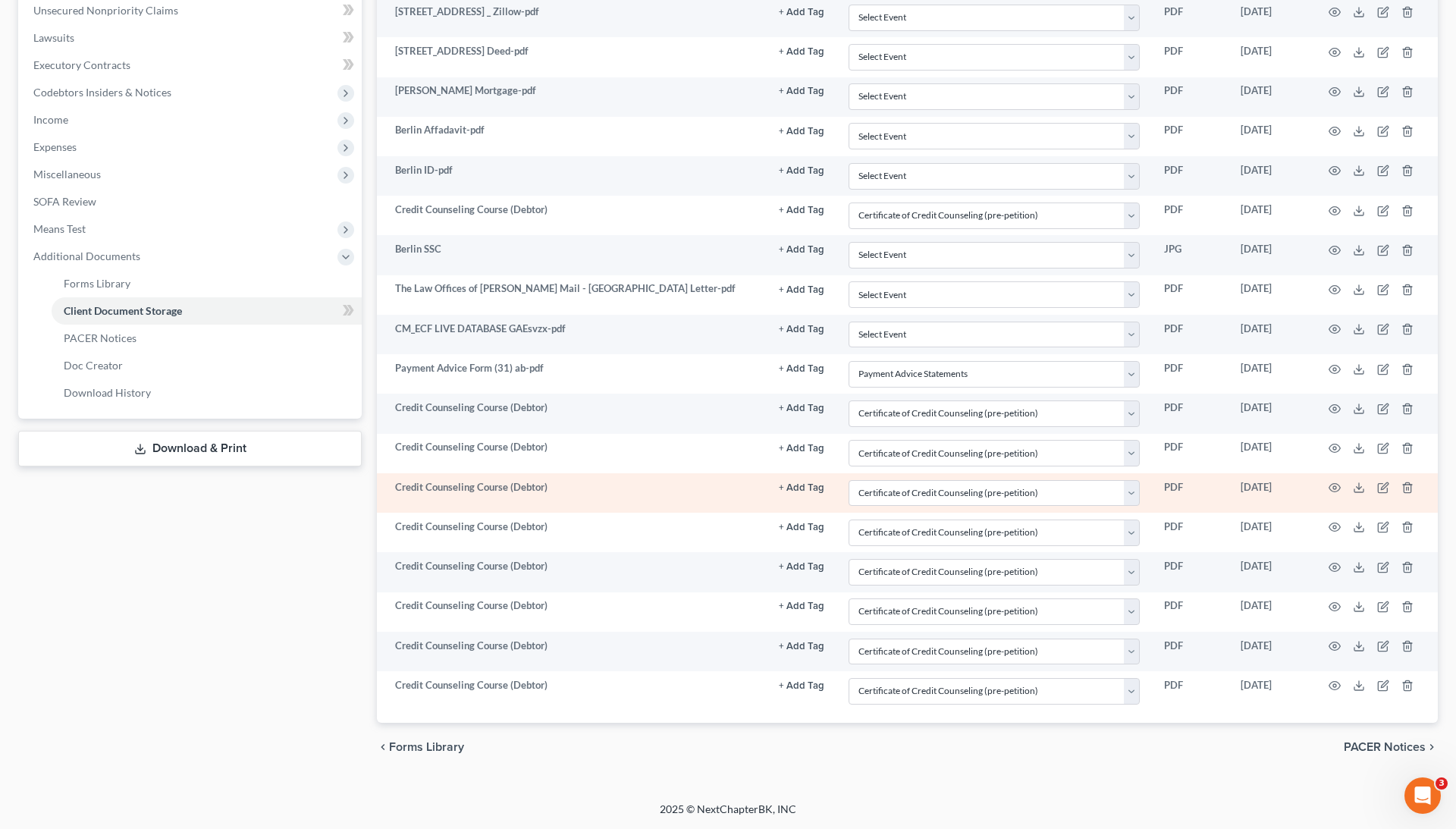
scroll to position [400, 0]
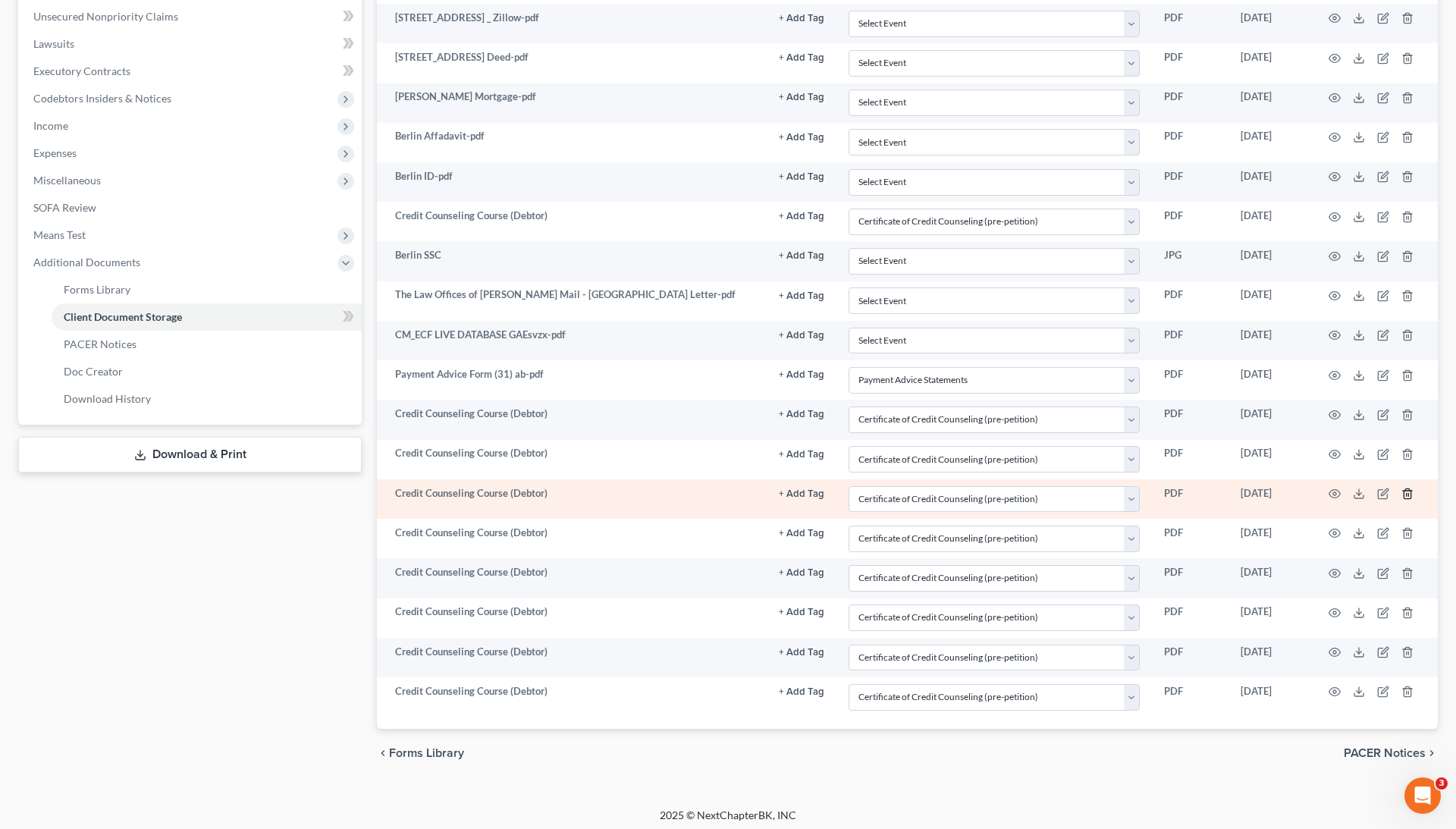
click at [1411, 490] on icon "button" at bounding box center [1408, 494] width 12 height 12
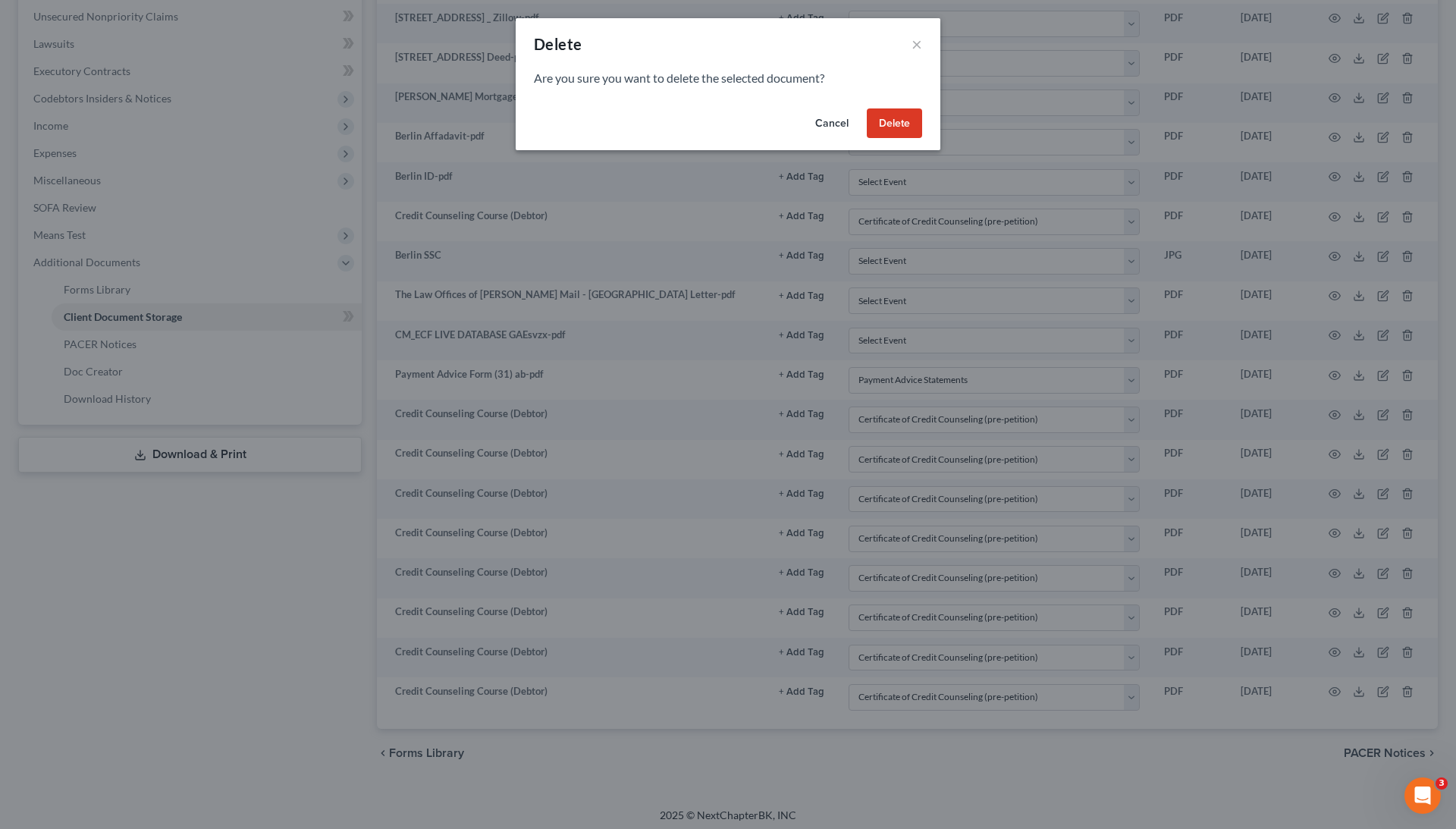
click at [887, 126] on button "Delete" at bounding box center [894, 123] width 55 height 30
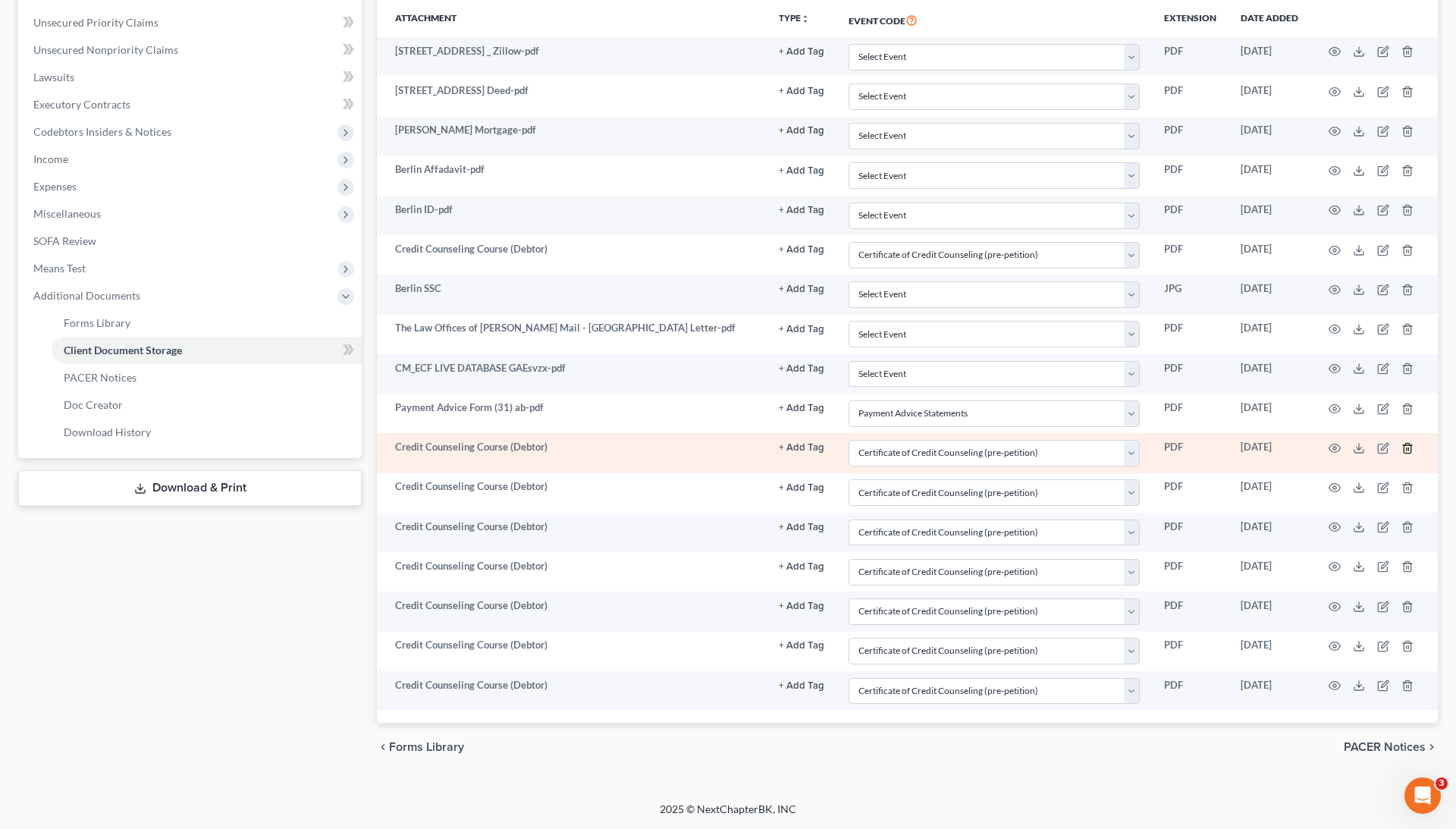
click at [1405, 450] on icon "button" at bounding box center [1408, 448] width 12 height 12
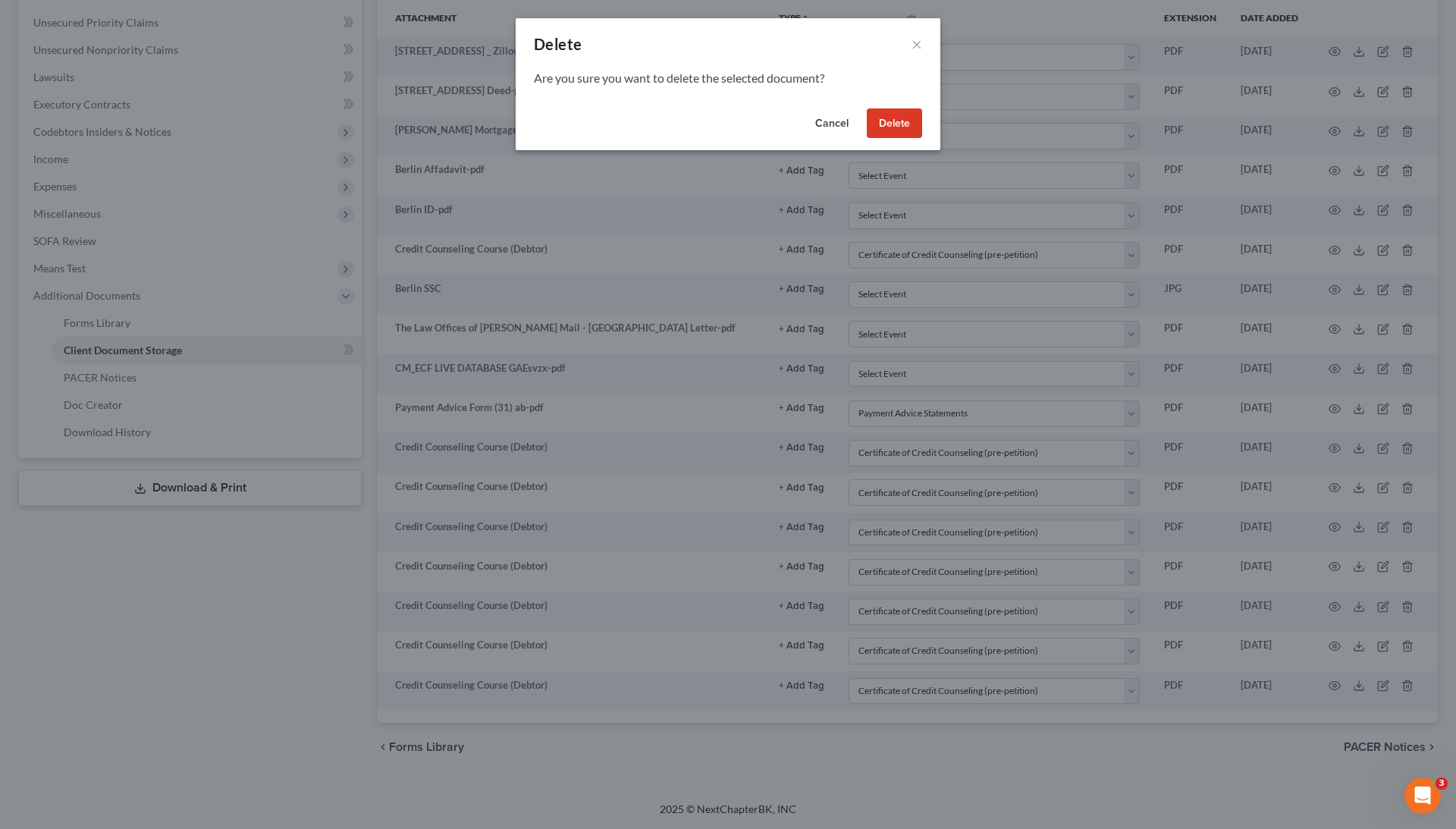
scroll to position [361, 0]
click at [904, 122] on button "Delete" at bounding box center [894, 123] width 55 height 30
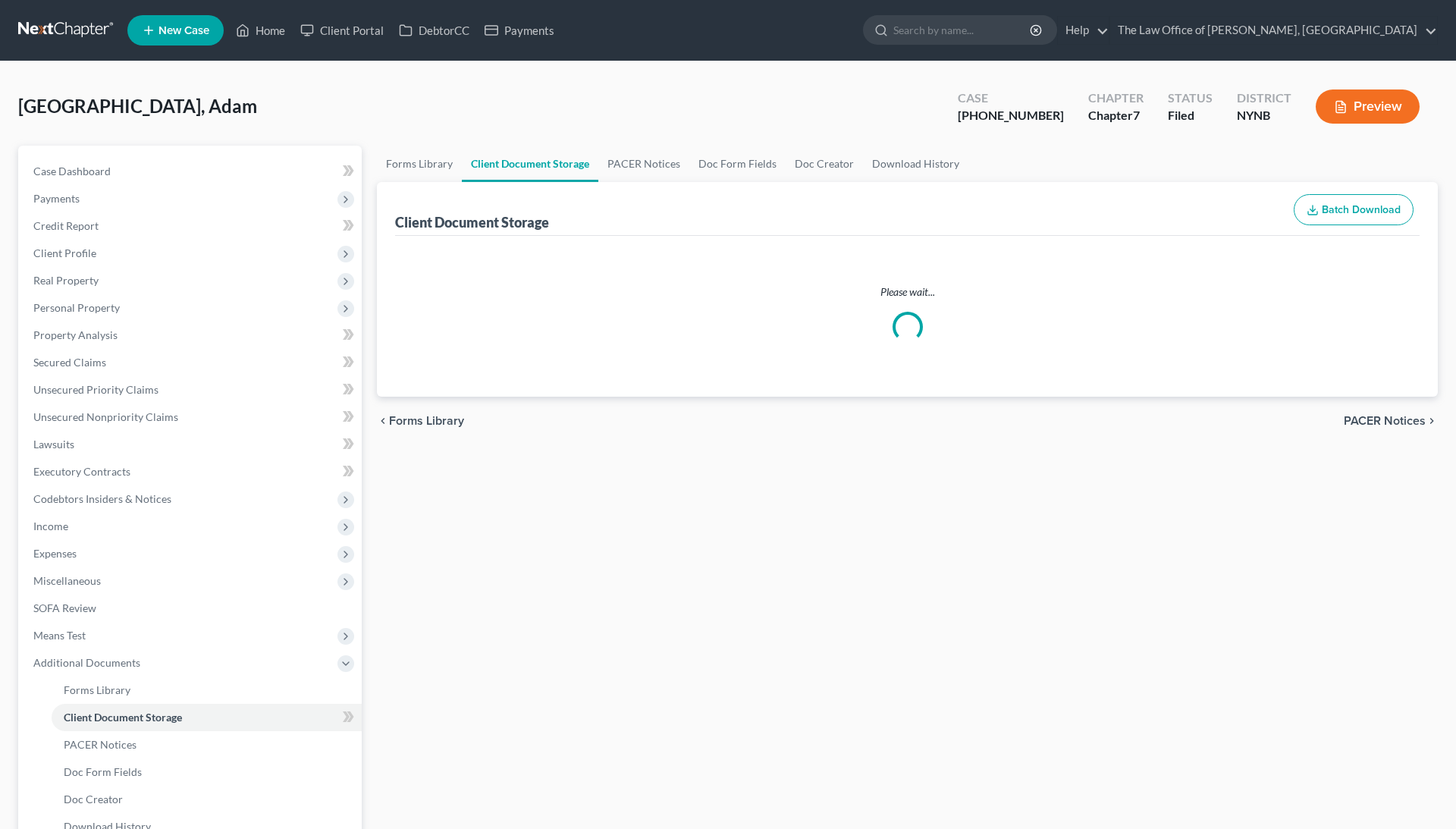
select select "1"
select select "5"
select select "1"
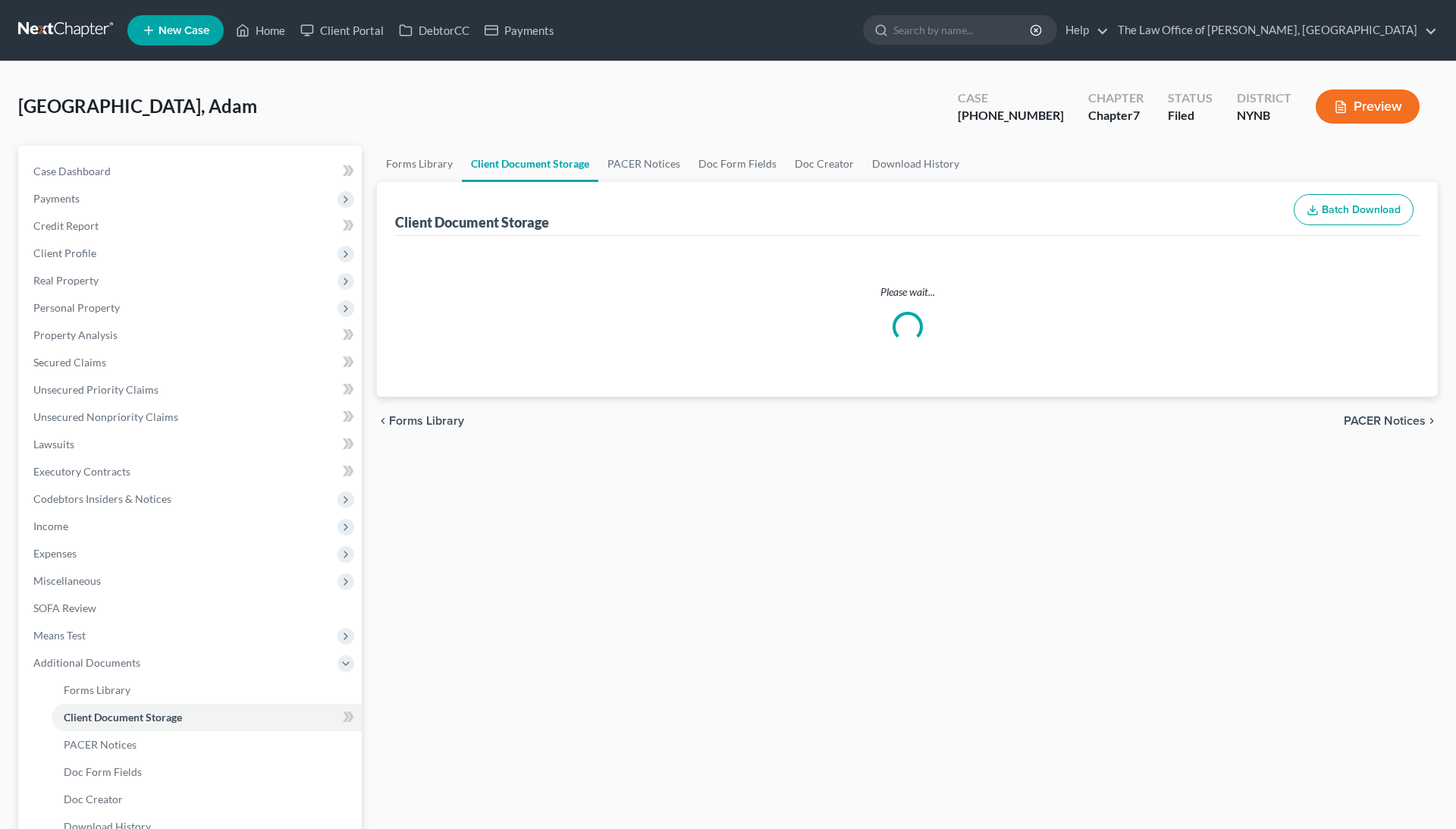
select select "1"
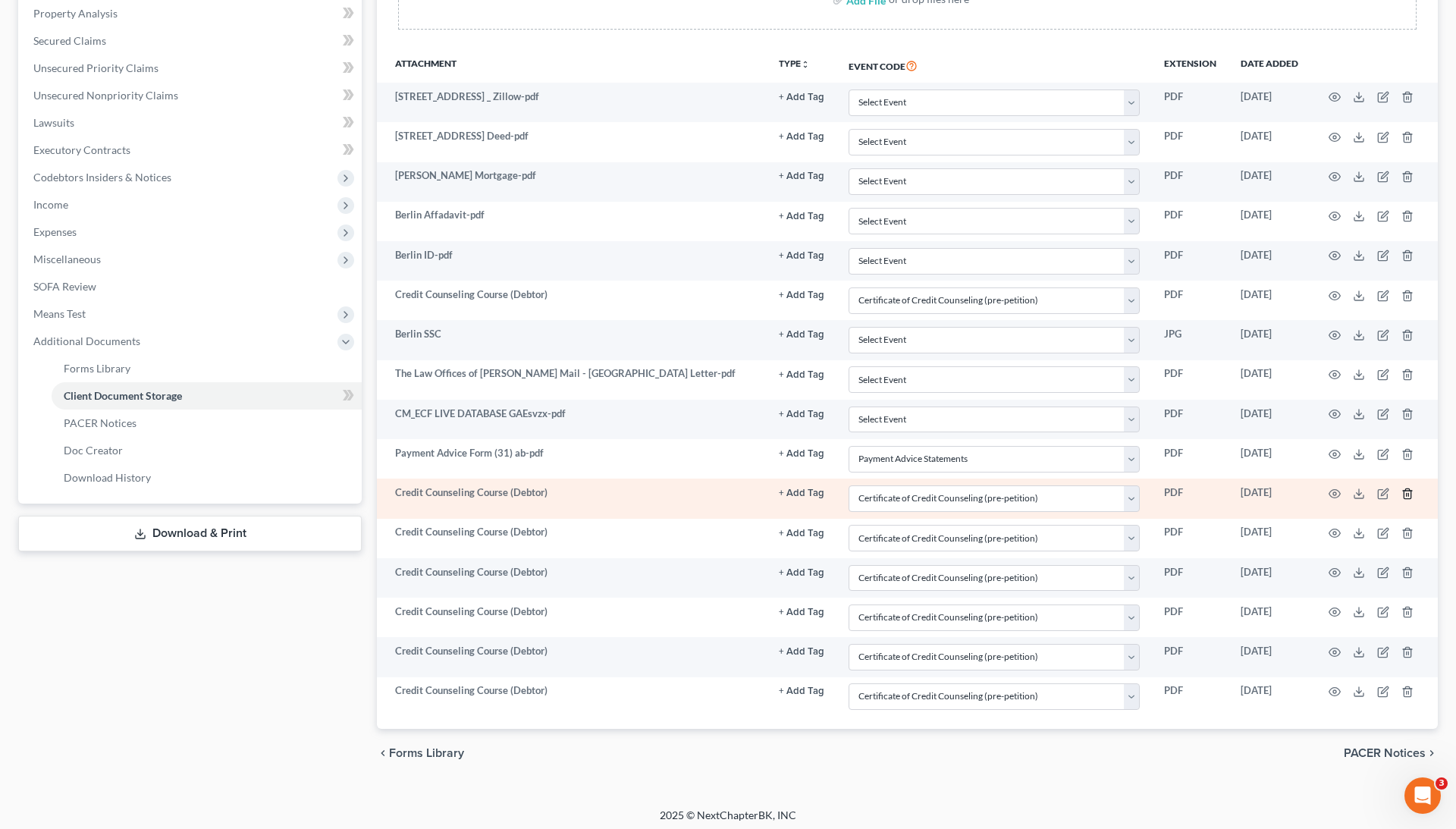
click at [1409, 489] on icon "button" at bounding box center [1408, 494] width 12 height 12
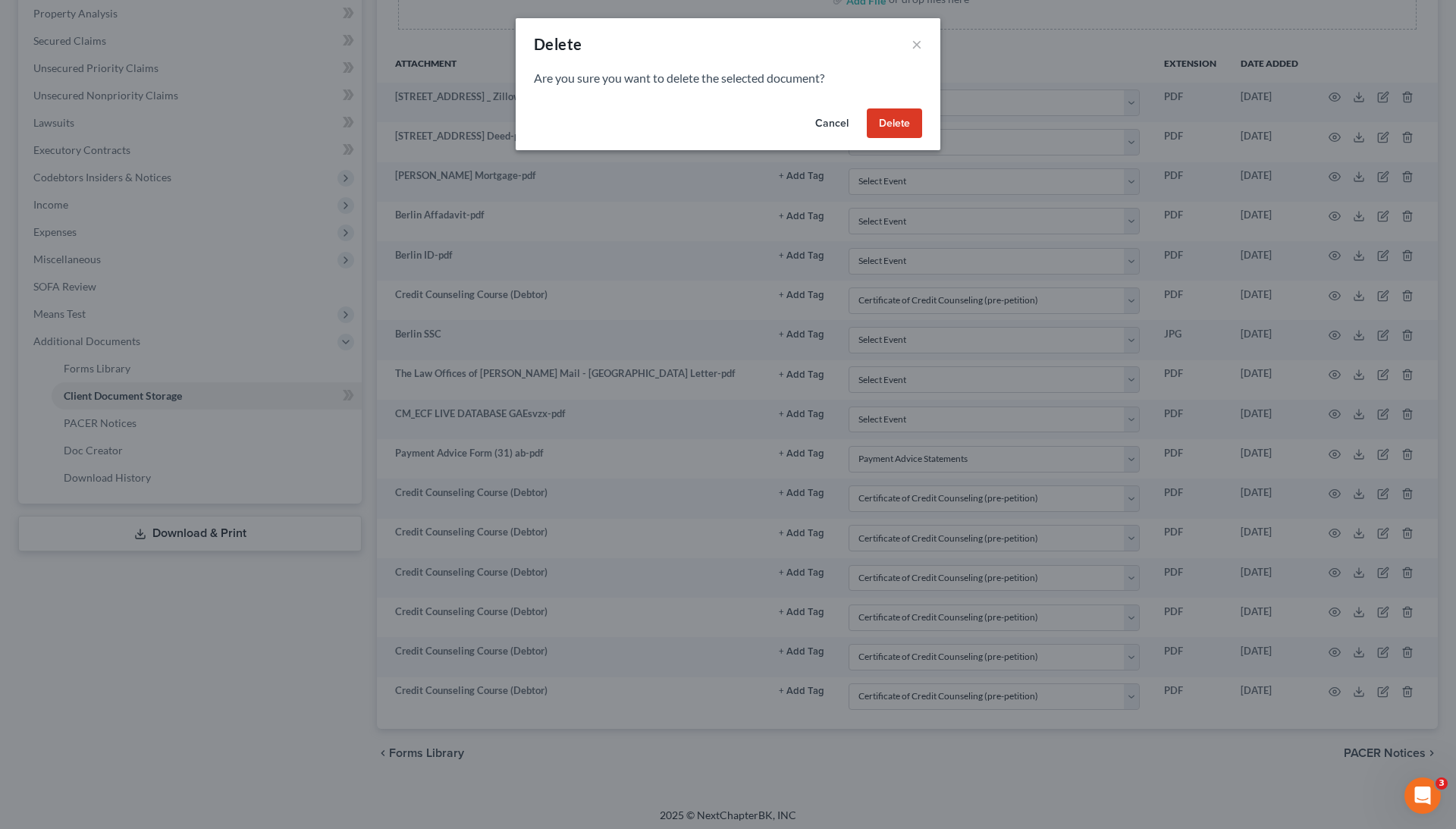
click at [910, 119] on button "Delete" at bounding box center [894, 123] width 55 height 30
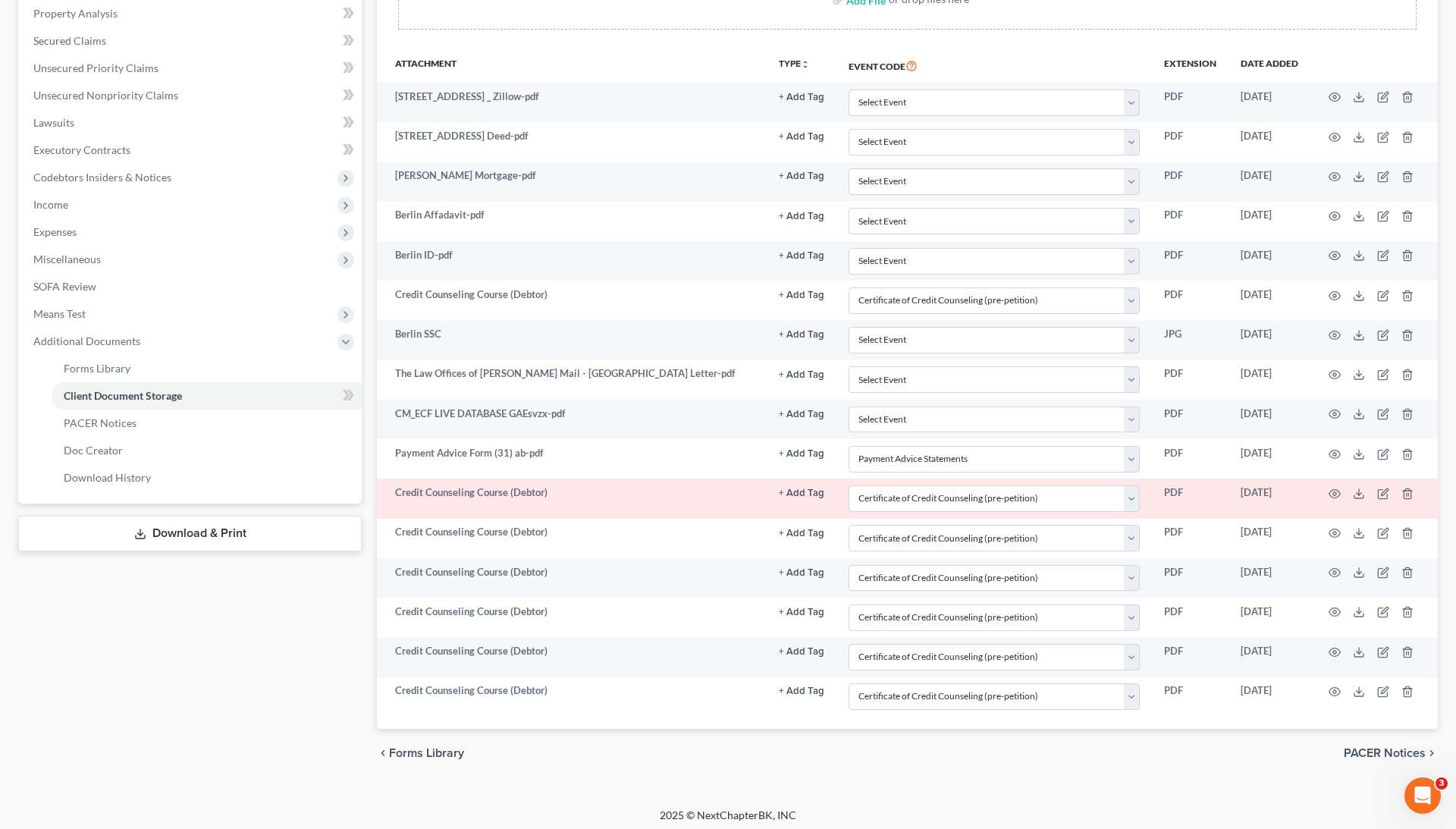
scroll to position [282, 0]
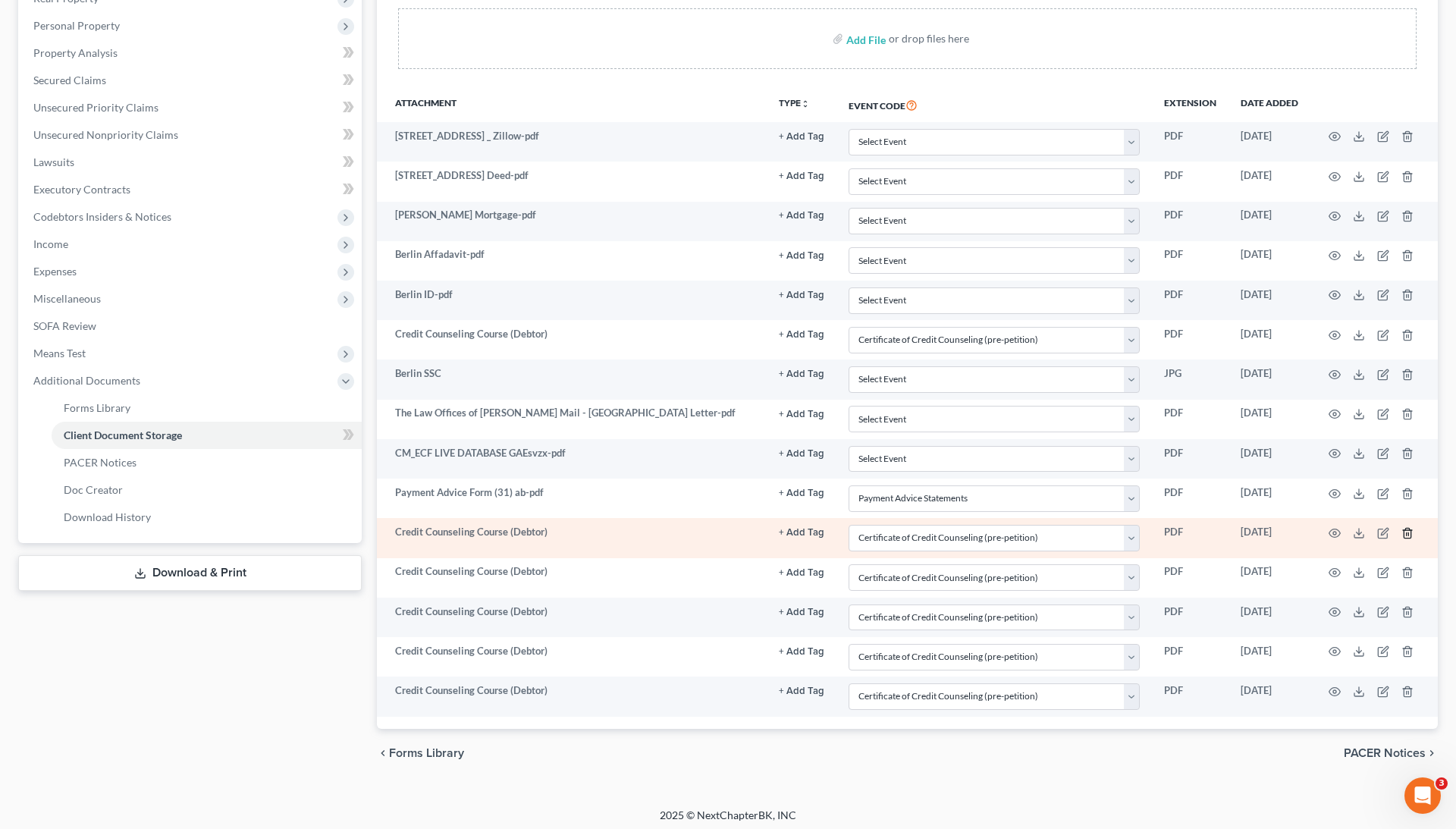
click at [1405, 527] on icon "button" at bounding box center [1408, 533] width 12 height 12
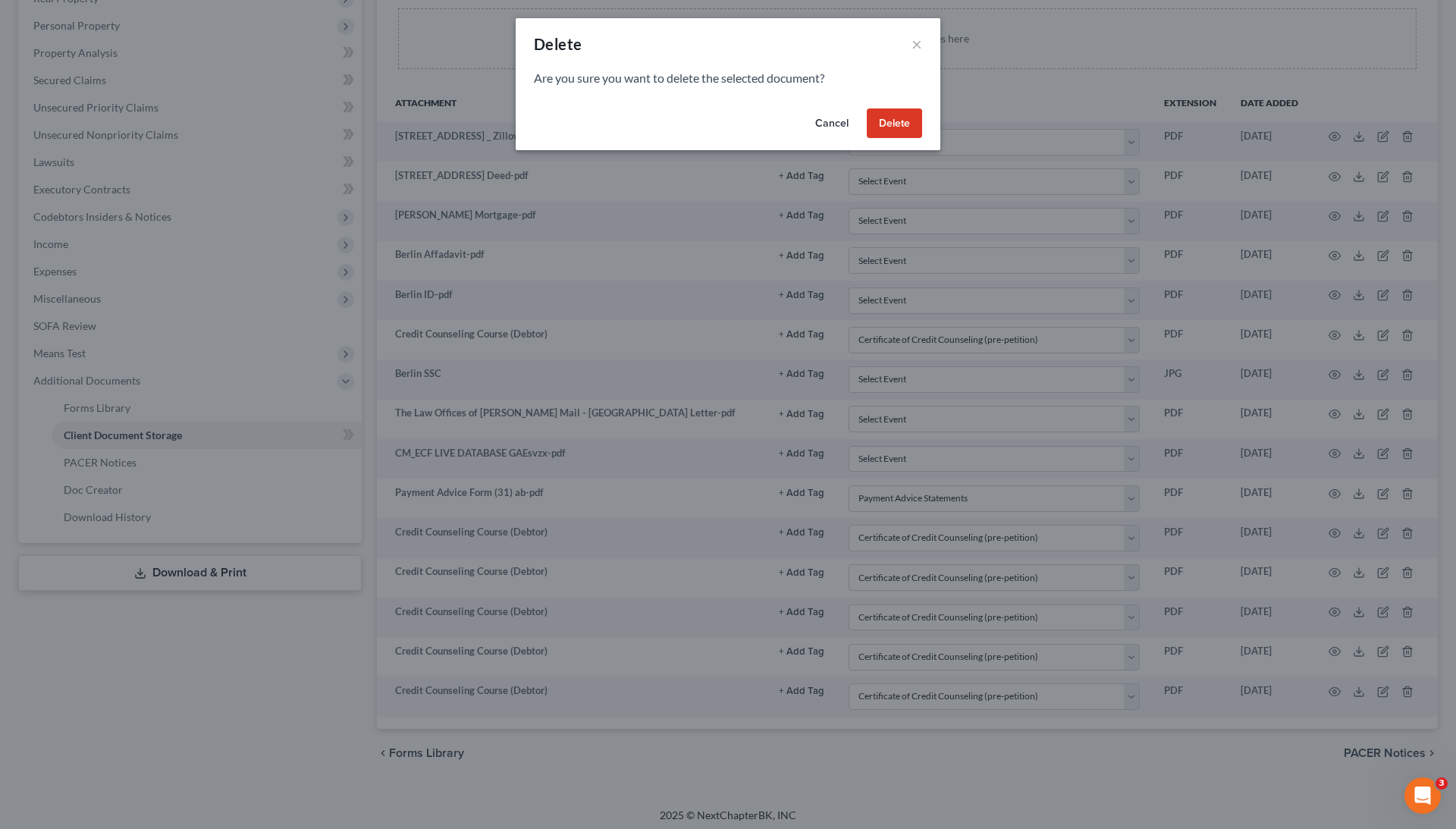
click at [893, 122] on button "Delete" at bounding box center [894, 123] width 55 height 30
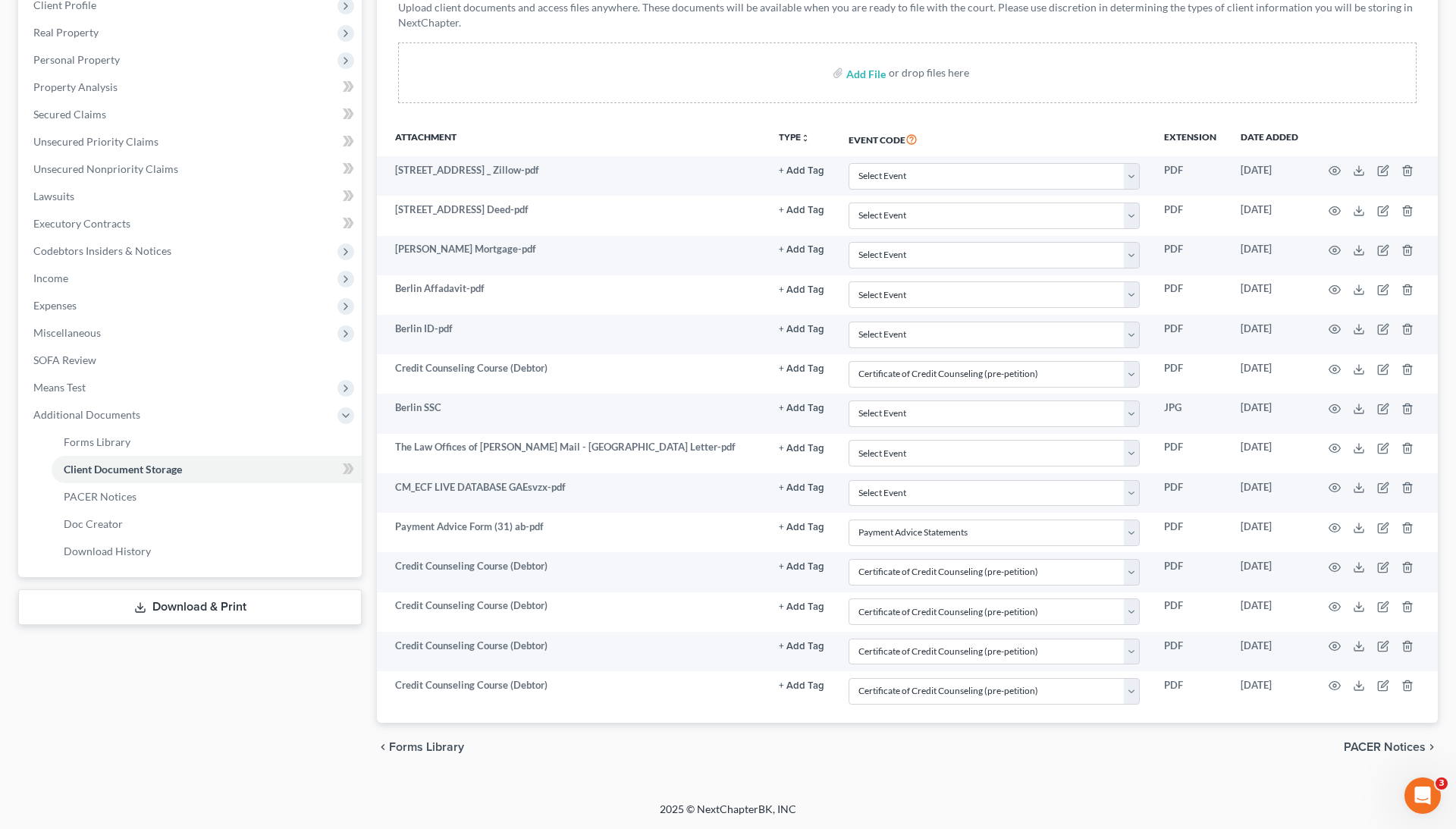
scroll to position [243, 0]
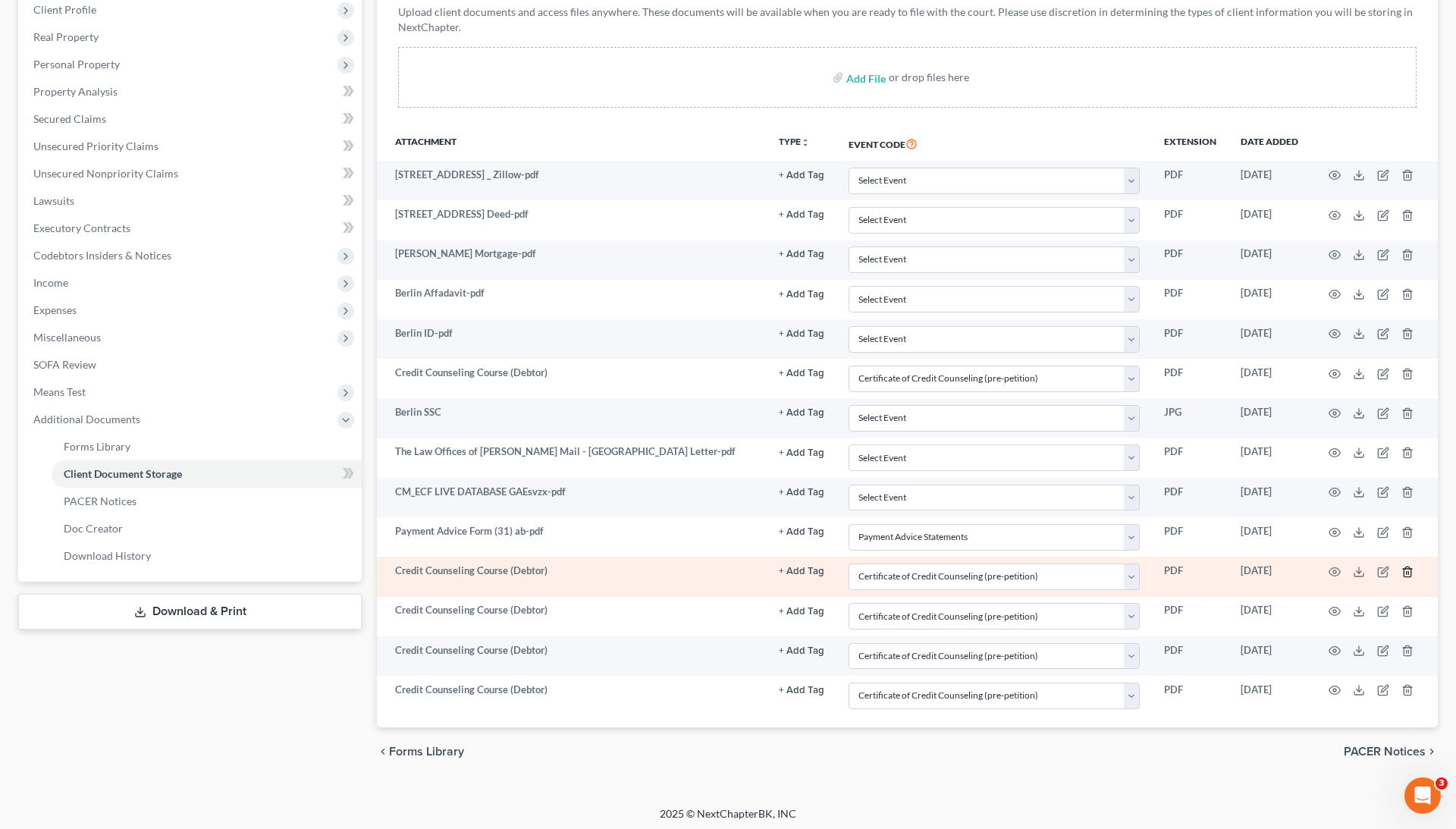
click at [1405, 566] on icon "button" at bounding box center [1408, 572] width 12 height 12
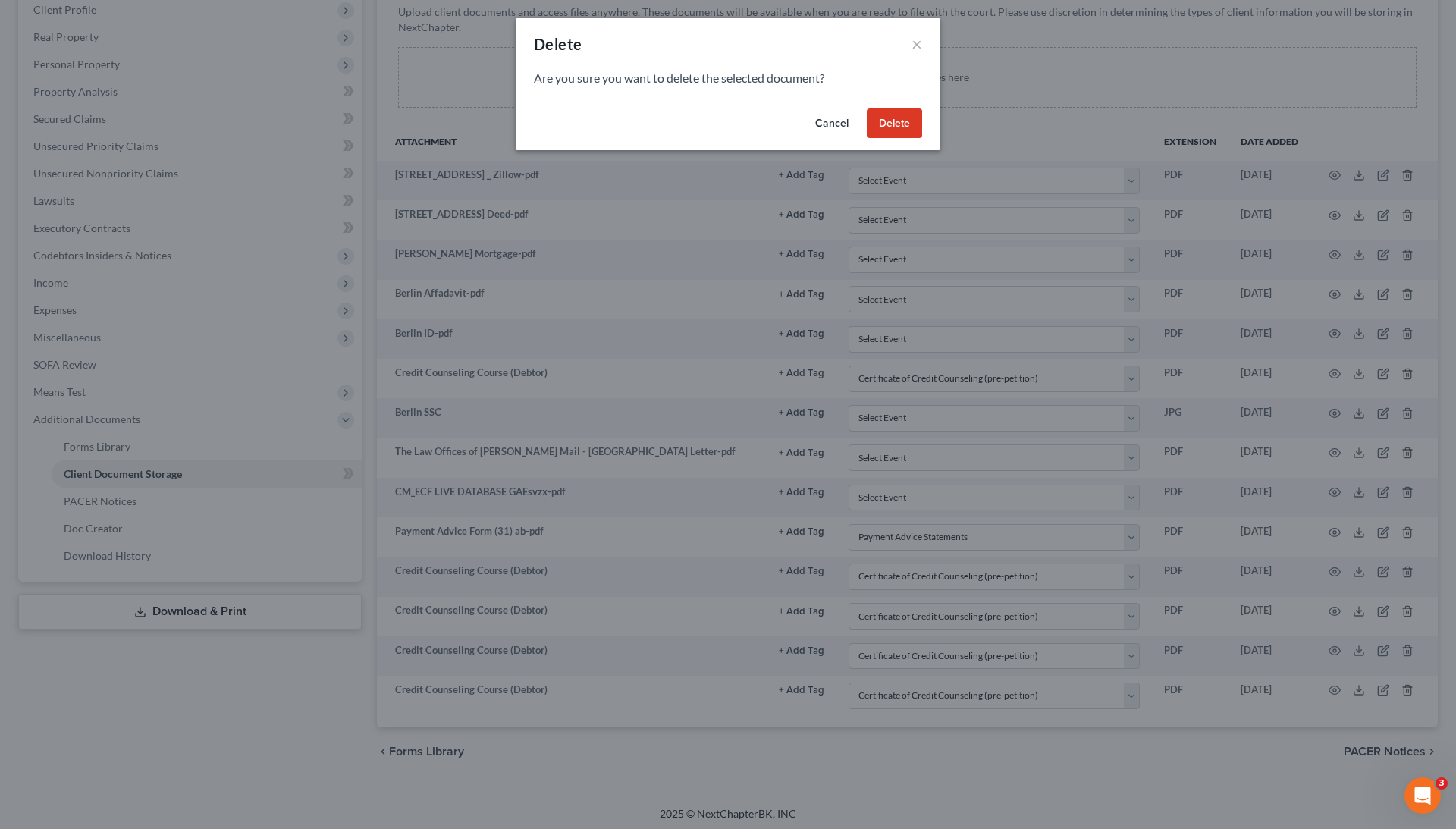
click at [904, 117] on button "Delete" at bounding box center [894, 123] width 55 height 30
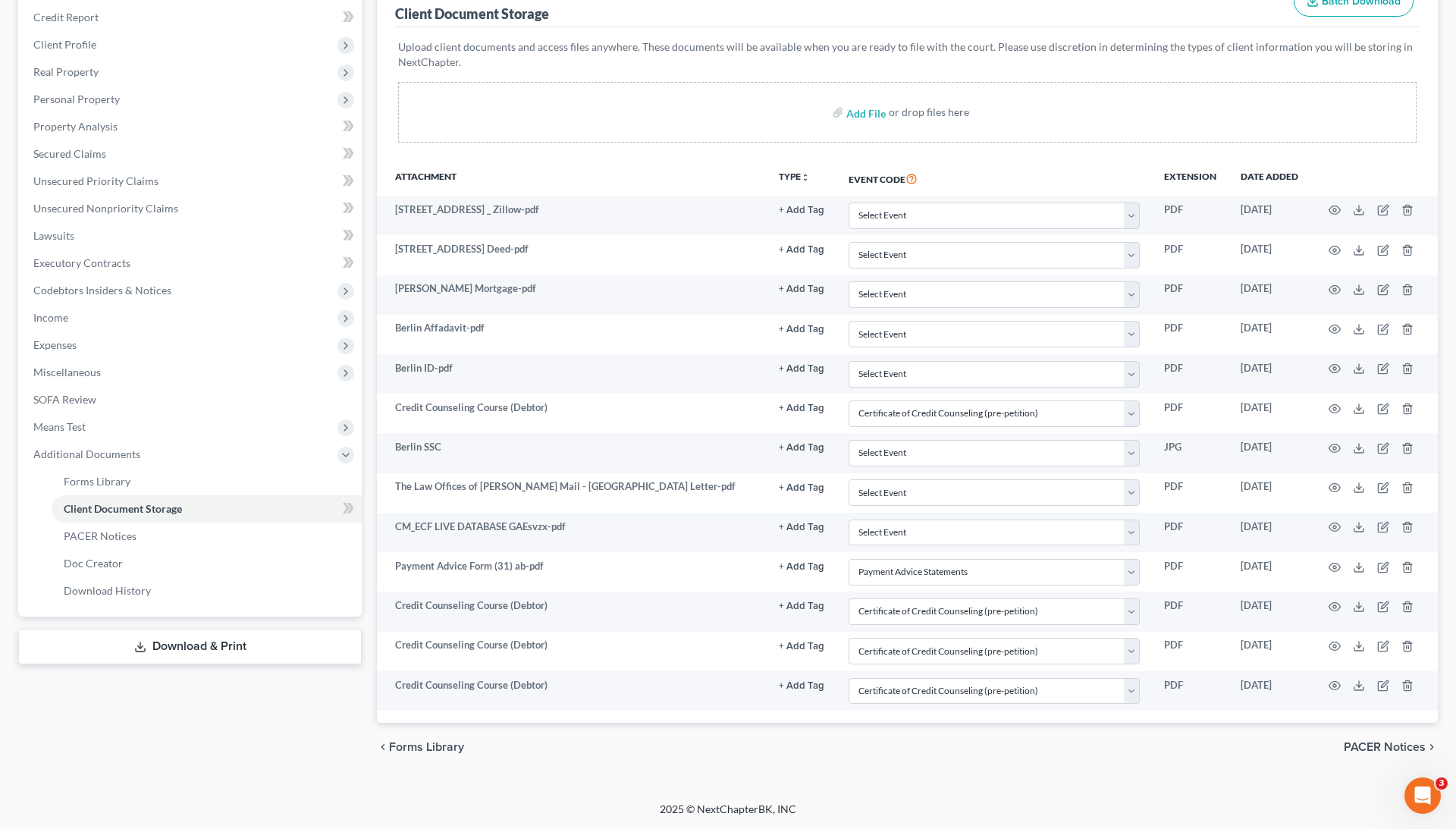
scroll to position [204, 0]
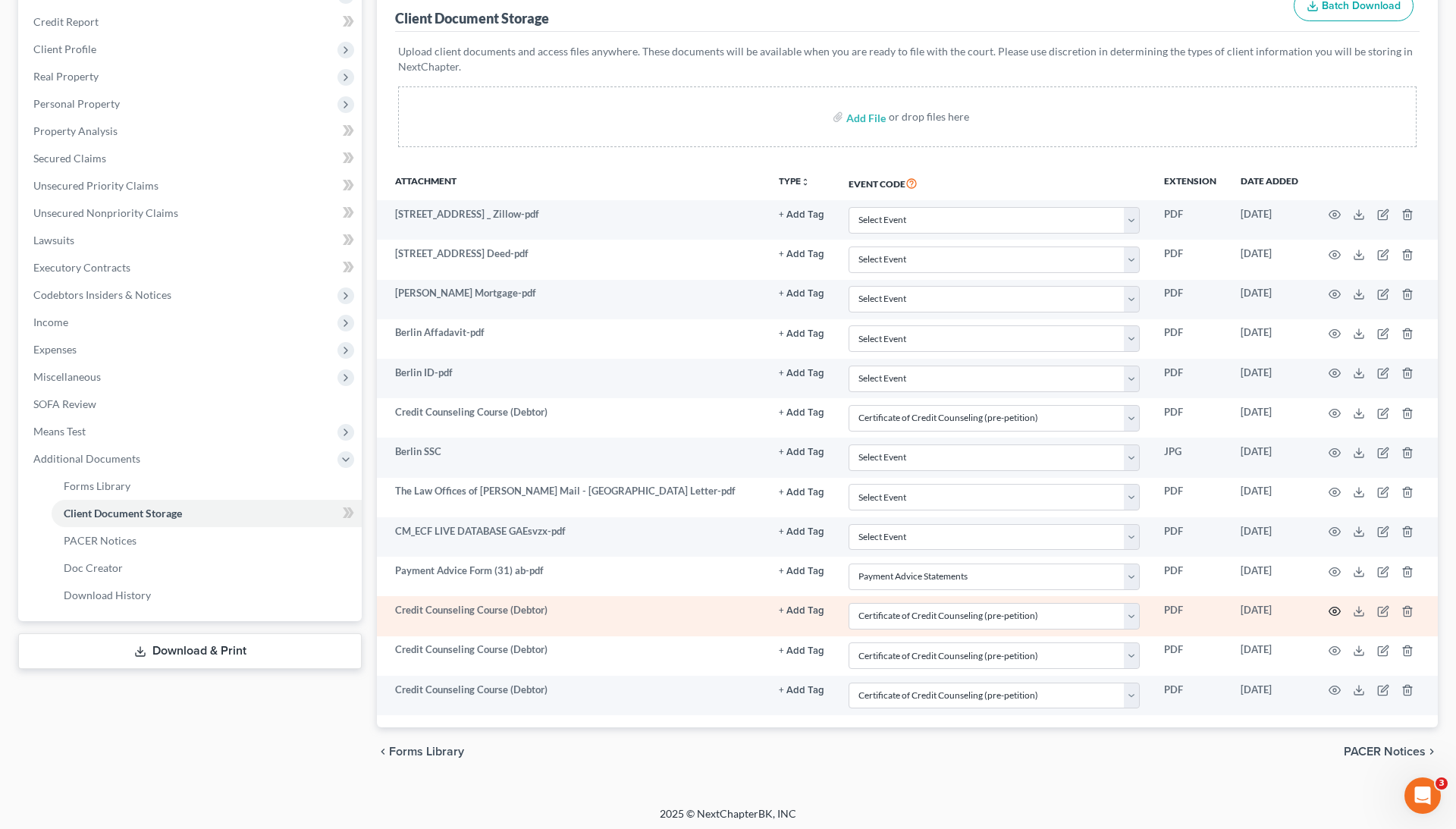
click at [1332, 609] on icon "button" at bounding box center [1335, 610] width 12 height 9
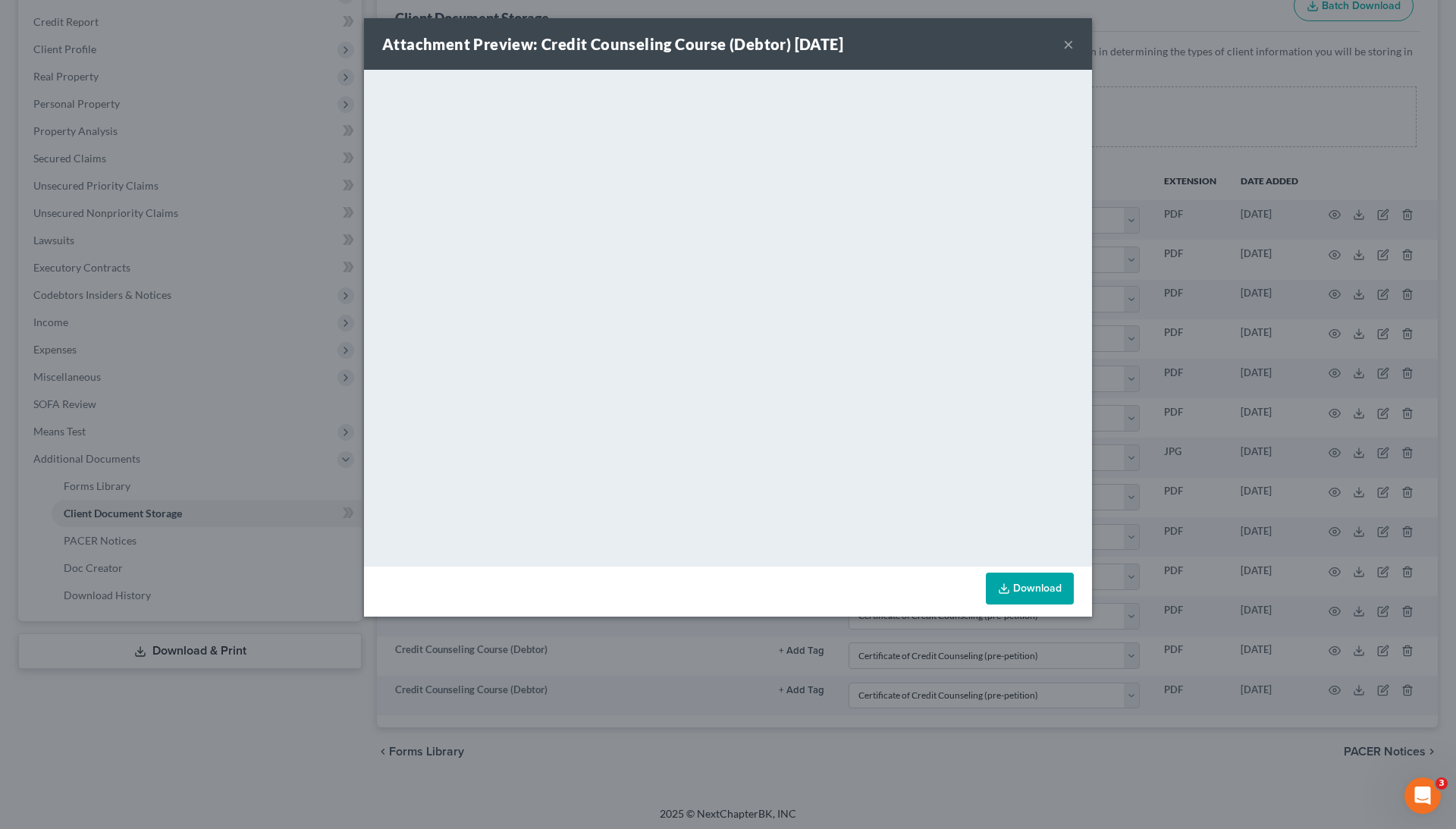
click at [1287, 603] on div "Attachment Preview: Credit Counseling Course (Debtor) [DATE] × <object ng-attr-…" at bounding box center [728, 414] width 1456 height 829
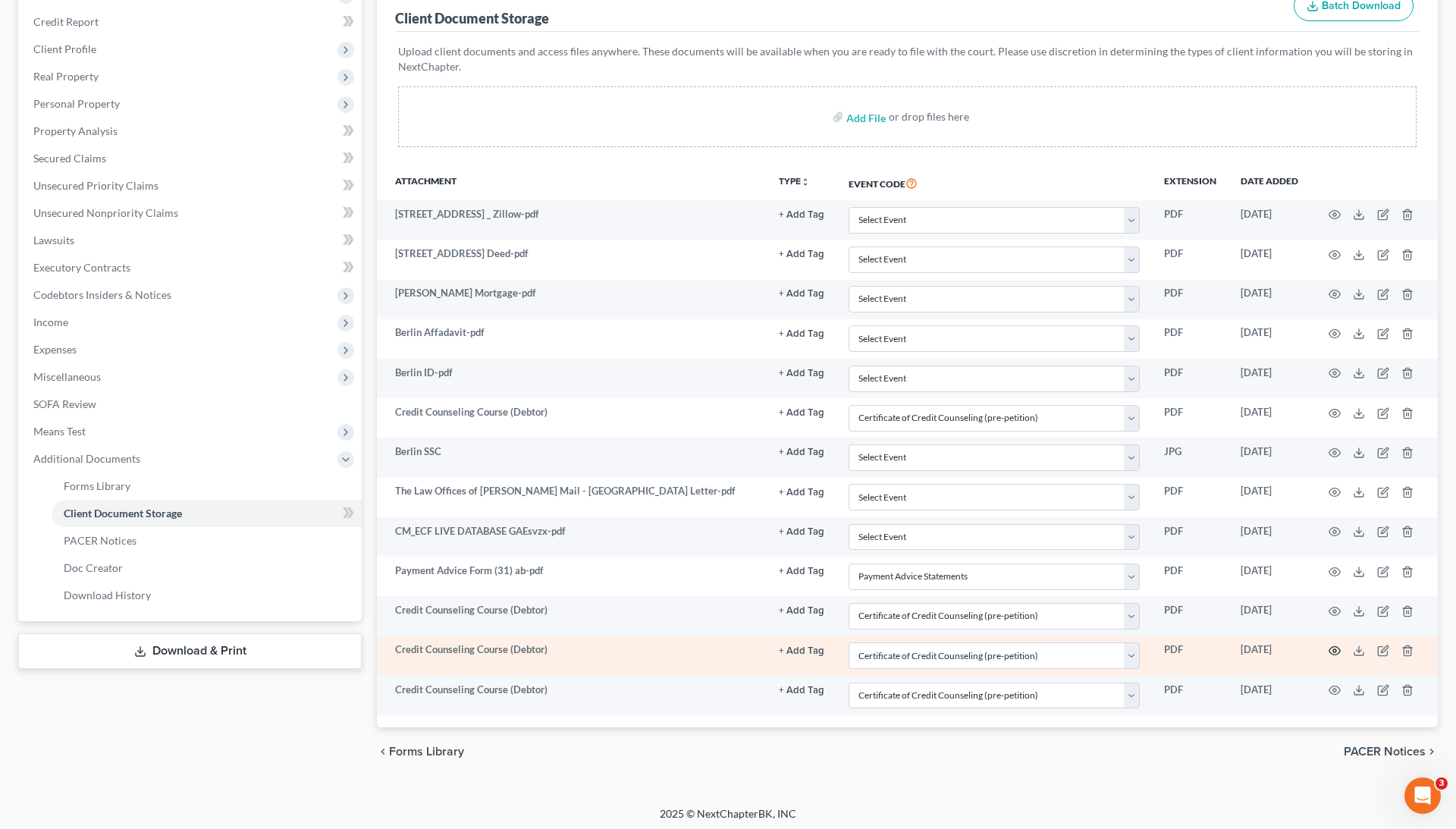
click at [1337, 644] on icon "button" at bounding box center [1335, 651] width 12 height 12
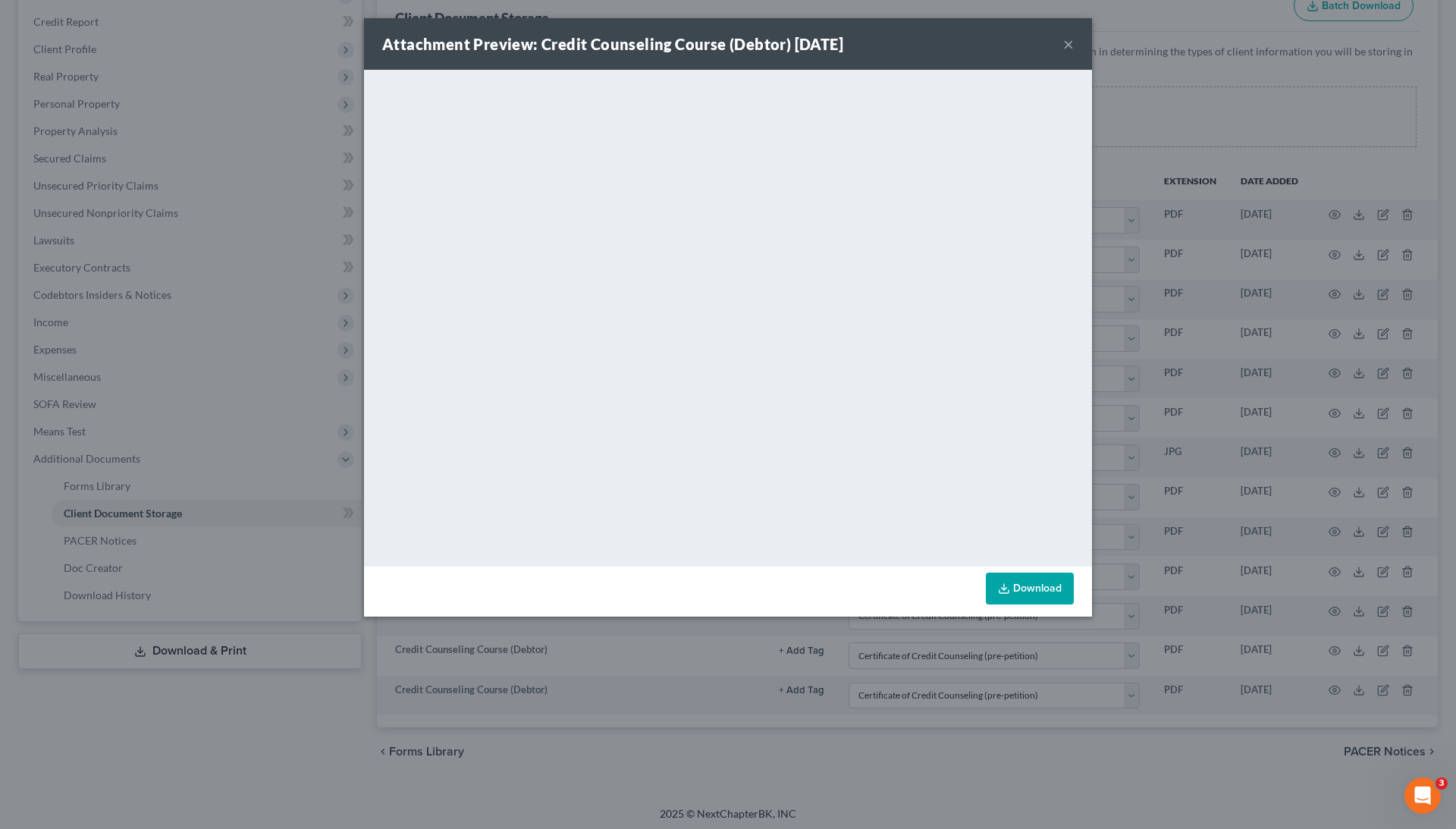
click at [1279, 578] on div "Attachment Preview: Credit Counseling Course (Debtor) [DATE] × <object ng-attr-…" at bounding box center [728, 414] width 1456 height 829
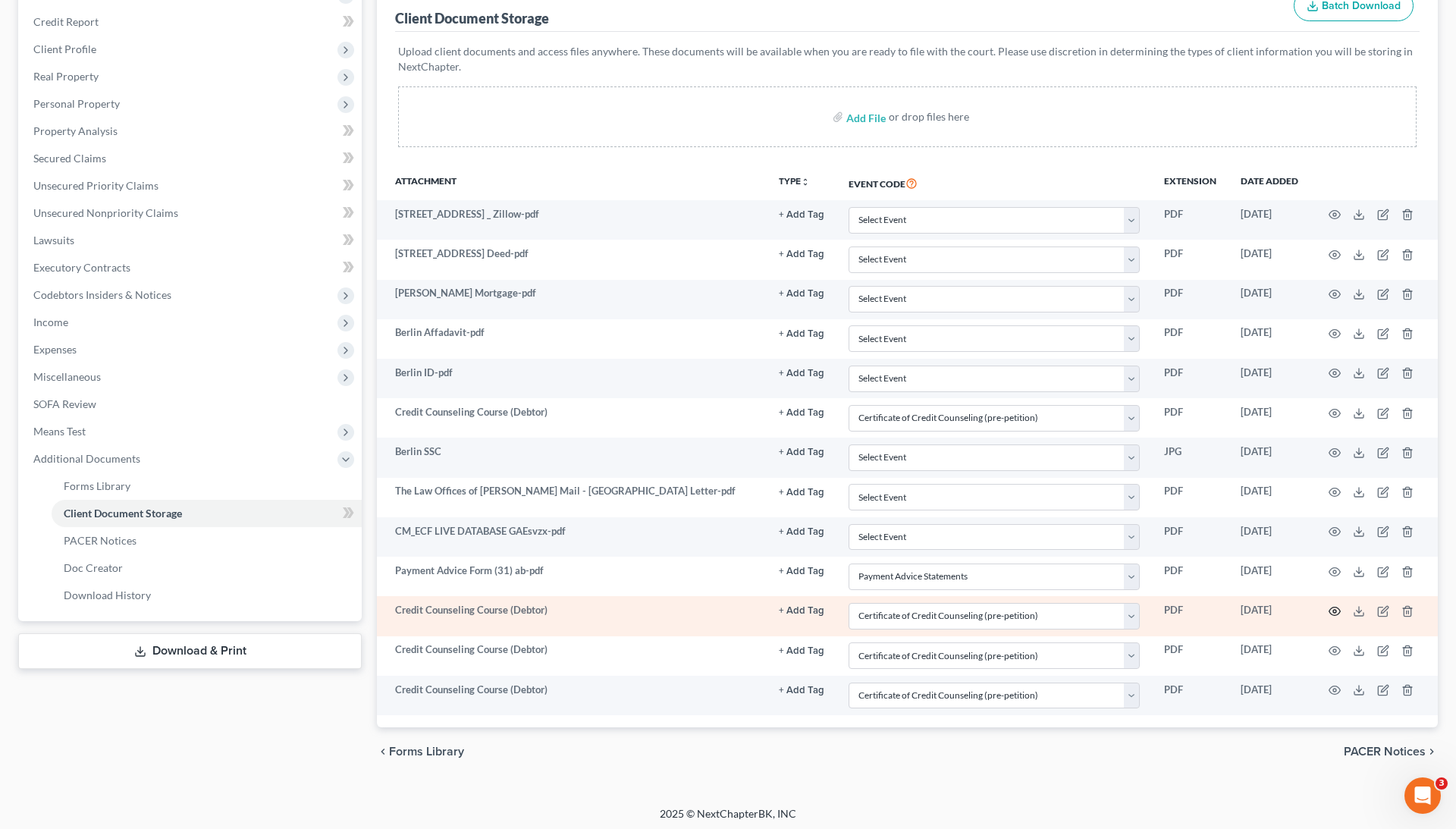
click at [1333, 605] on icon "button" at bounding box center [1335, 612] width 12 height 12
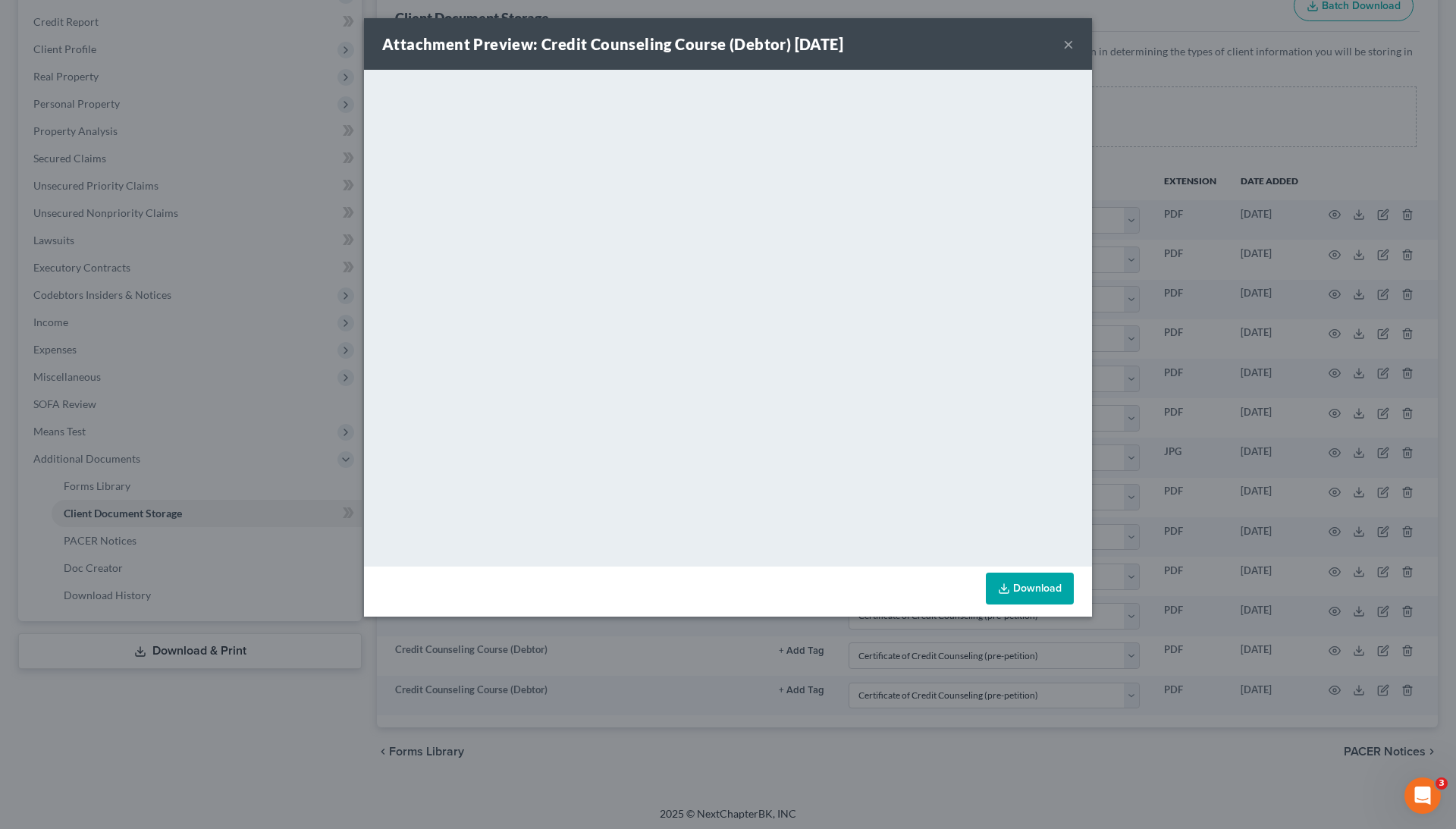
click at [1323, 590] on div "Attachment Preview: Credit Counseling Course (Debtor) [DATE] × <object ng-attr-…" at bounding box center [728, 414] width 1456 height 829
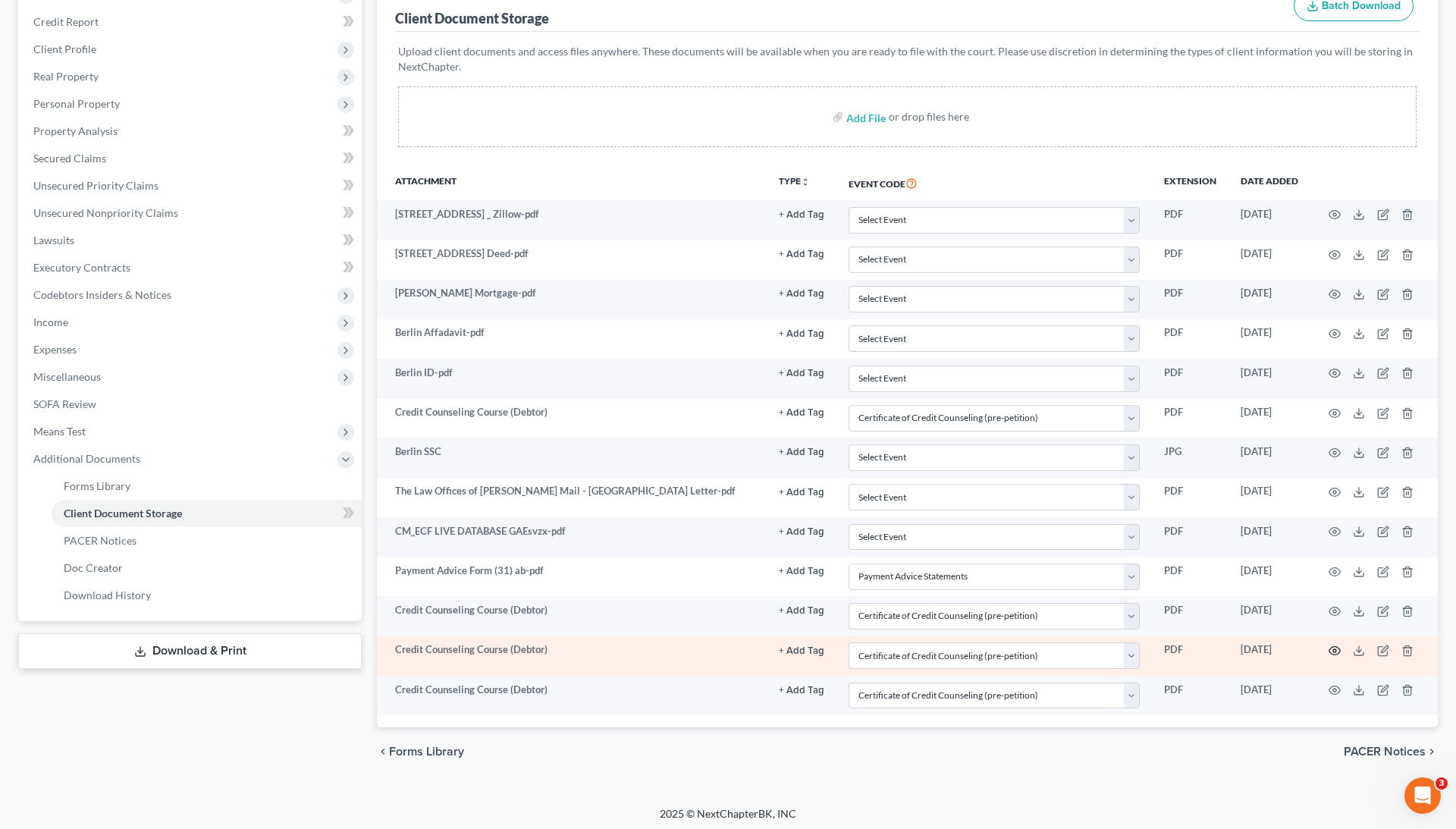
click at [1331, 644] on icon "button" at bounding box center [1335, 651] width 12 height 12
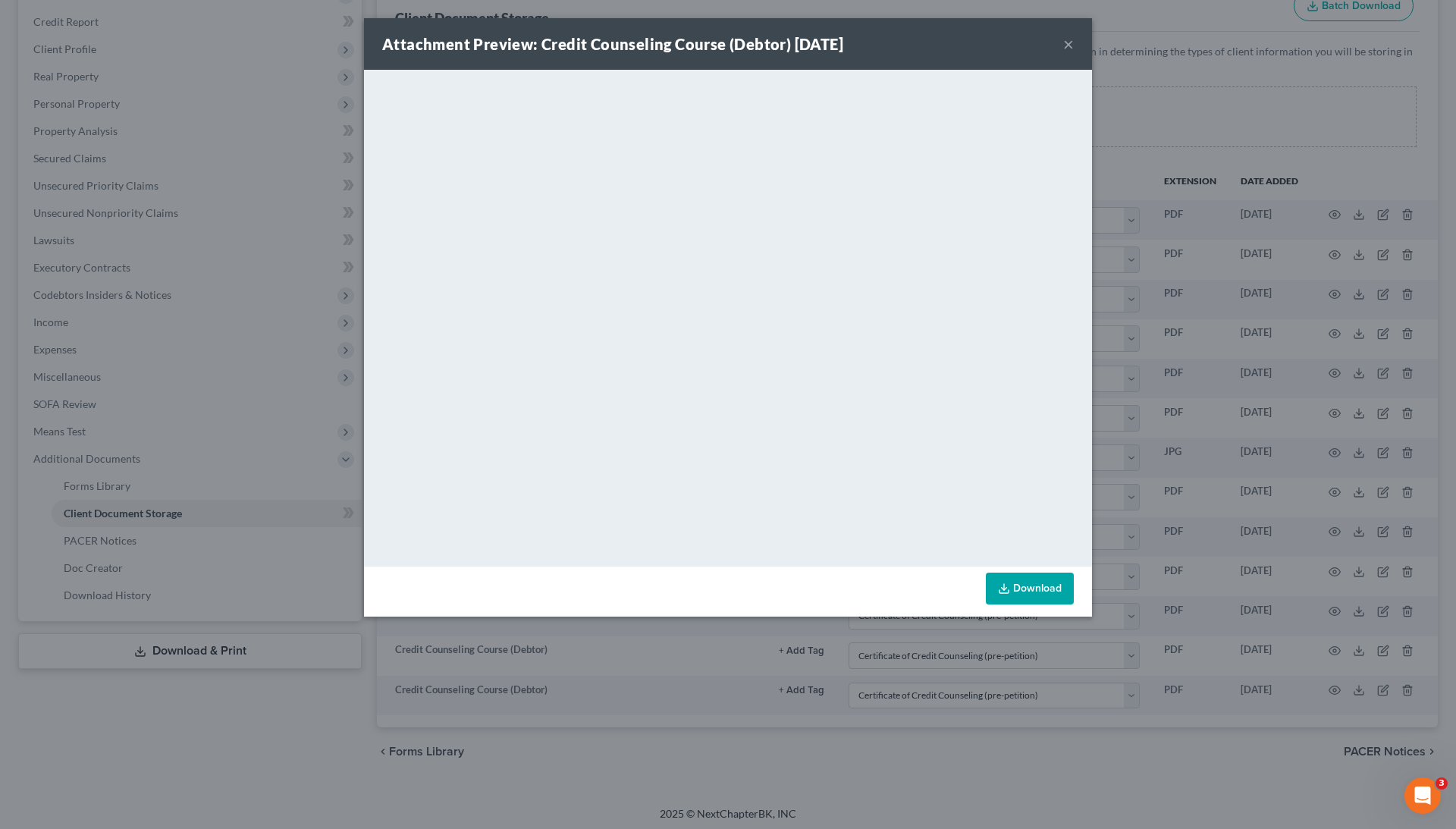
click at [1284, 580] on div "Attachment Preview: Credit Counseling Course (Debtor) [DATE] × <object ng-attr-…" at bounding box center [728, 414] width 1456 height 829
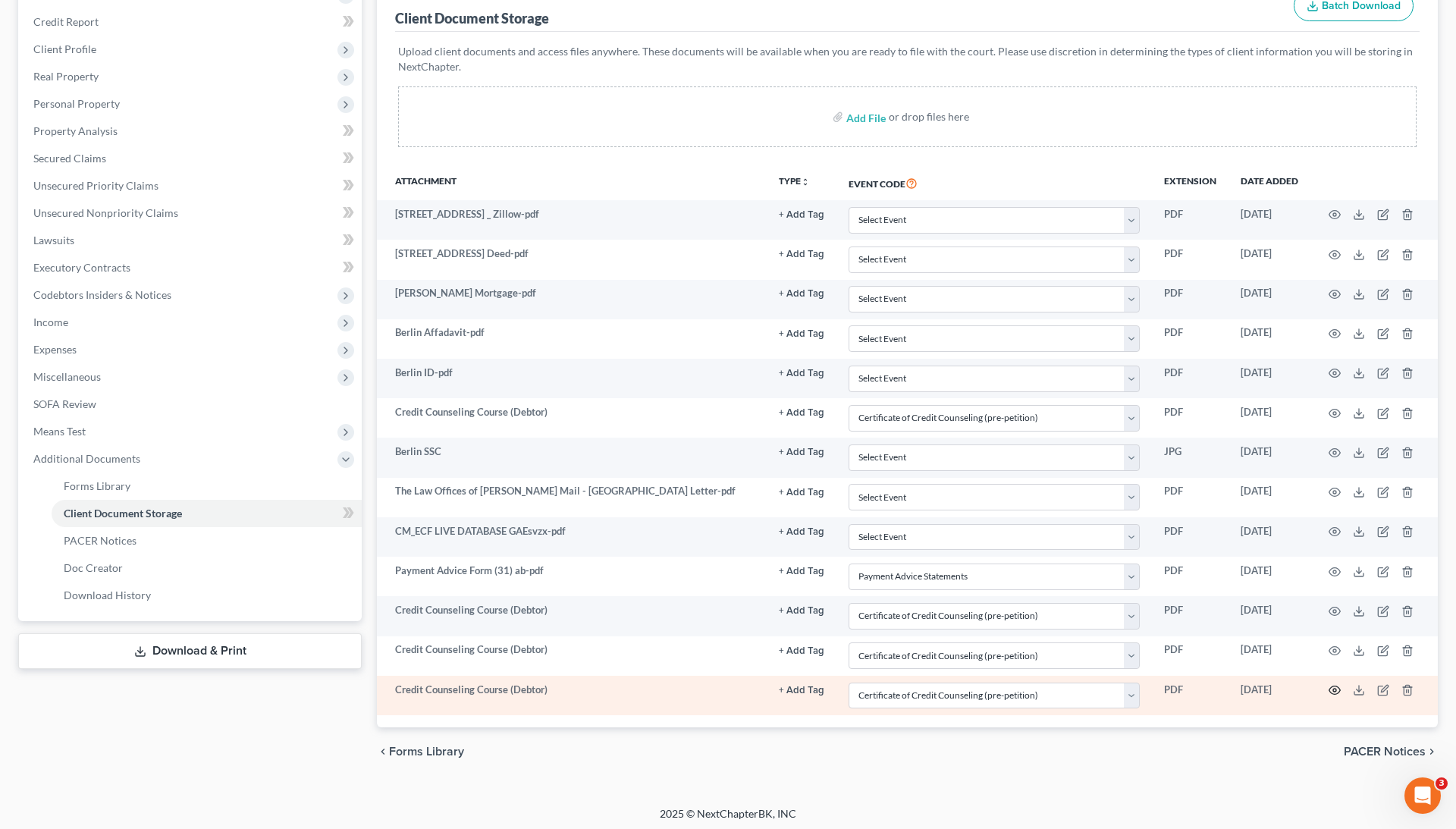
click at [1333, 685] on icon "button" at bounding box center [1335, 690] width 12 height 12
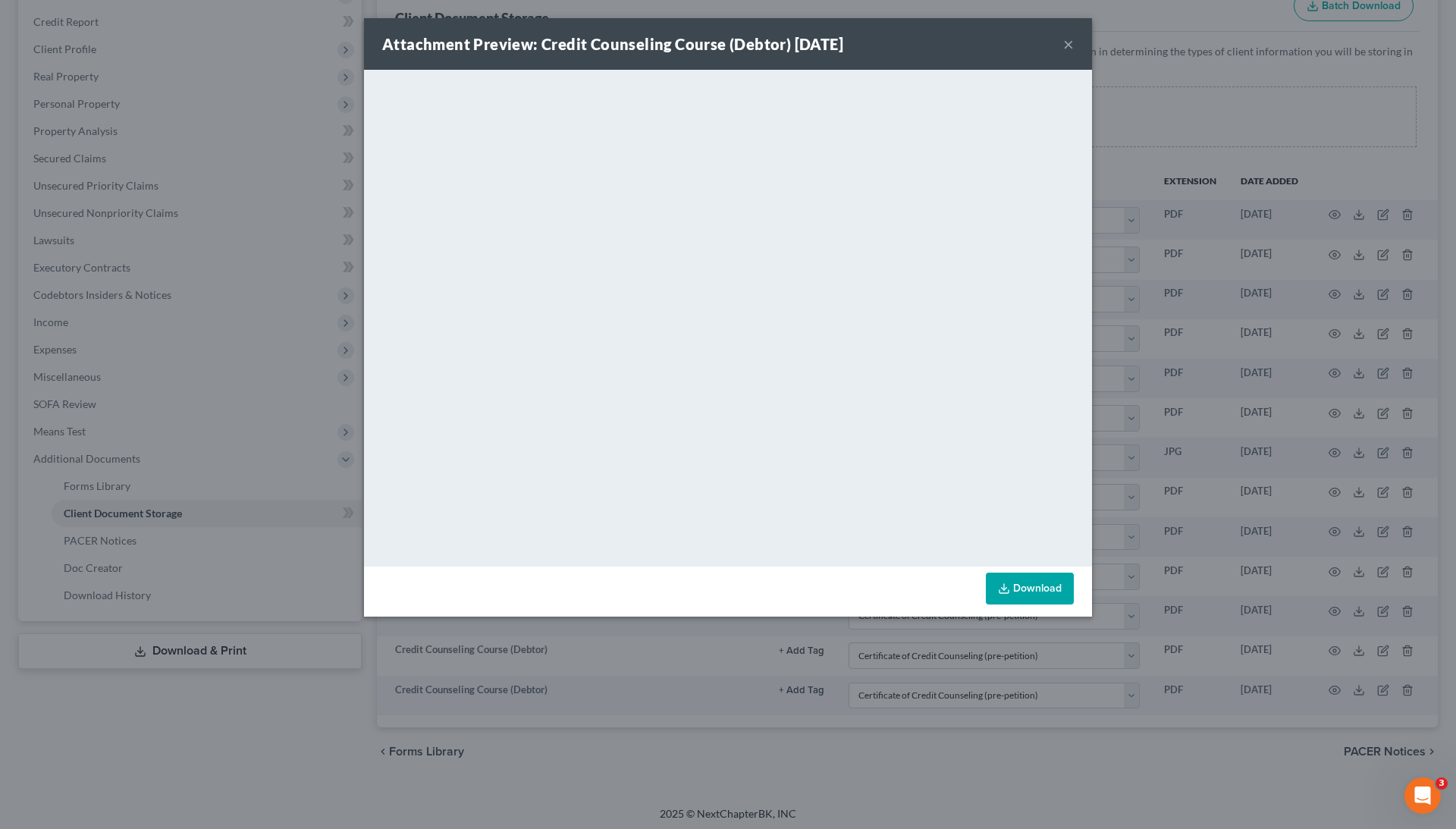
click at [1308, 578] on div "Attachment Preview: Credit Counseling Course (Debtor) [DATE] × <object ng-attr-…" at bounding box center [728, 414] width 1456 height 829
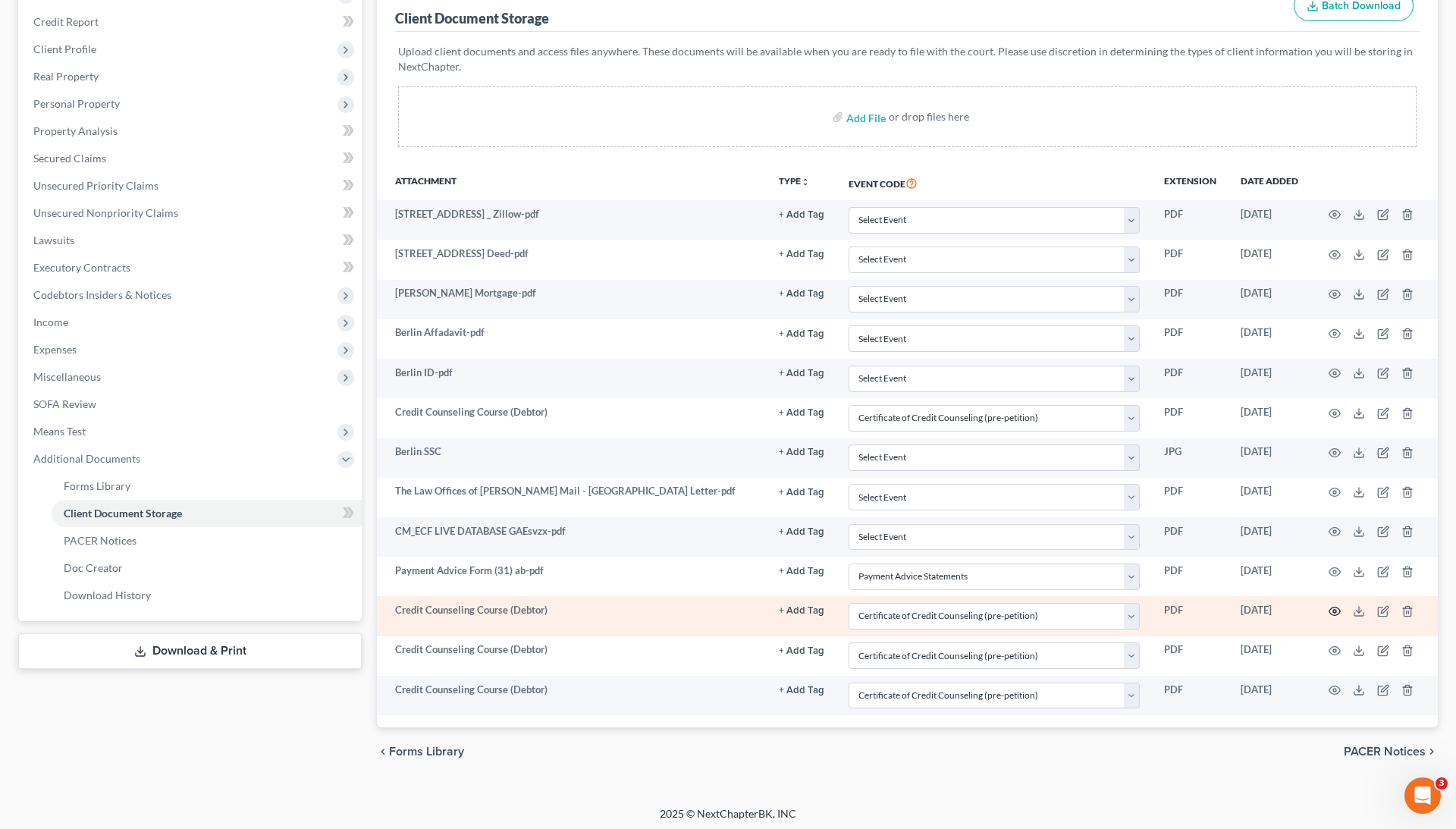
click at [1337, 608] on icon "button" at bounding box center [1335, 612] width 12 height 12
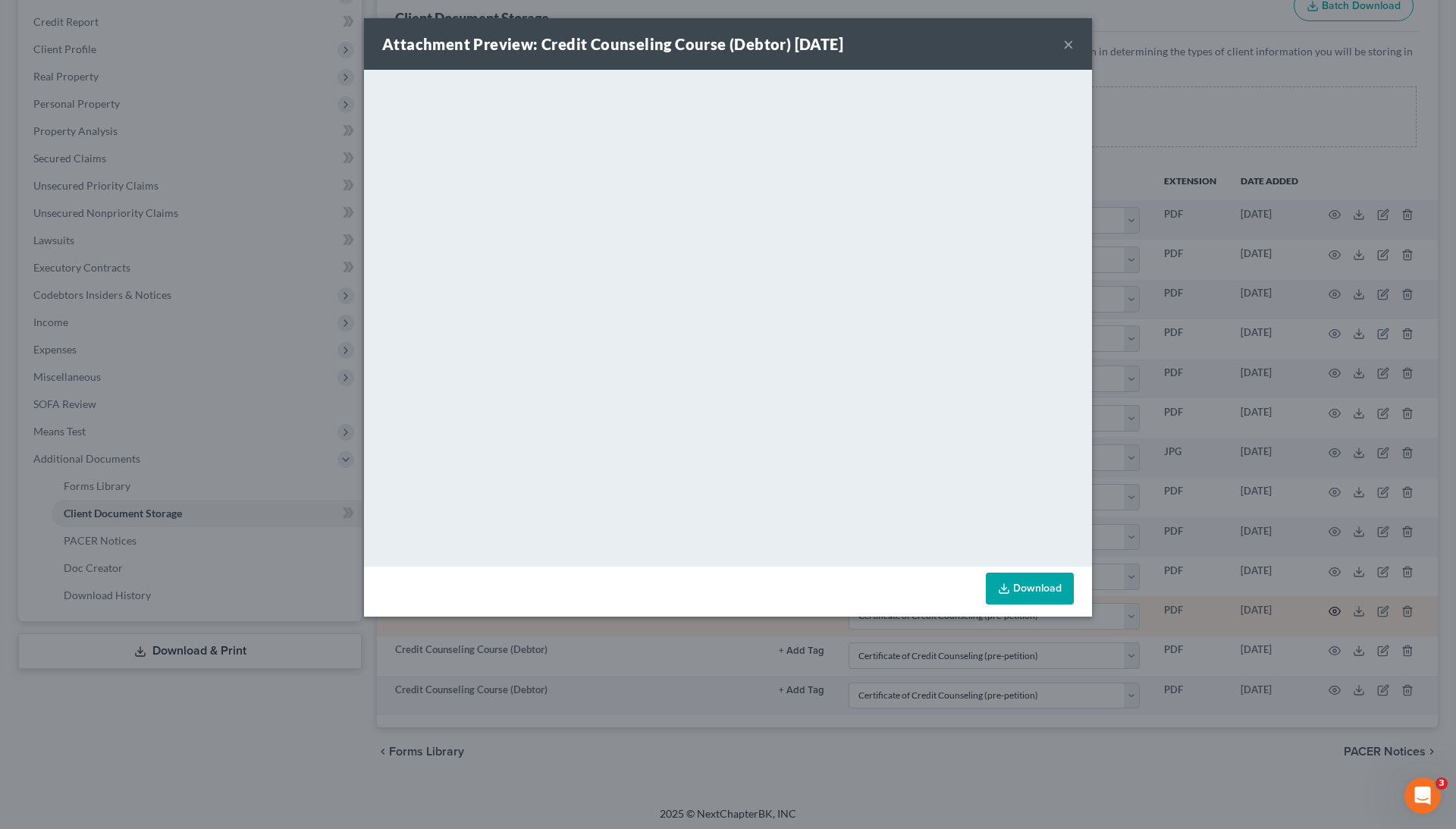
click at [1337, 608] on div "Attachment Preview: Credit Counseling Course (Debtor) [DATE] × <object ng-attr-…" at bounding box center [728, 414] width 1456 height 829
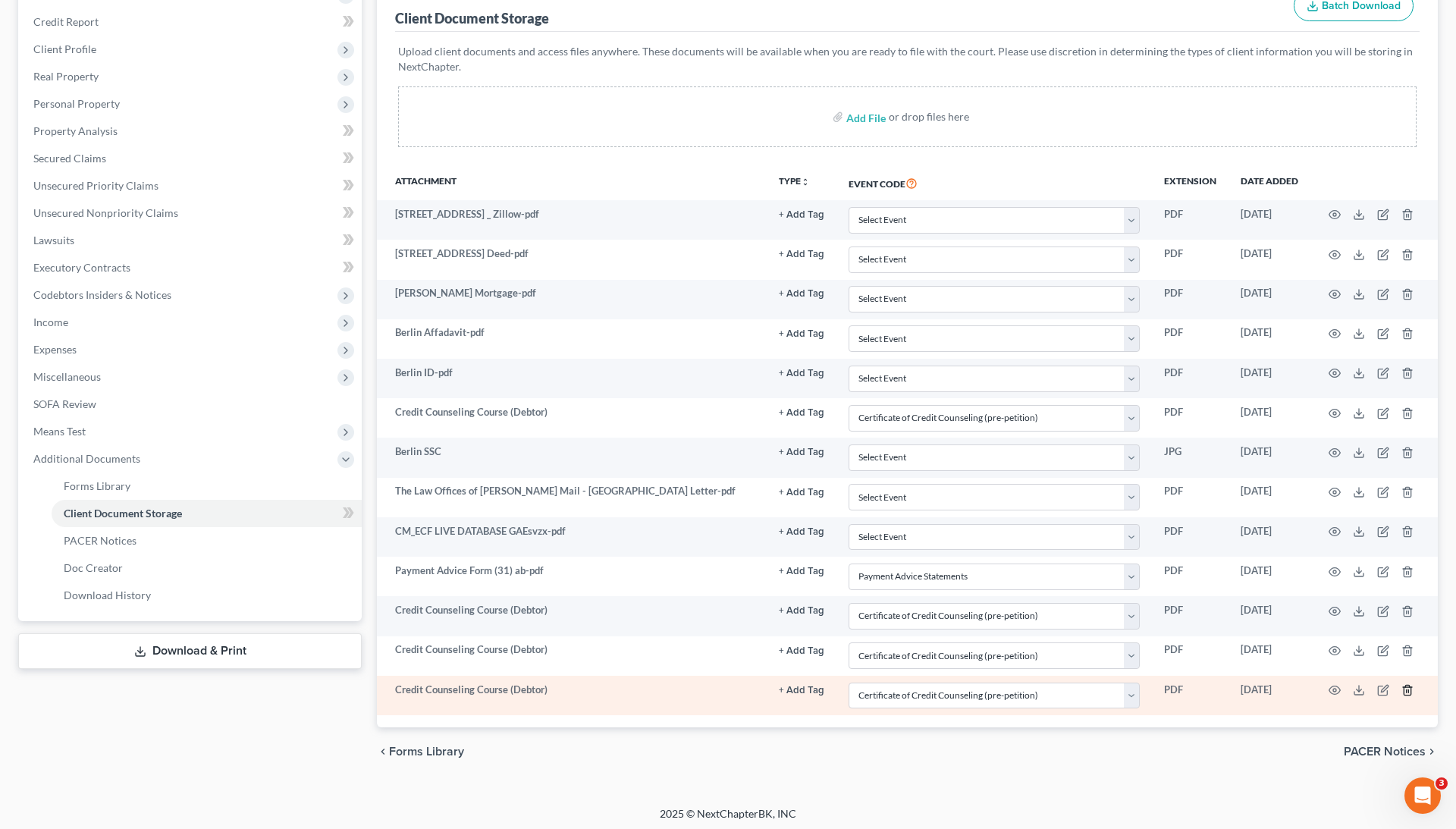
click at [1409, 684] on icon "button" at bounding box center [1408, 690] width 12 height 12
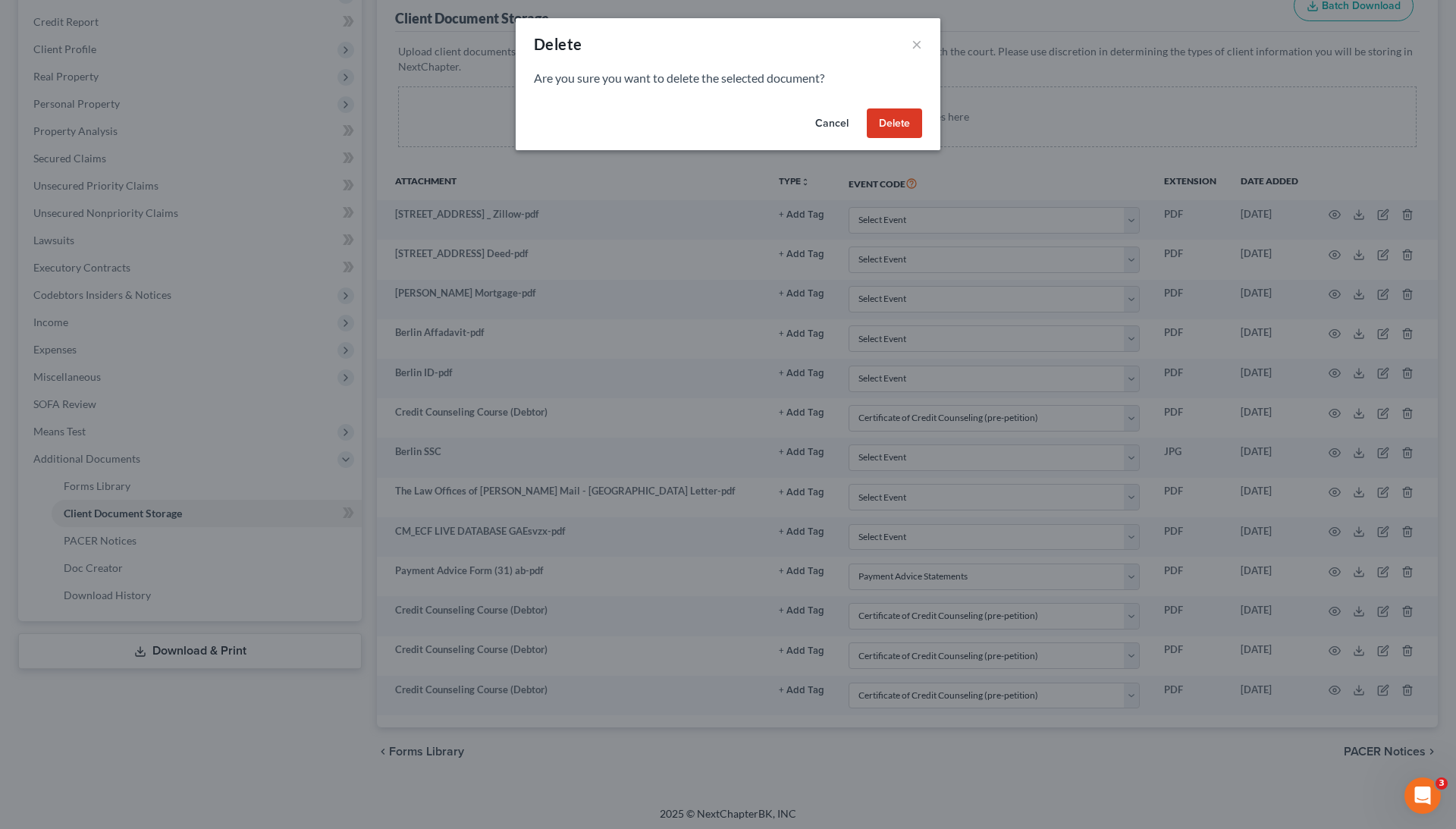
click at [896, 131] on button "Delete" at bounding box center [894, 123] width 55 height 30
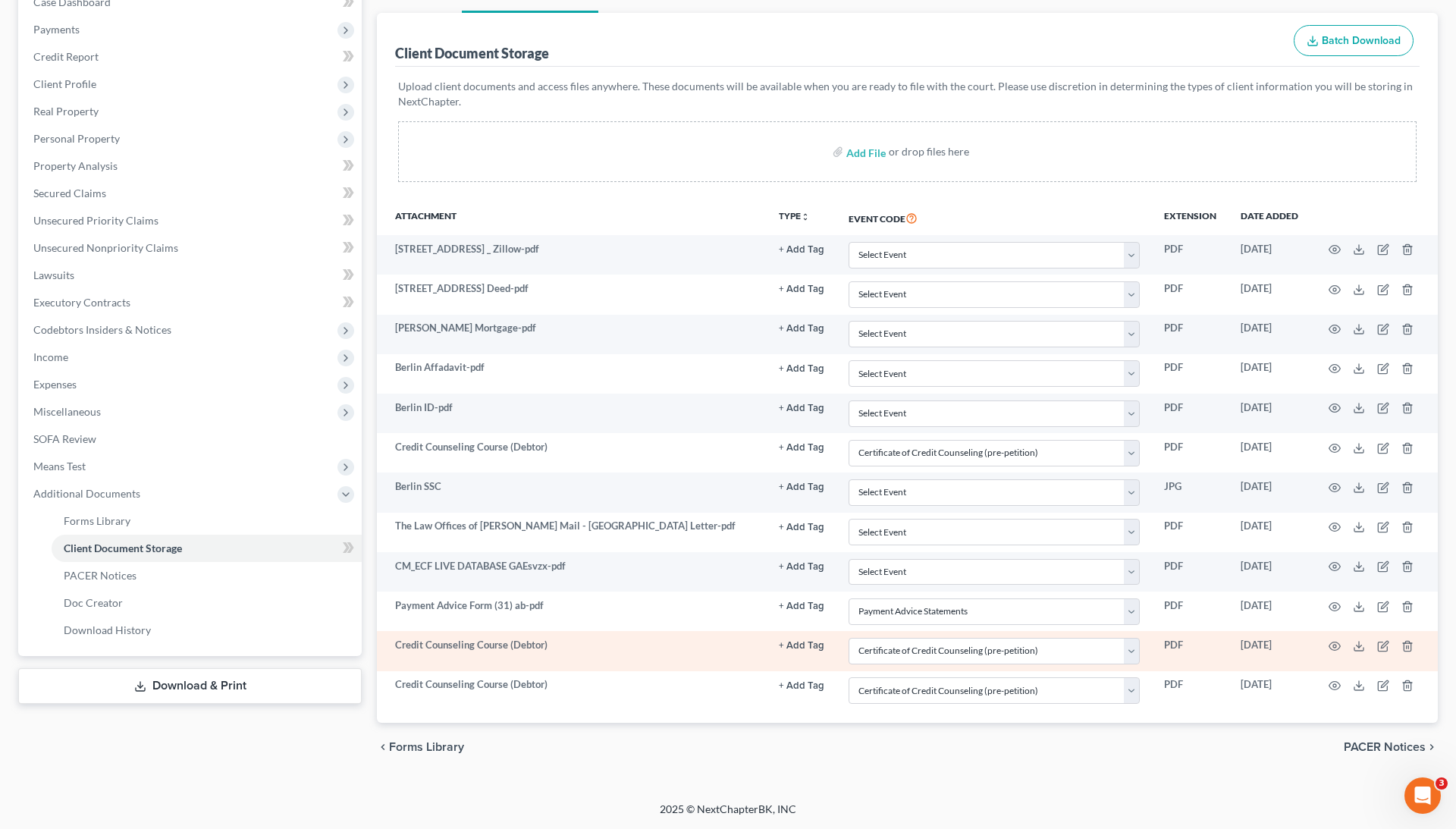
scroll to position [164, 0]
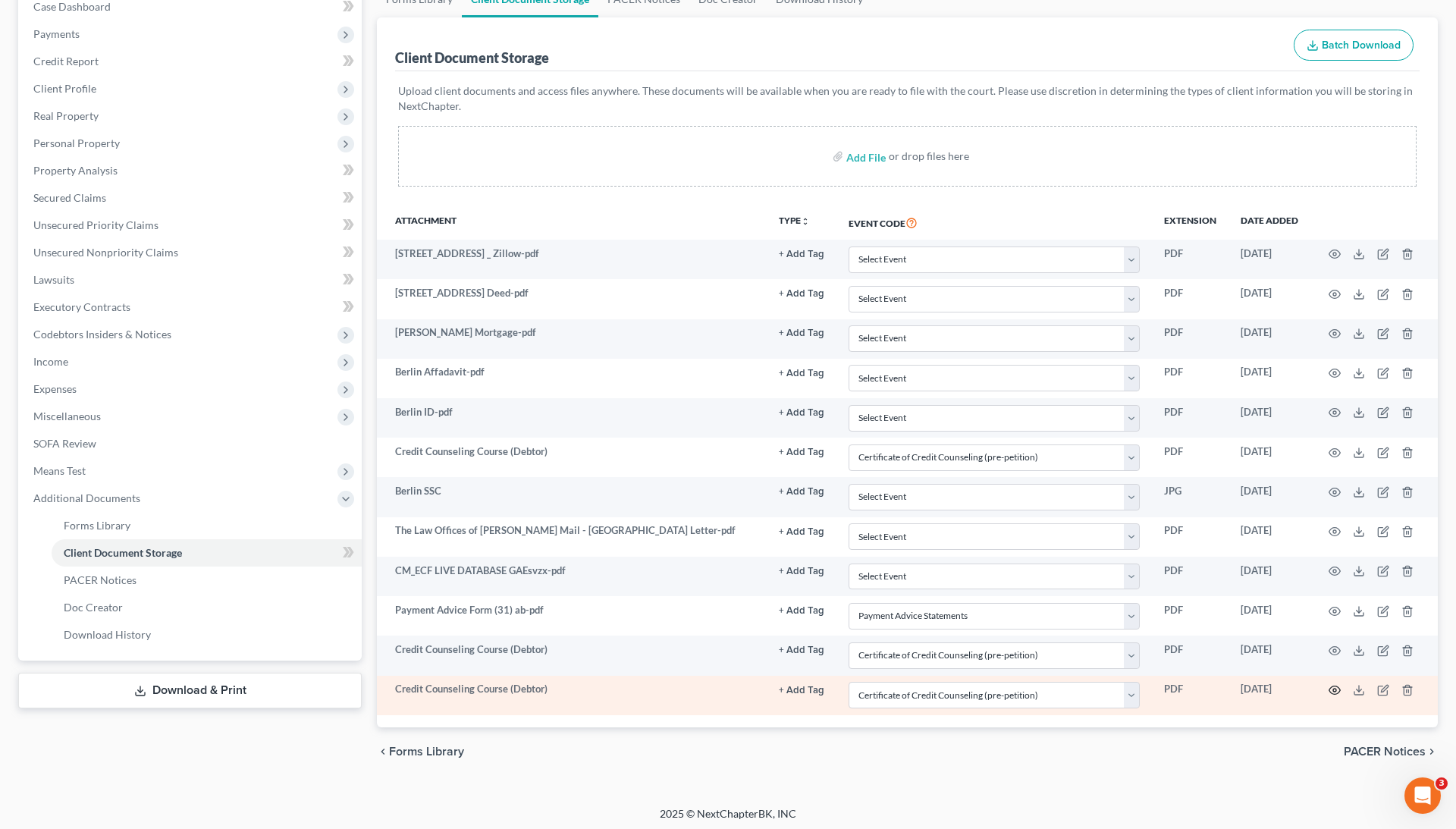
click at [1332, 684] on icon "button" at bounding box center [1335, 690] width 12 height 12
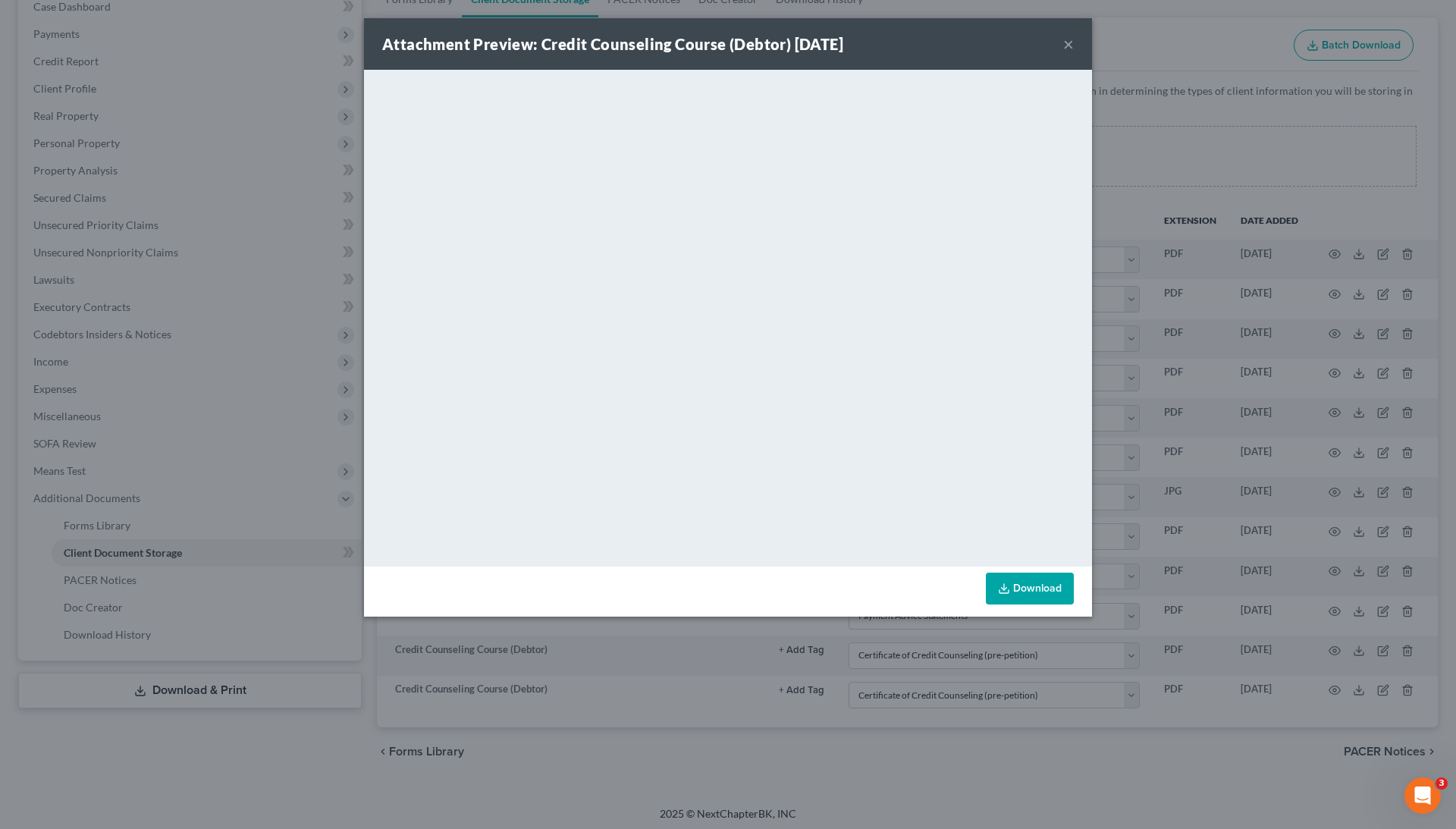
click at [1296, 594] on div "Attachment Preview: Credit Counseling Course (Debtor) [DATE] × <object ng-attr-…" at bounding box center [728, 414] width 1456 height 829
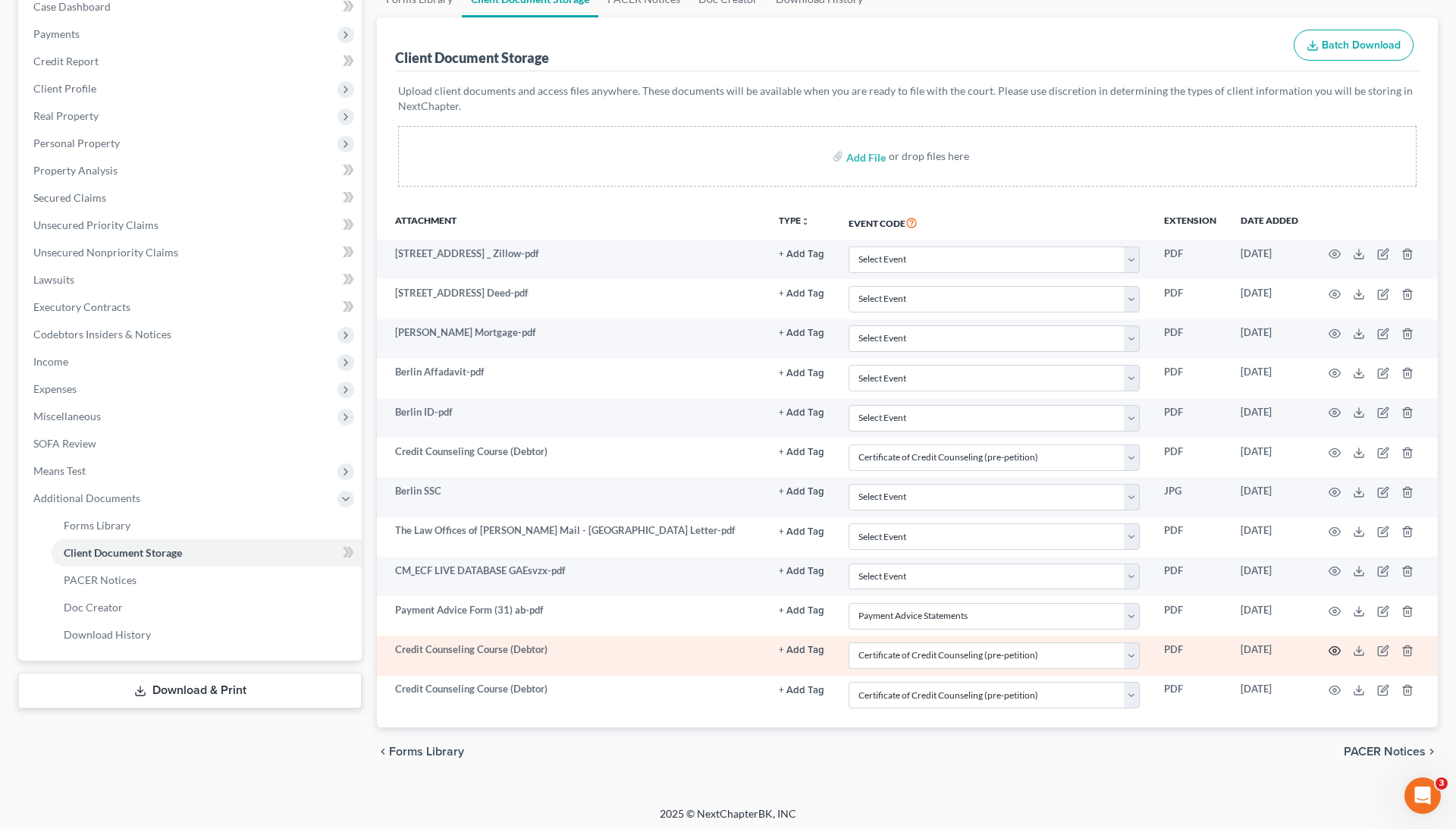
click at [1333, 644] on icon "button" at bounding box center [1335, 651] width 12 height 12
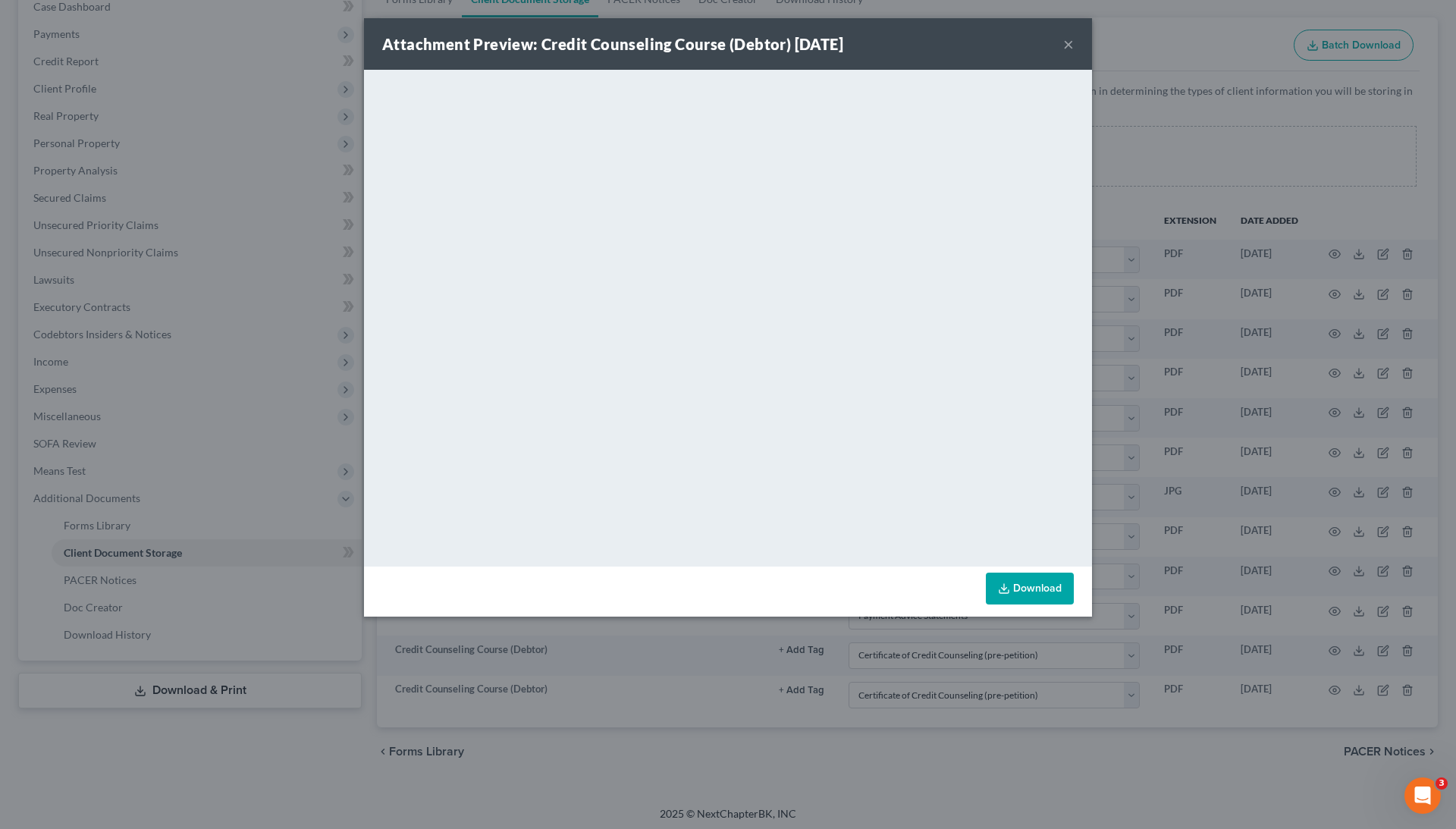
click at [1291, 547] on div "Attachment Preview: Credit Counseling Course (Debtor) [DATE] × <object ng-attr-…" at bounding box center [728, 414] width 1456 height 829
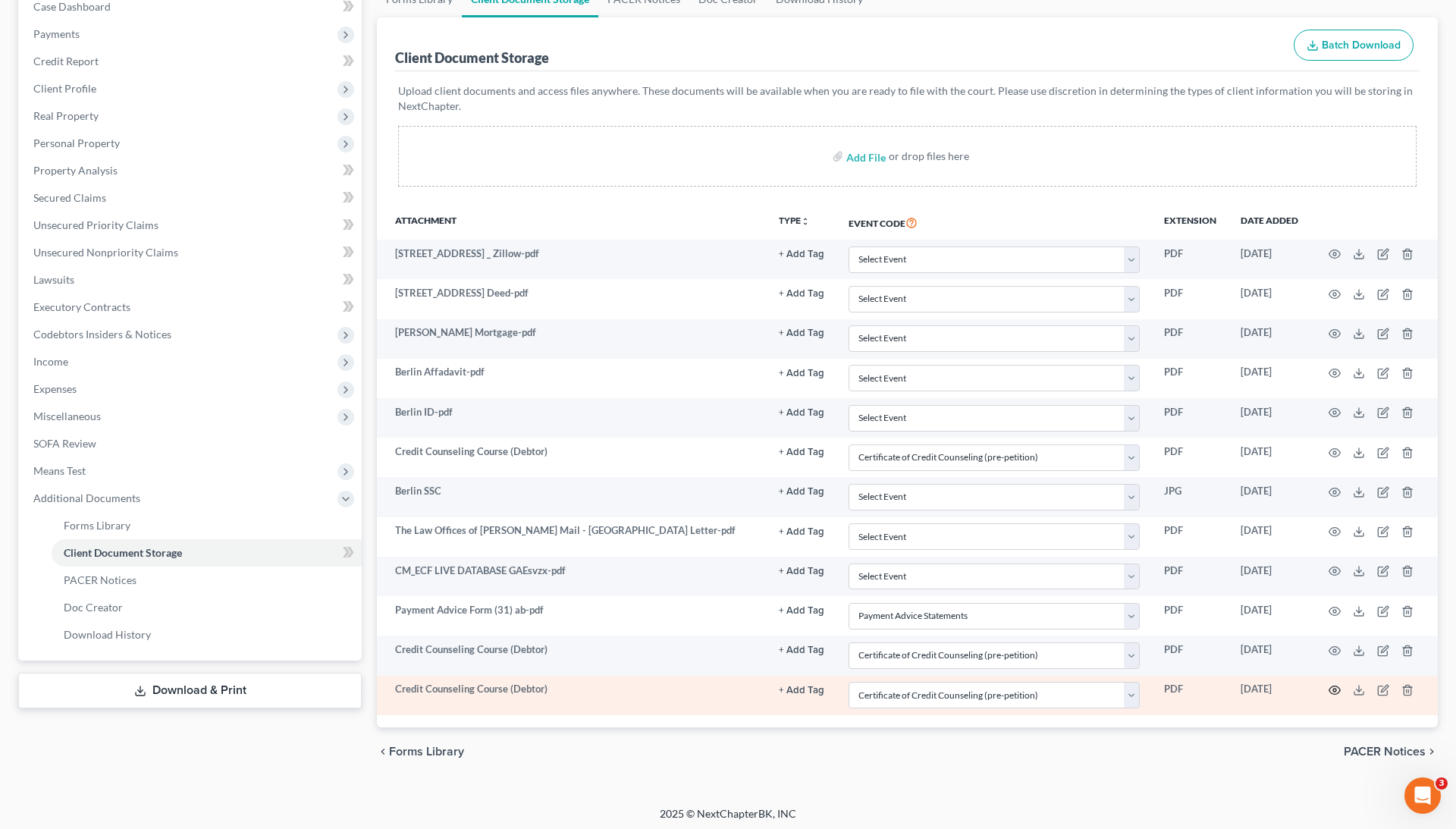
click at [1333, 684] on icon "button" at bounding box center [1335, 690] width 12 height 12
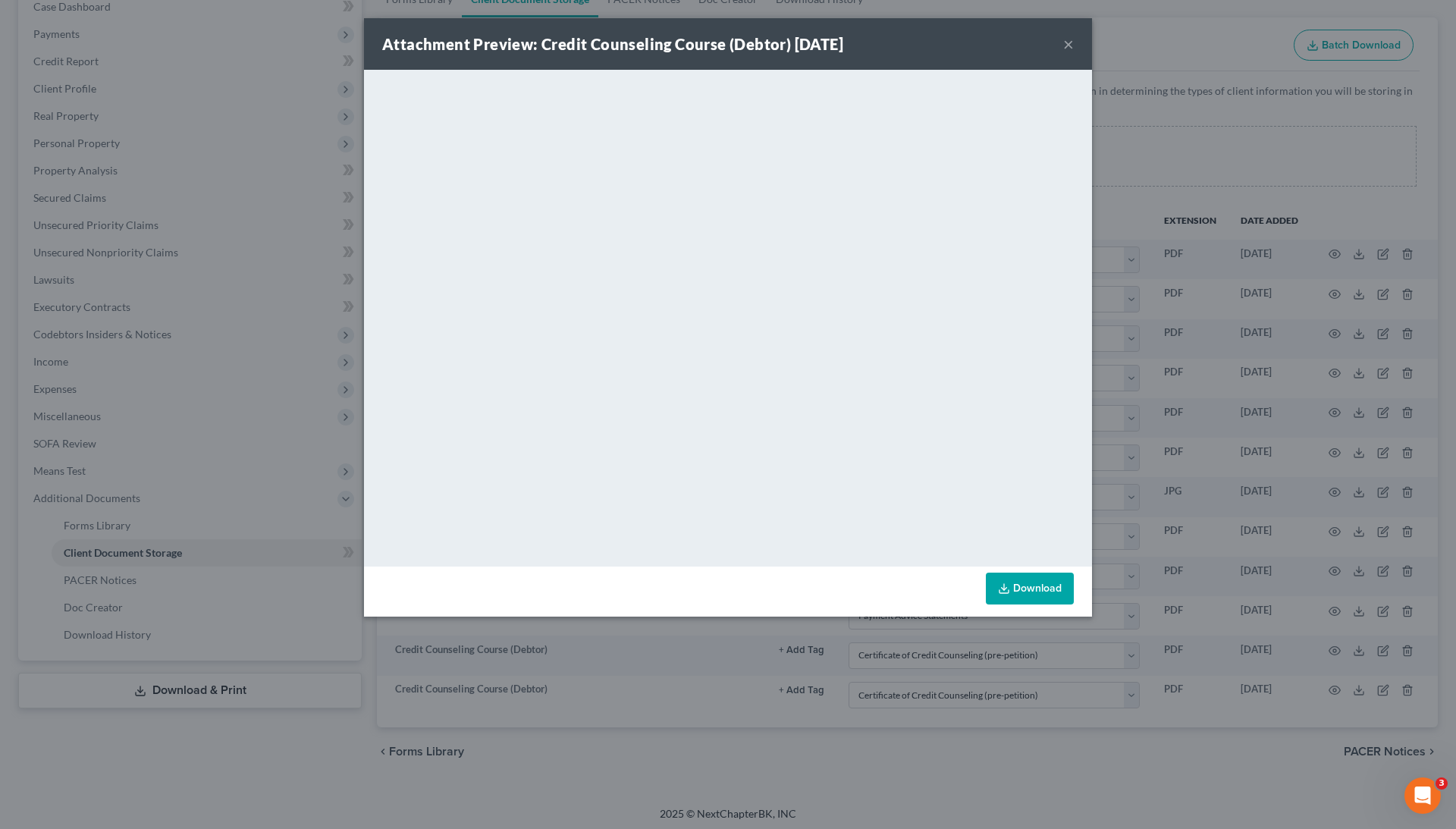
click at [1297, 595] on div "Attachment Preview: Credit Counseling Course (Debtor) [DATE] × <object ng-attr-…" at bounding box center [728, 414] width 1456 height 829
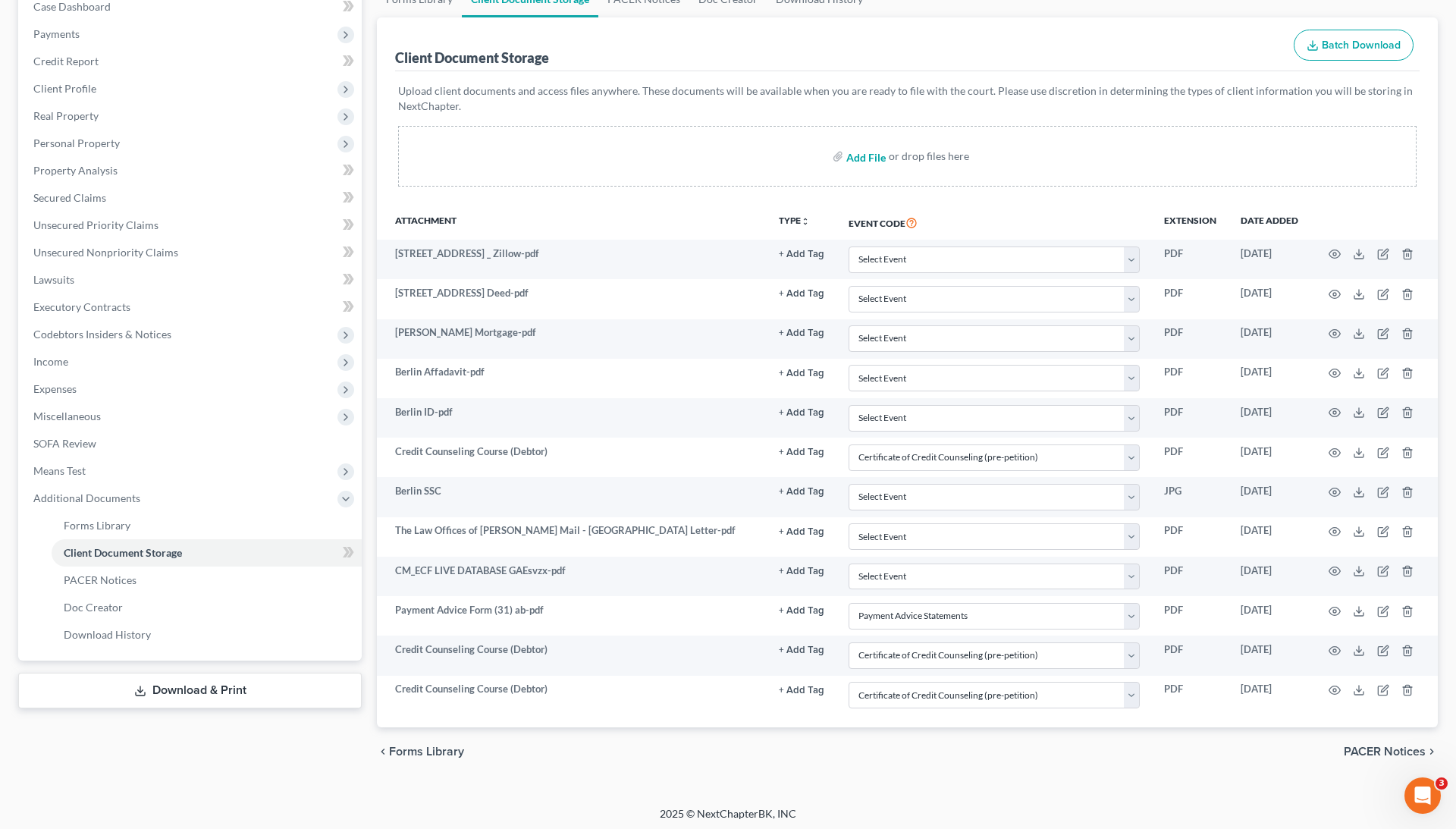
click at [869, 156] on input "file" at bounding box center [864, 156] width 37 height 27
type input "C:\fakepath\BERLIN JUDGM.pdf"
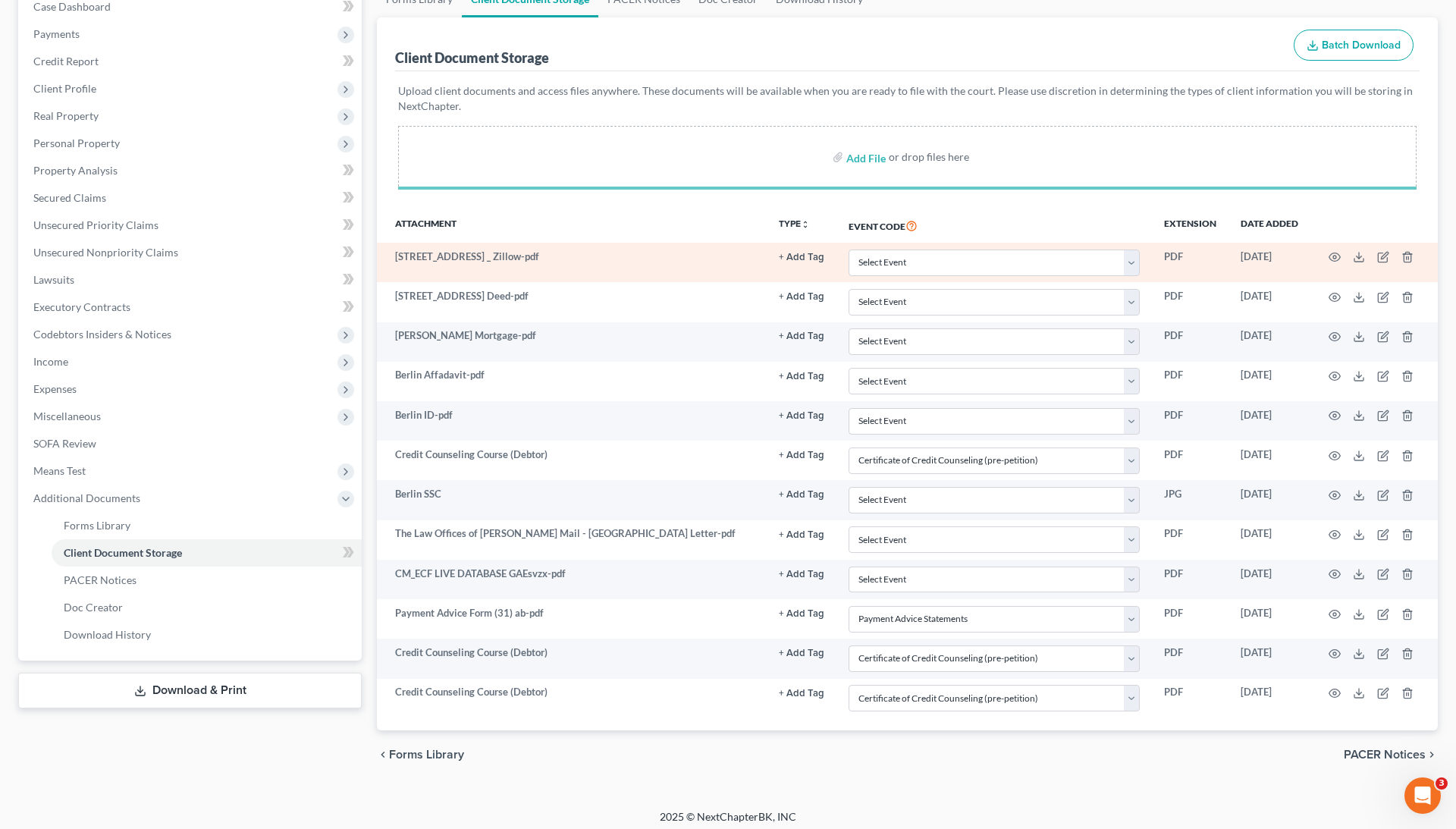
select select "1"
select select "5"
select select "1"
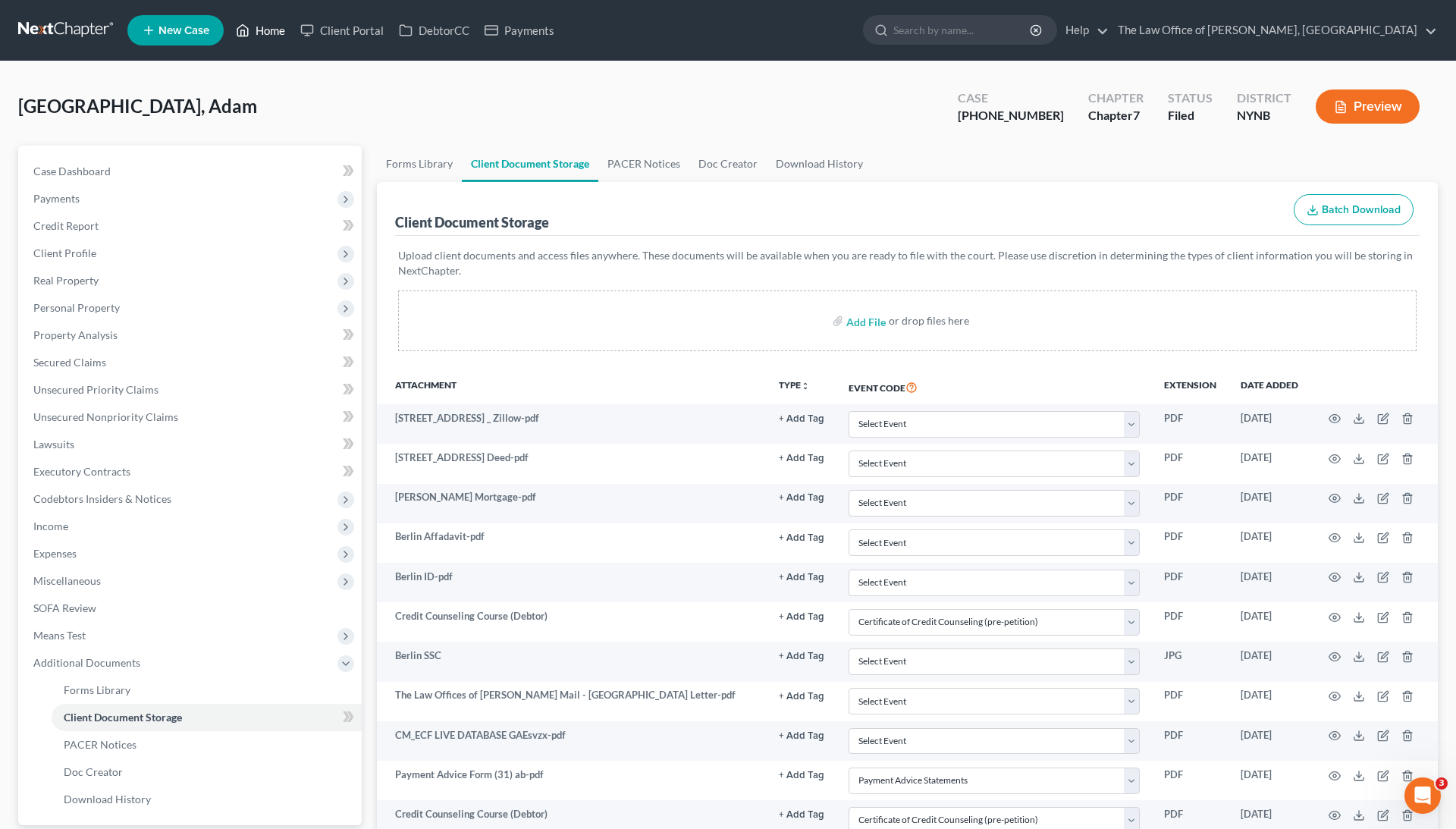
scroll to position [0, 0]
click at [274, 32] on link "Home" at bounding box center [260, 30] width 65 height 27
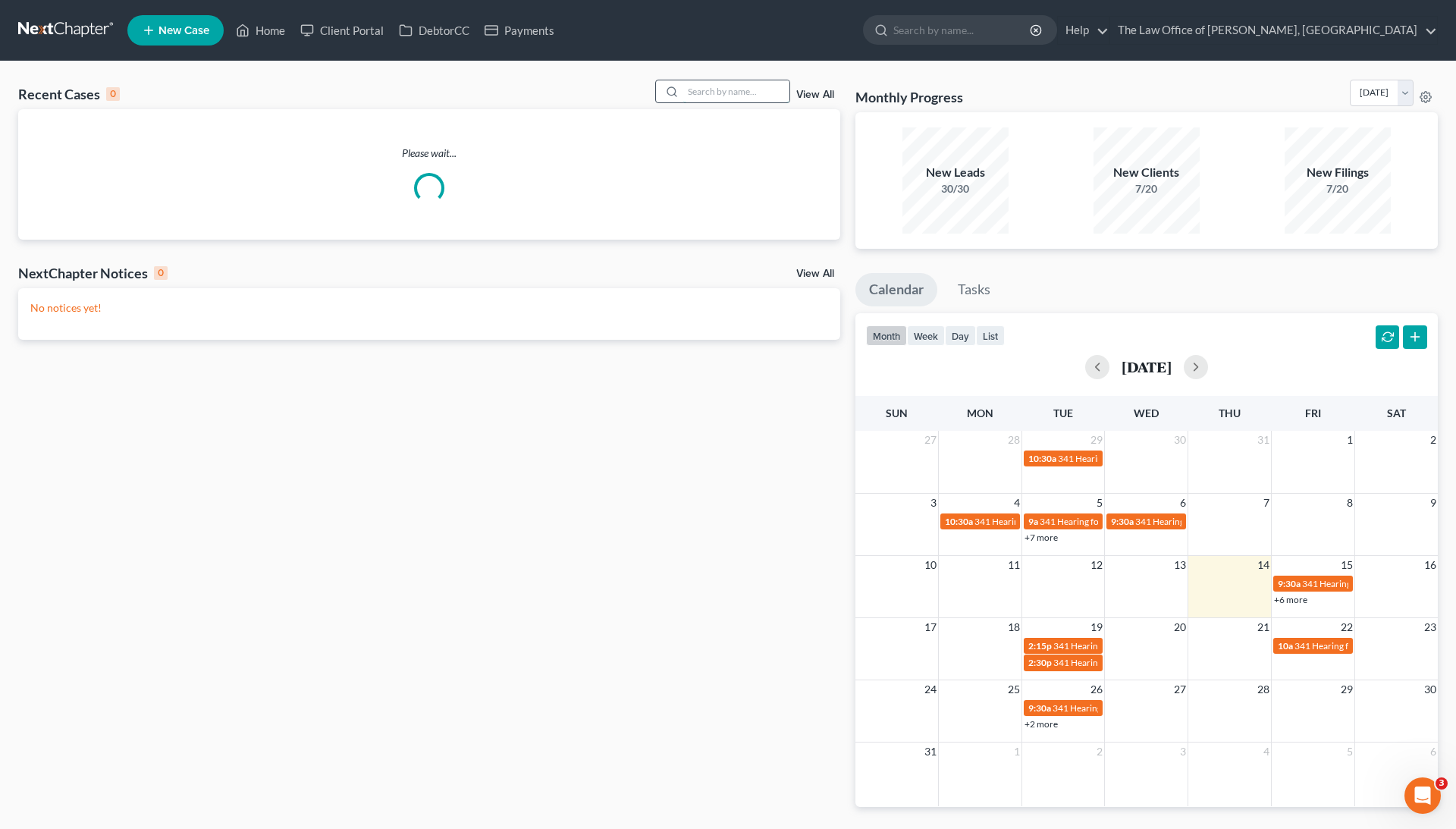
click at [708, 92] on input "search" at bounding box center [737, 91] width 106 height 22
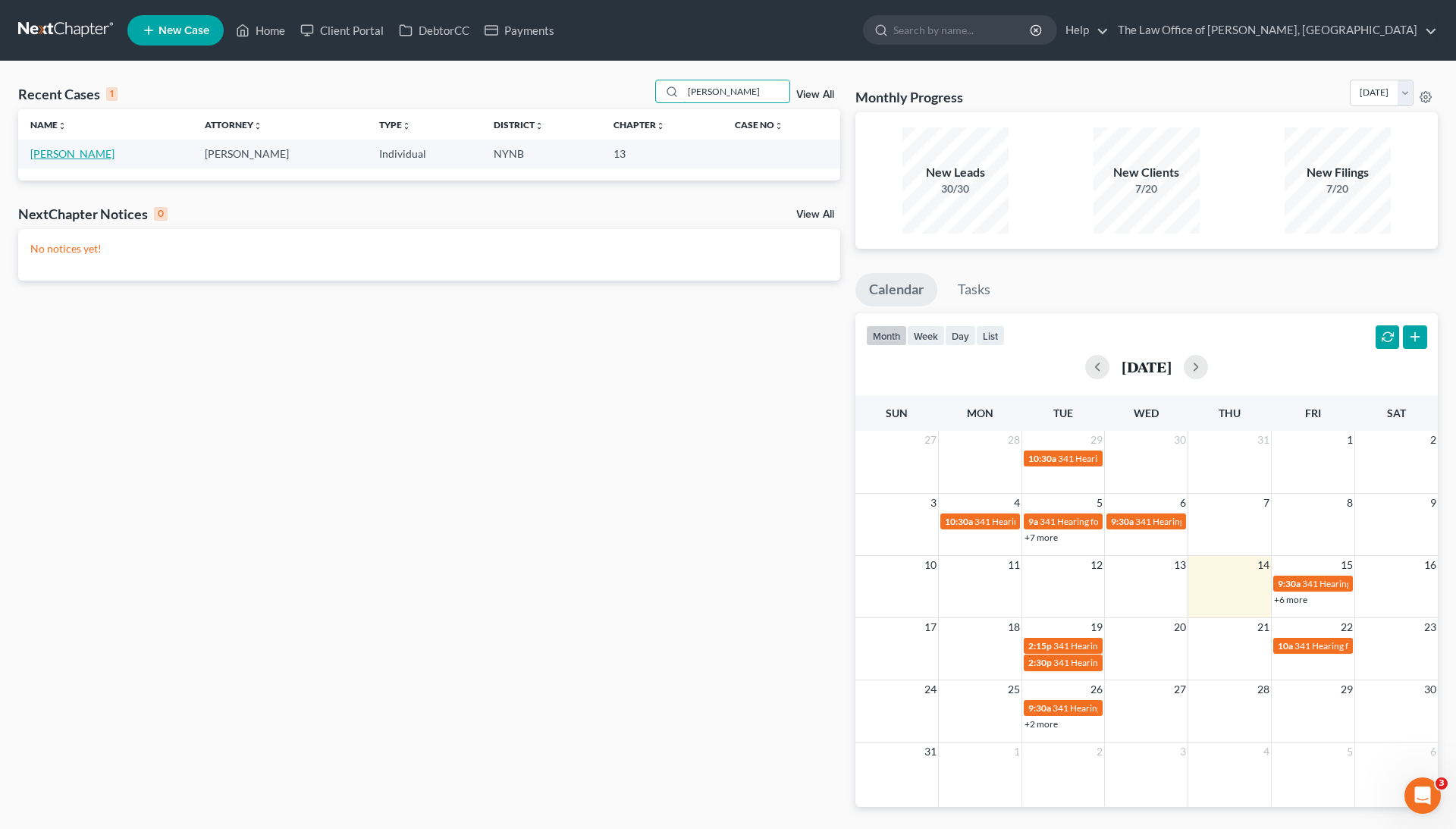
type input "[PERSON_NAME]"
click at [76, 155] on link "[PERSON_NAME]" at bounding box center [72, 153] width 84 height 13
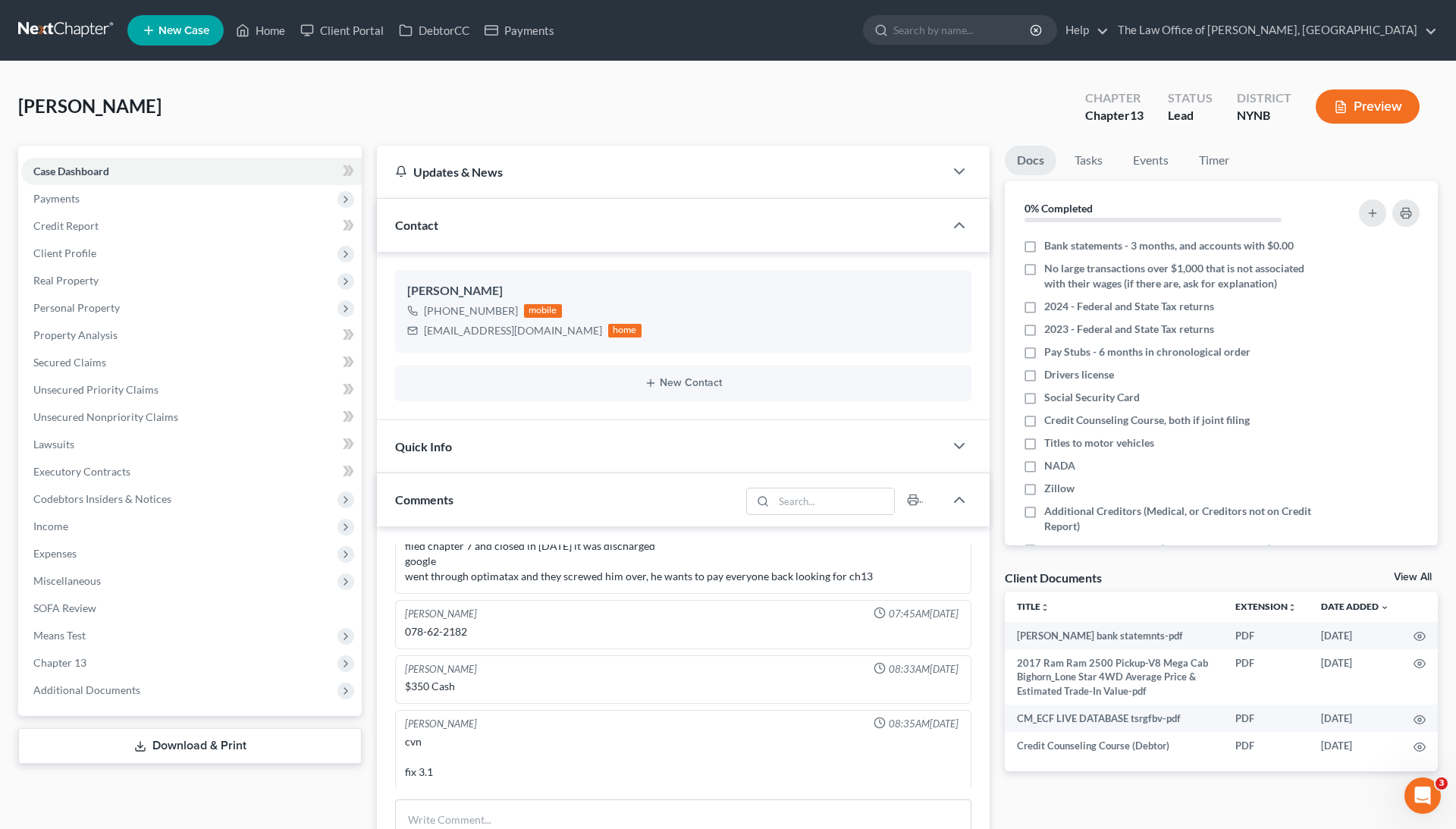
scroll to position [686, 0]
click at [271, 28] on link "Home" at bounding box center [260, 30] width 65 height 27
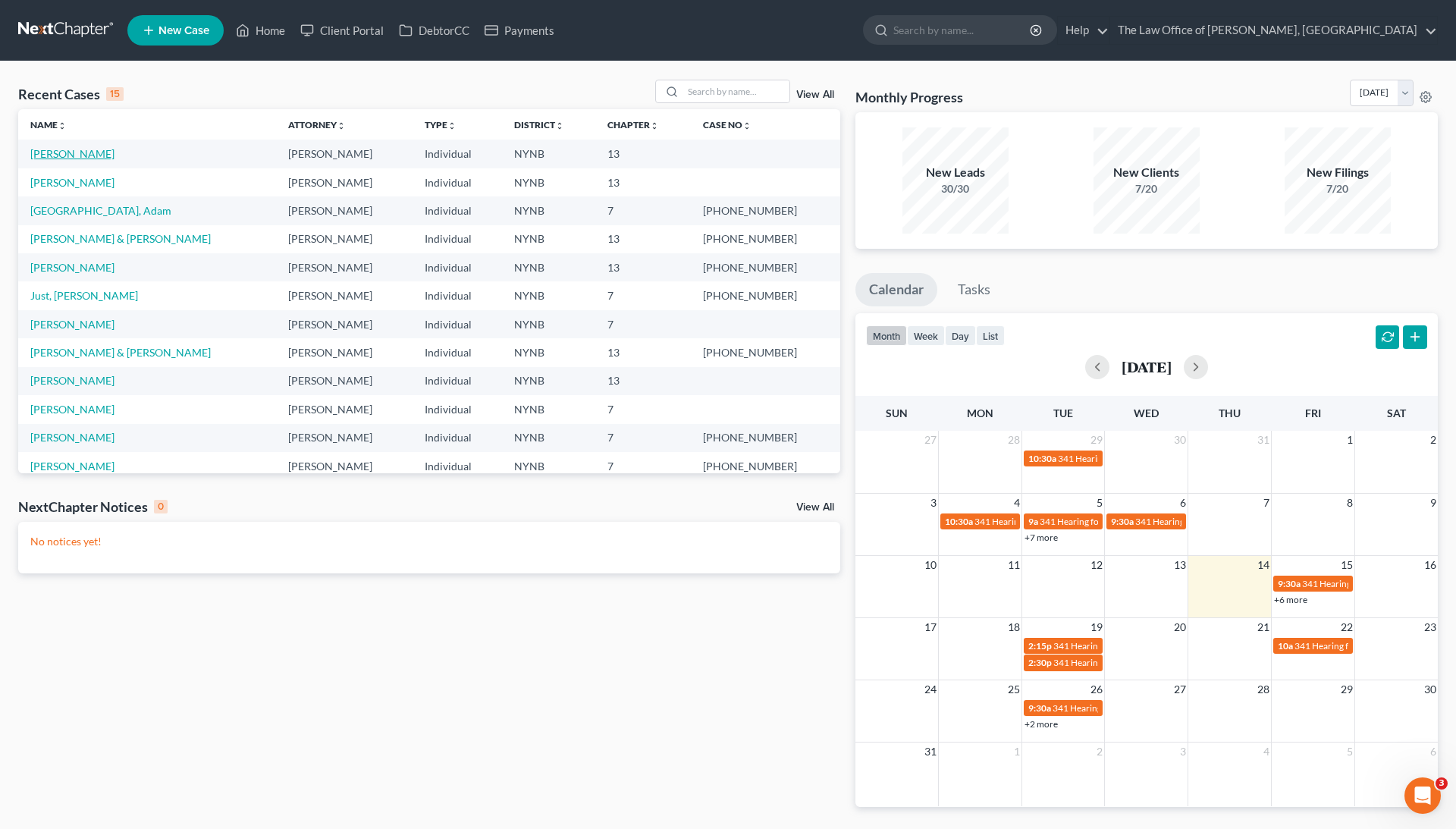
click at [70, 157] on link "[PERSON_NAME]" at bounding box center [72, 153] width 84 height 13
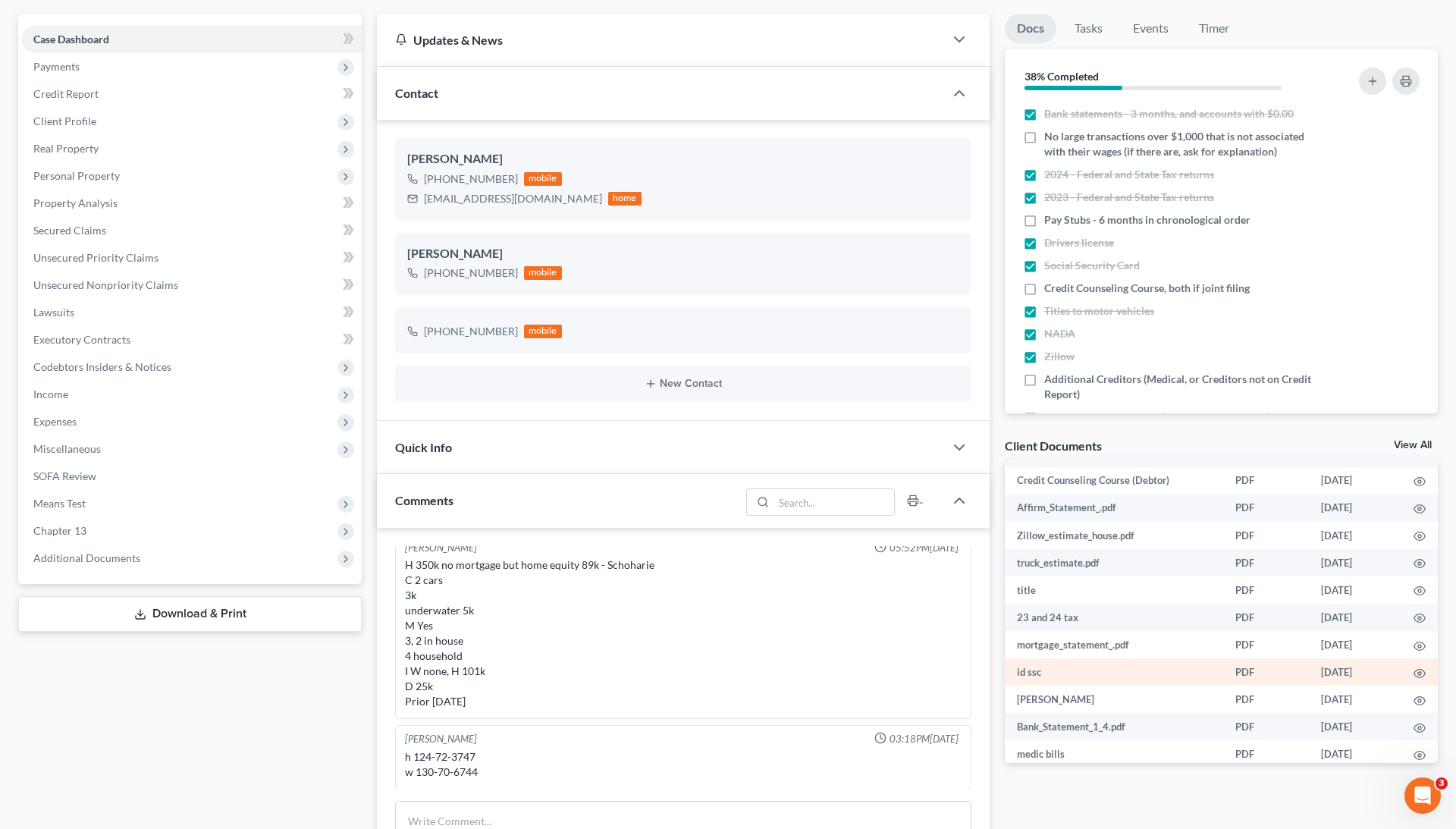
scroll to position [146, 0]
click at [1418, 695] on icon "button" at bounding box center [1420, 701] width 12 height 12
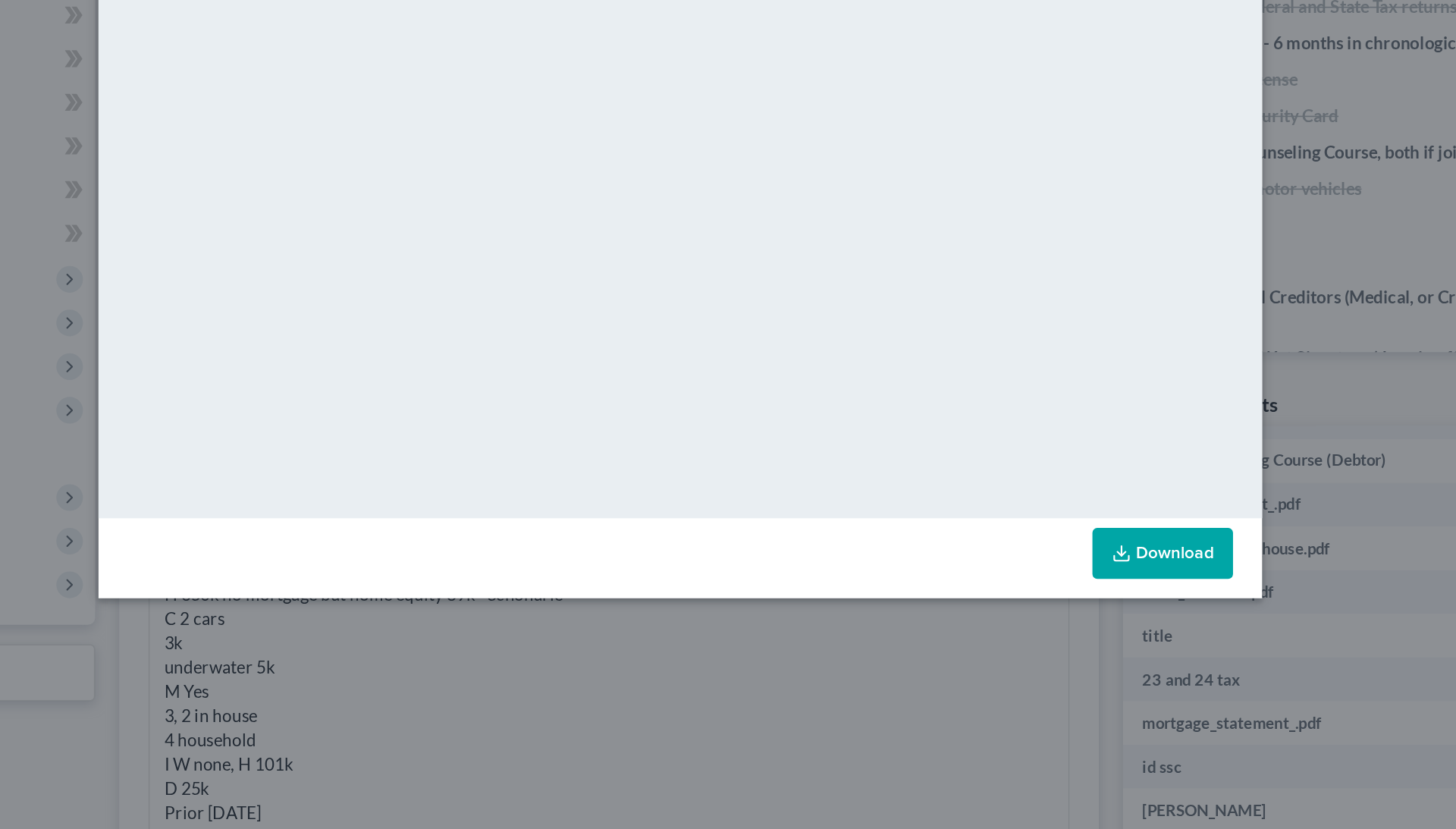
scroll to position [246, 0]
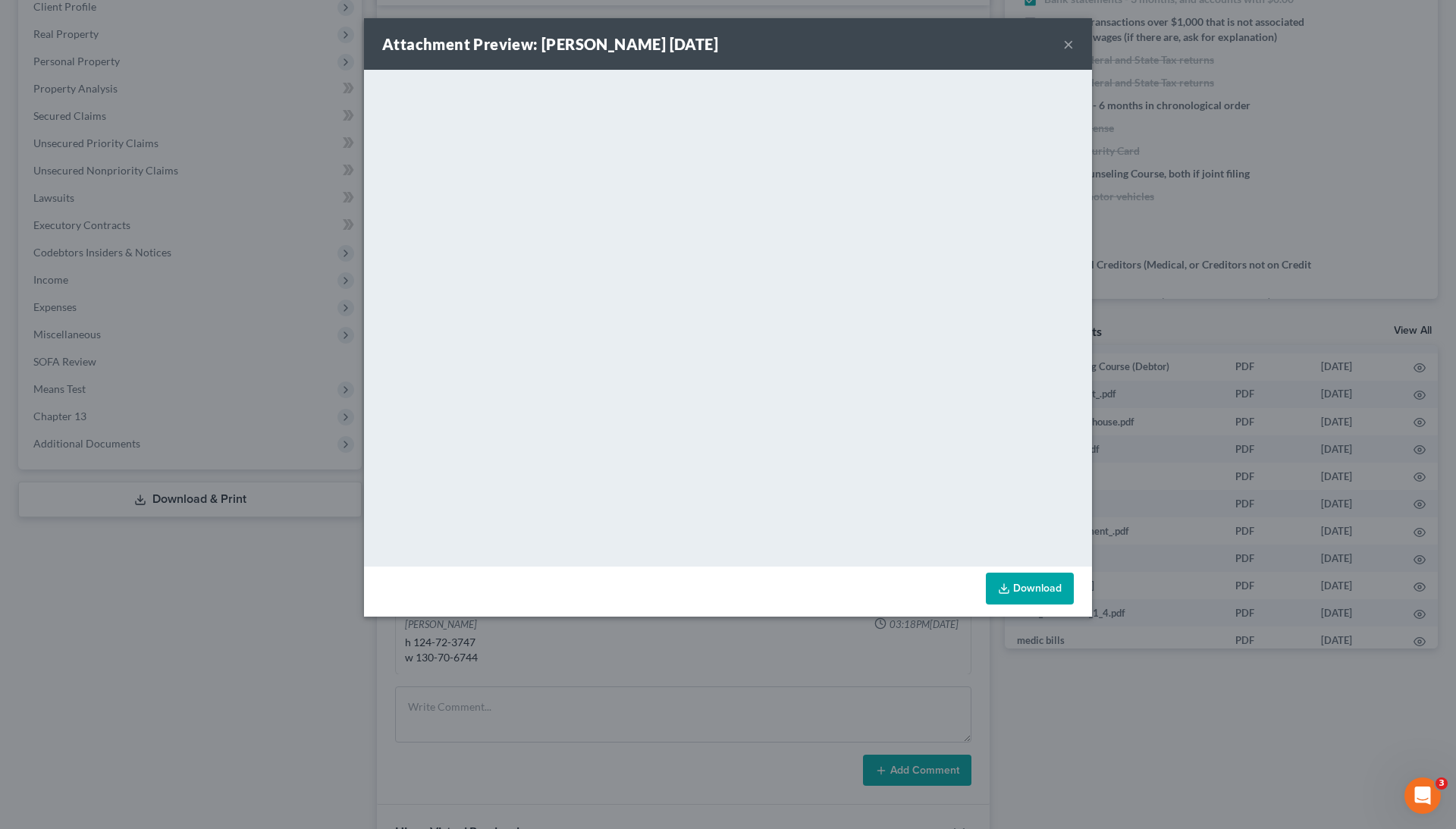
click at [1250, 478] on div "Attachment Preview: [PERSON_NAME] [DATE] × <object ng-attr-data='[URL][DOMAIN_N…" at bounding box center [728, 414] width 1456 height 829
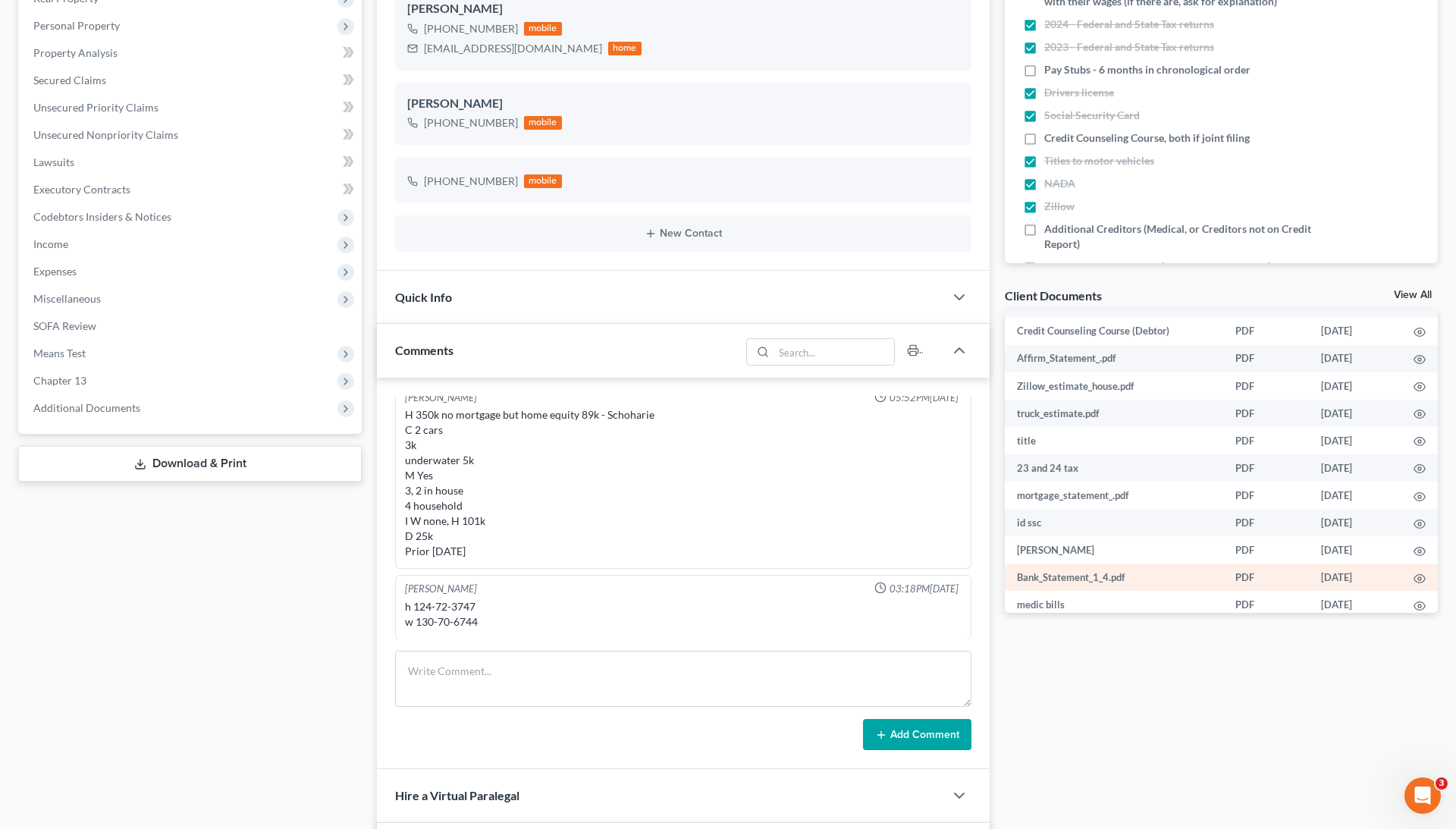
scroll to position [286, 0]
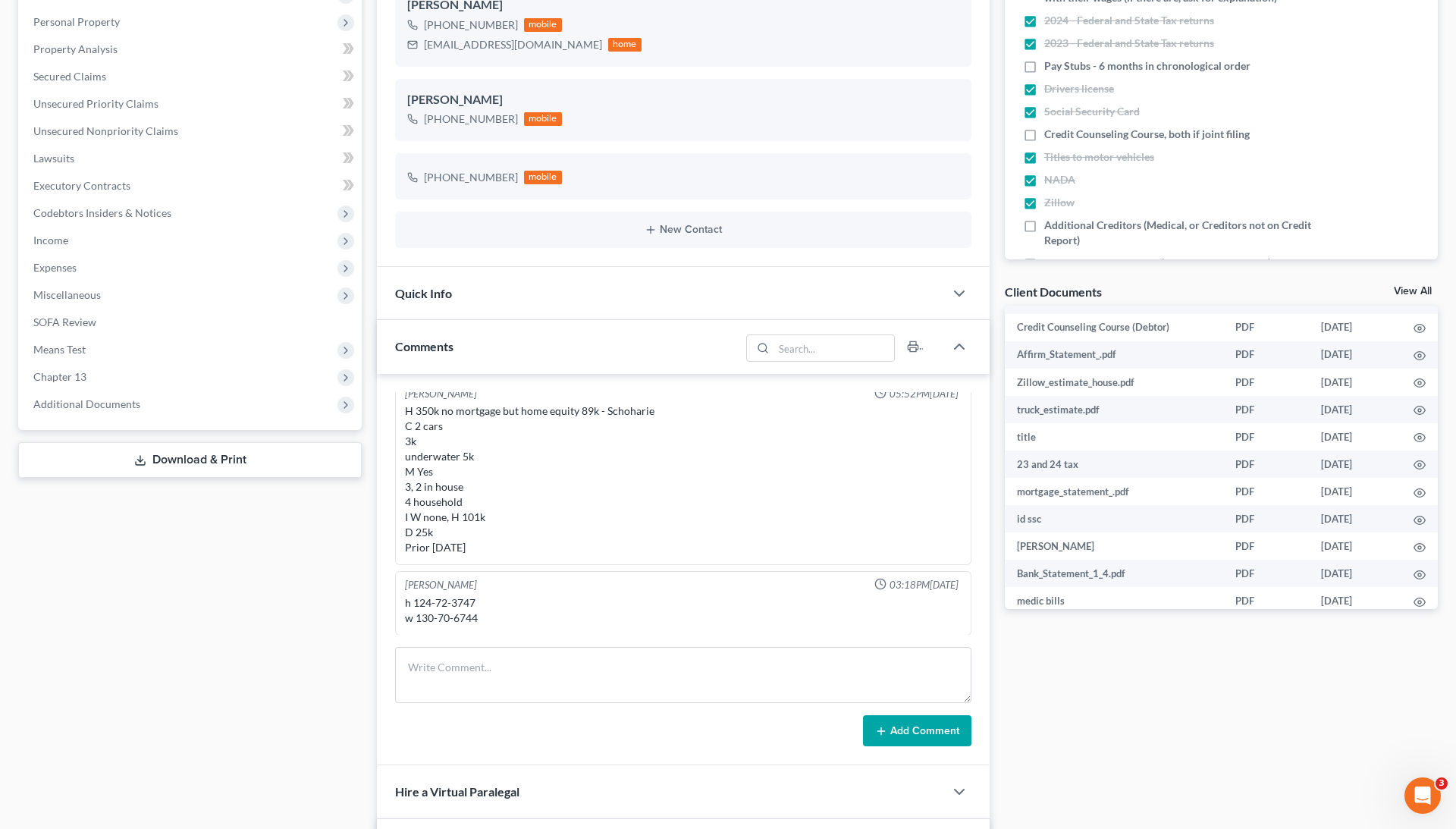
click at [1405, 289] on link "View All" at bounding box center [1412, 291] width 38 height 11
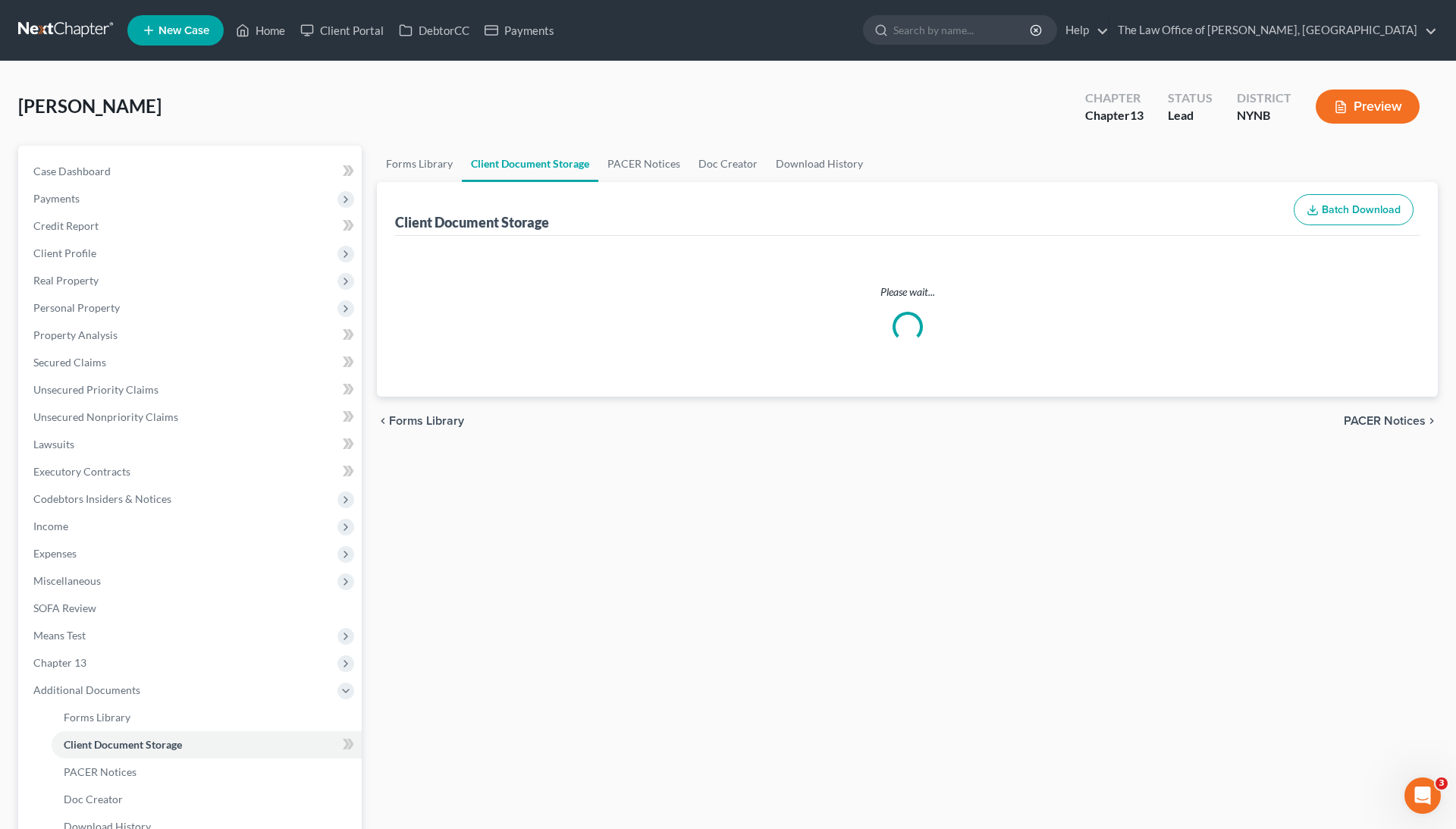
select select "1"
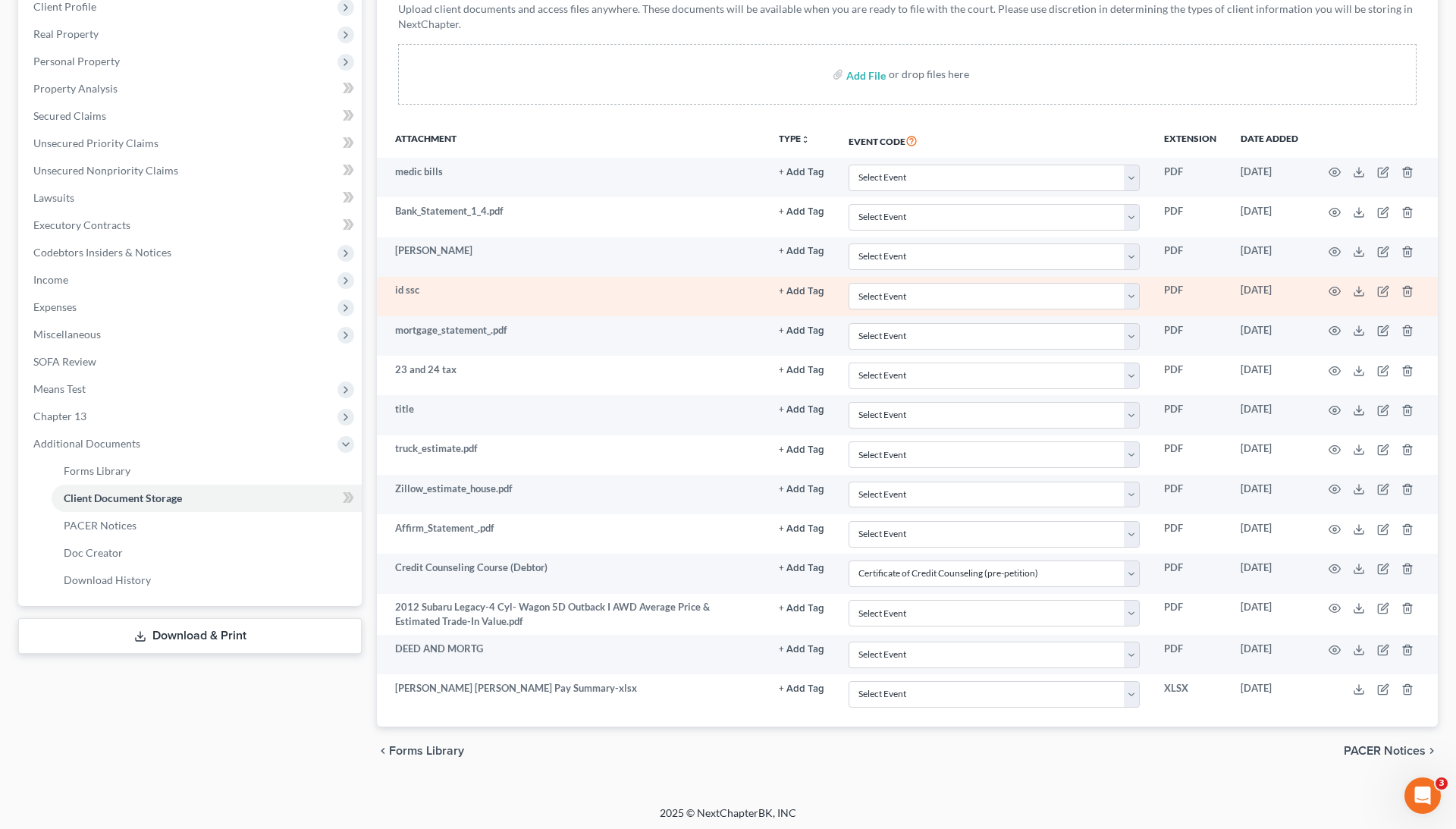
scroll to position [243, 0]
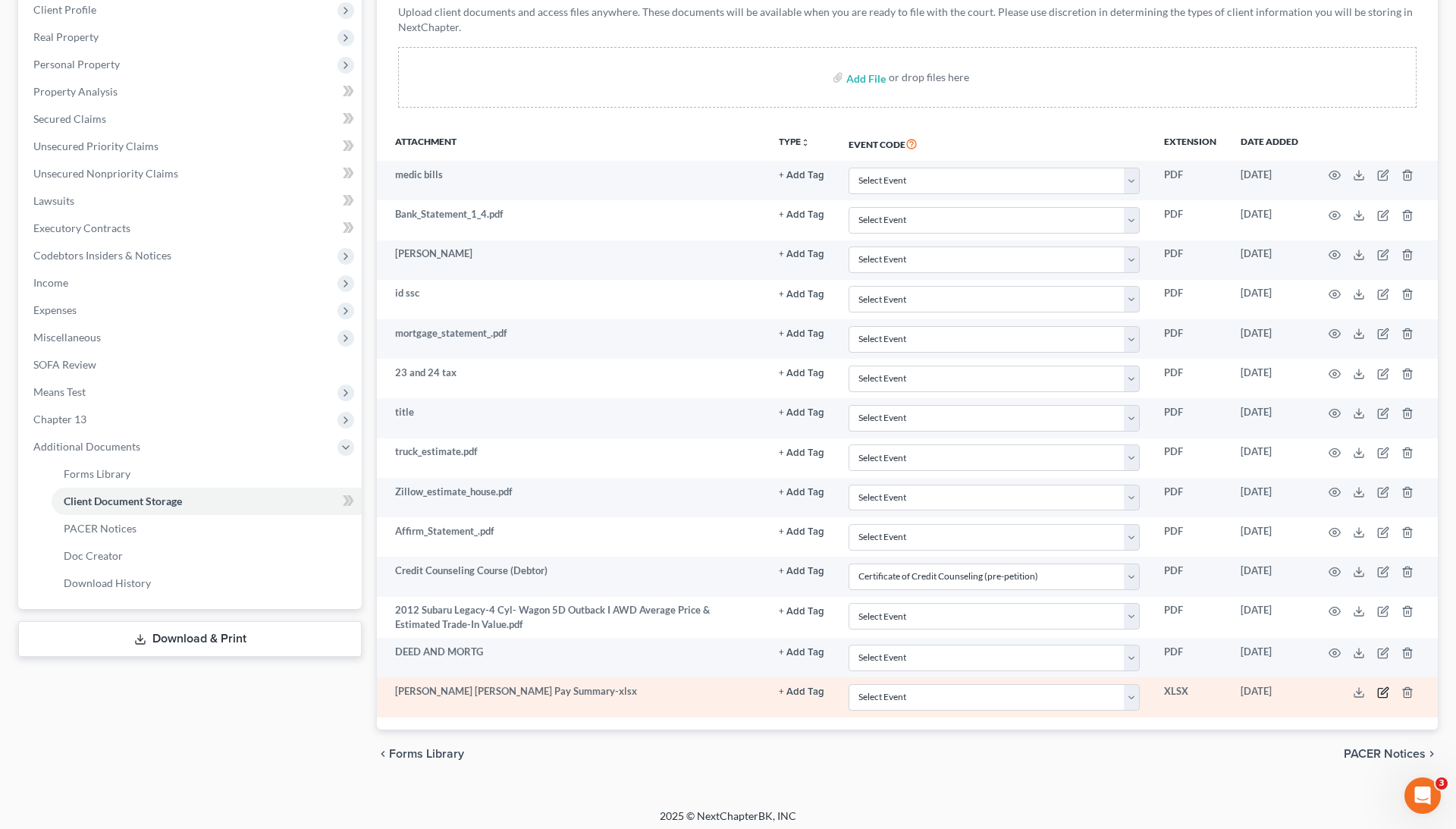
click at [1384, 686] on icon "button" at bounding box center [1384, 693] width 12 height 12
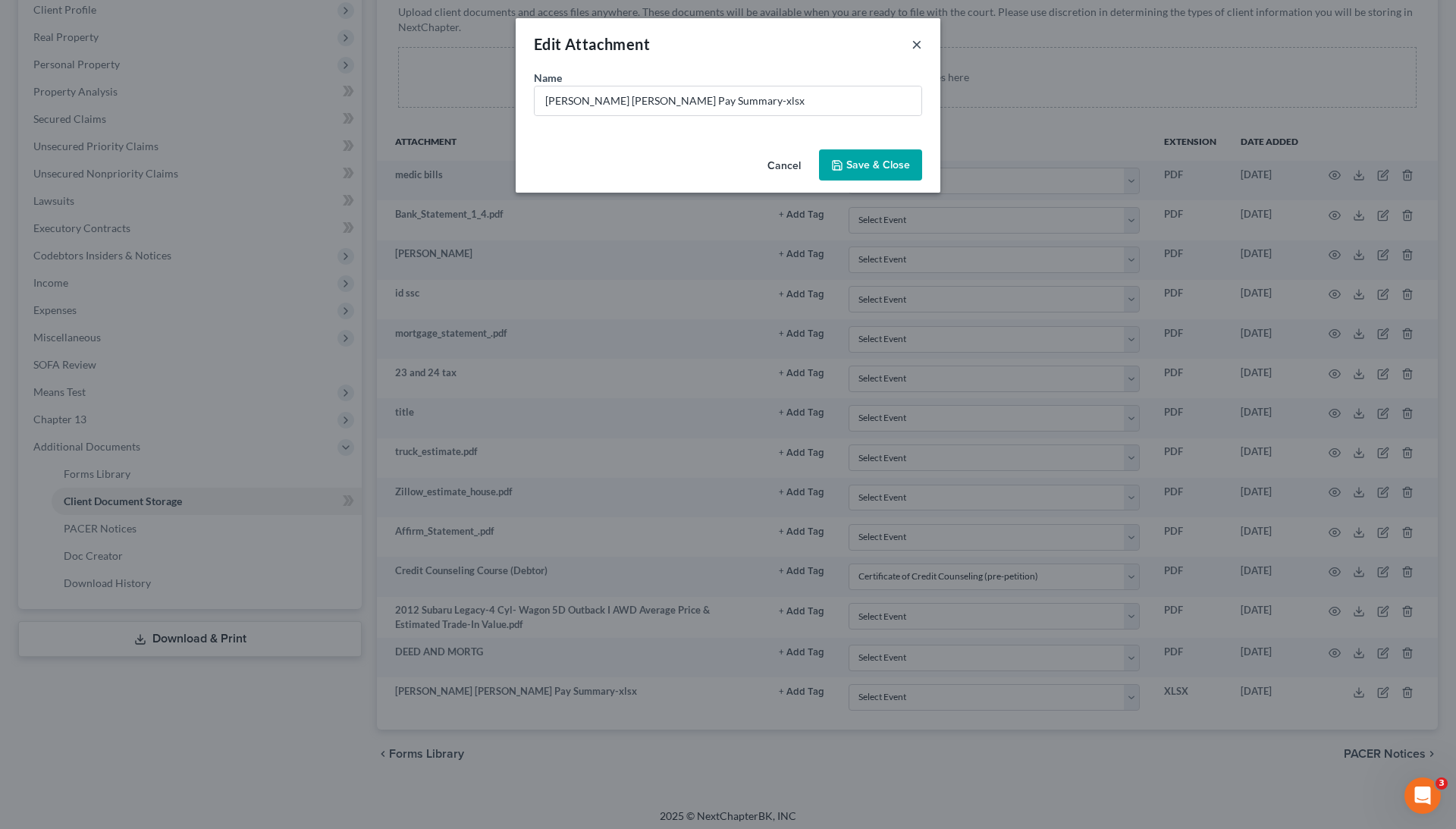
click at [917, 47] on button "×" at bounding box center [917, 44] width 11 height 18
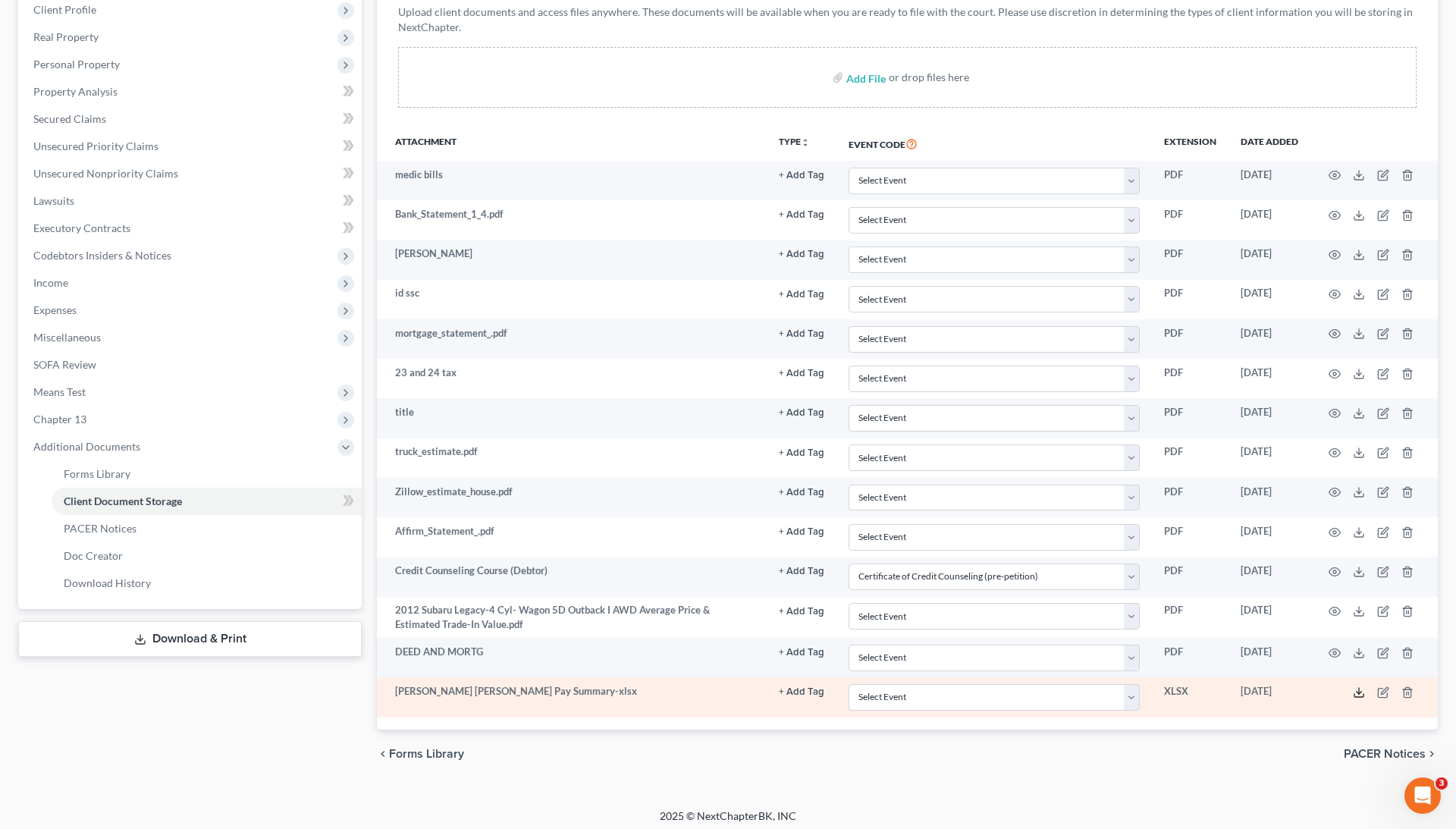
click at [1358, 686] on icon at bounding box center [1359, 693] width 12 height 12
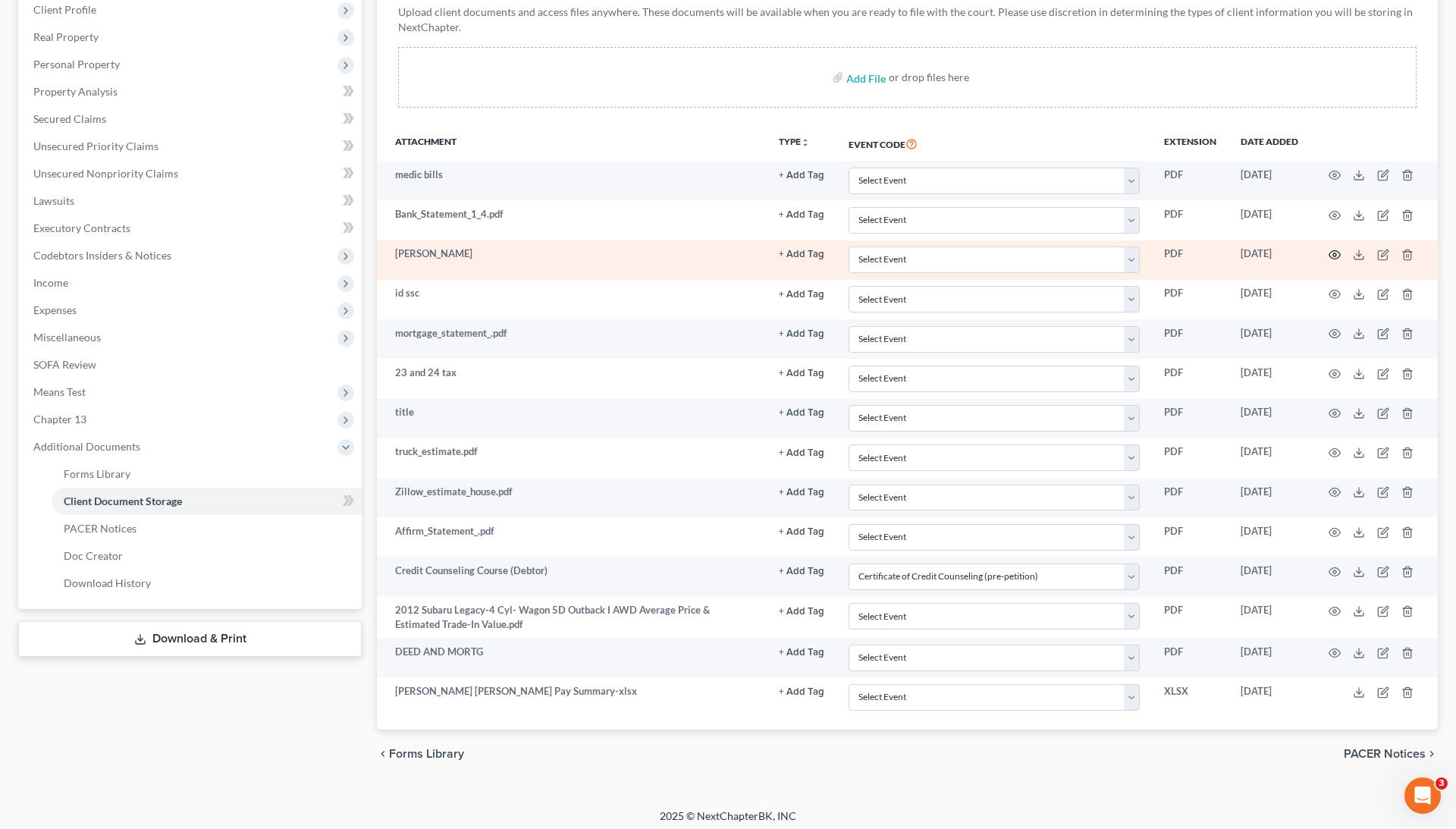
click at [1332, 256] on icon "button" at bounding box center [1335, 255] width 12 height 12
